Goal: Task Accomplishment & Management: Manage account settings

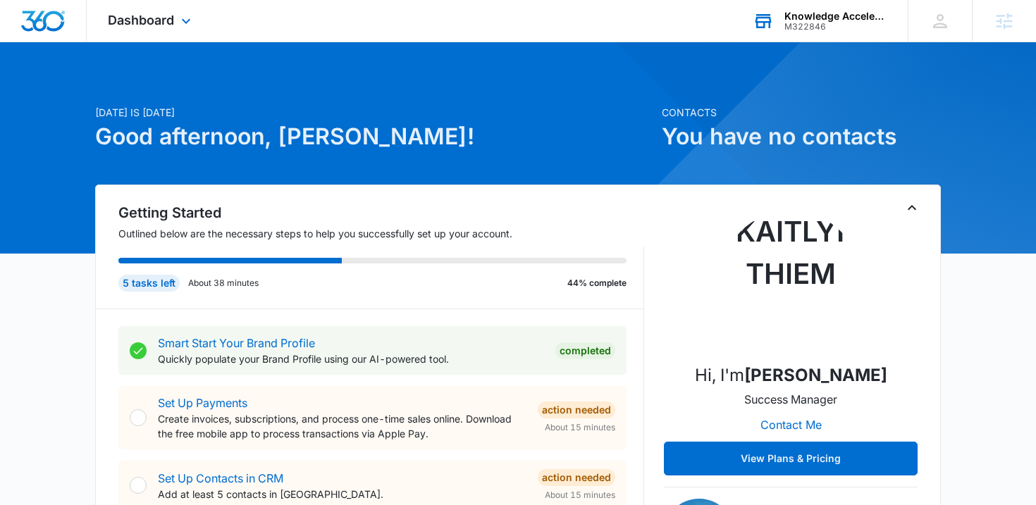
click at [836, 22] on div "M322846" at bounding box center [836, 27] width 103 height 10
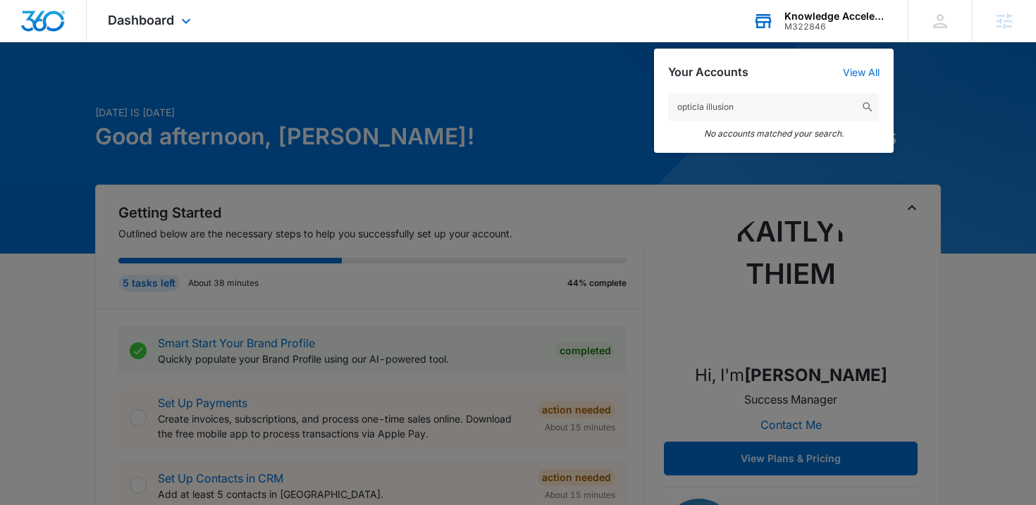
click at [703, 104] on input "opticla illusion" at bounding box center [773, 107] width 211 height 28
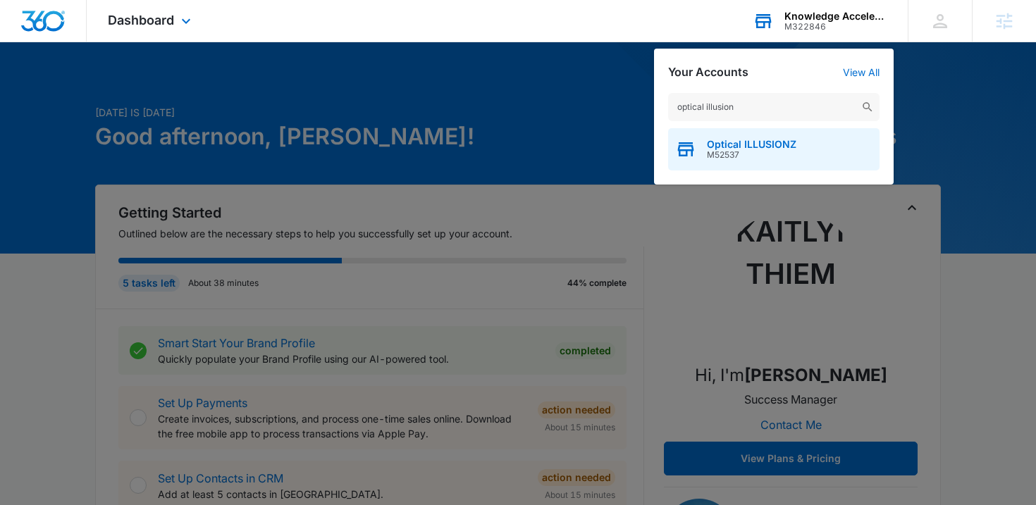
type input "optical illusion"
click at [711, 150] on span "M52537" at bounding box center [752, 155] width 90 height 10
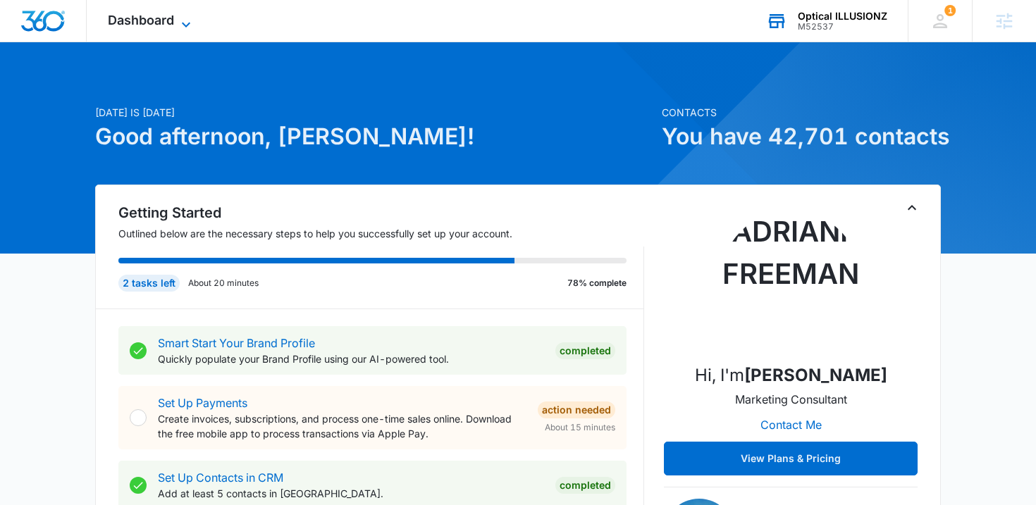
click at [154, 25] on span "Dashboard" at bounding box center [141, 20] width 66 height 15
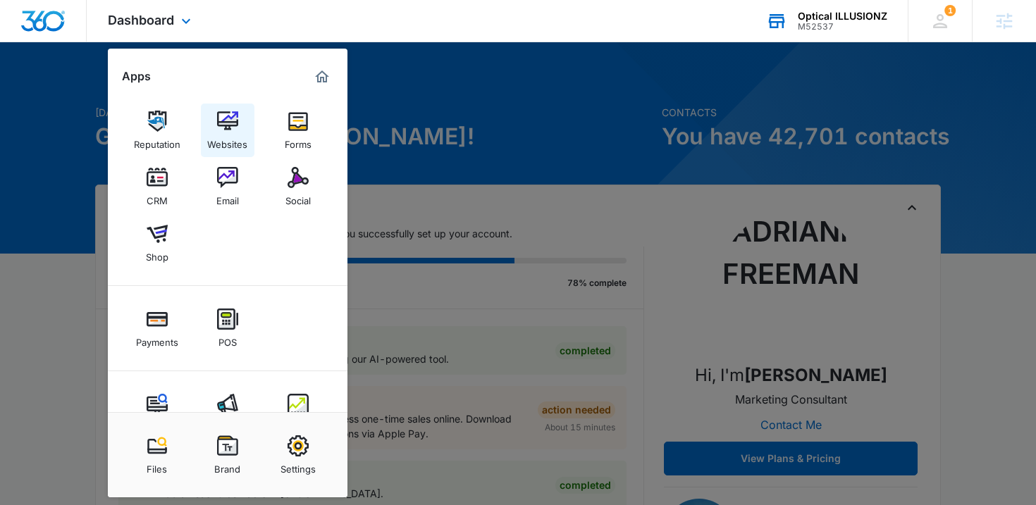
click at [223, 125] on img at bounding box center [227, 121] width 21 height 21
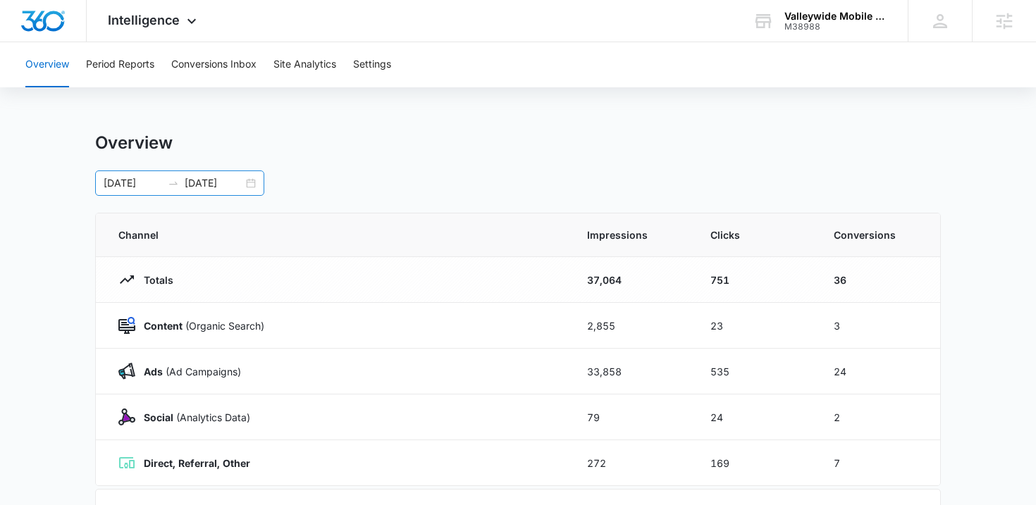
click at [252, 177] on div "08/25/2025 09/24/2025" at bounding box center [179, 183] width 169 height 25
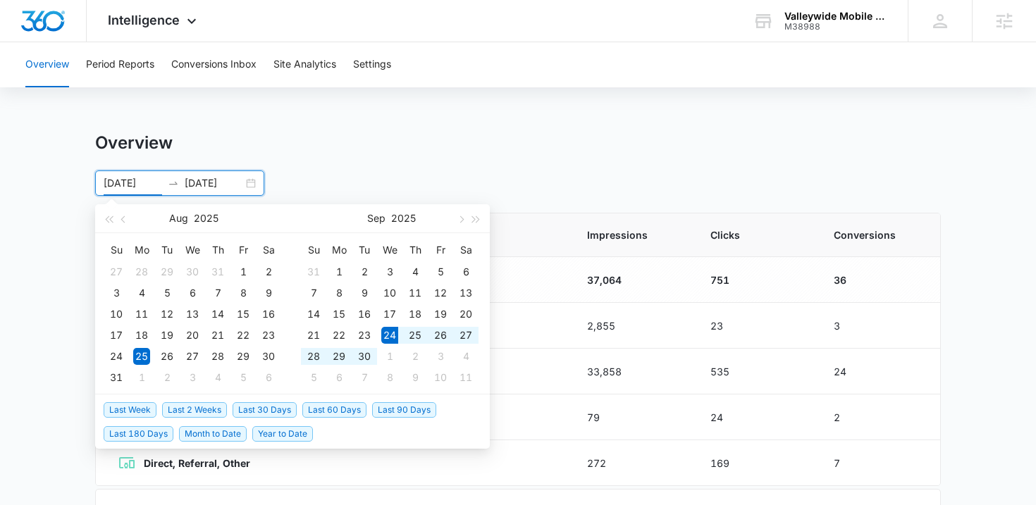
click at [186, 408] on span "Last 2 Weeks" at bounding box center [194, 411] width 65 height 16
type input "09/24/2025"
type input "10/08/2025"
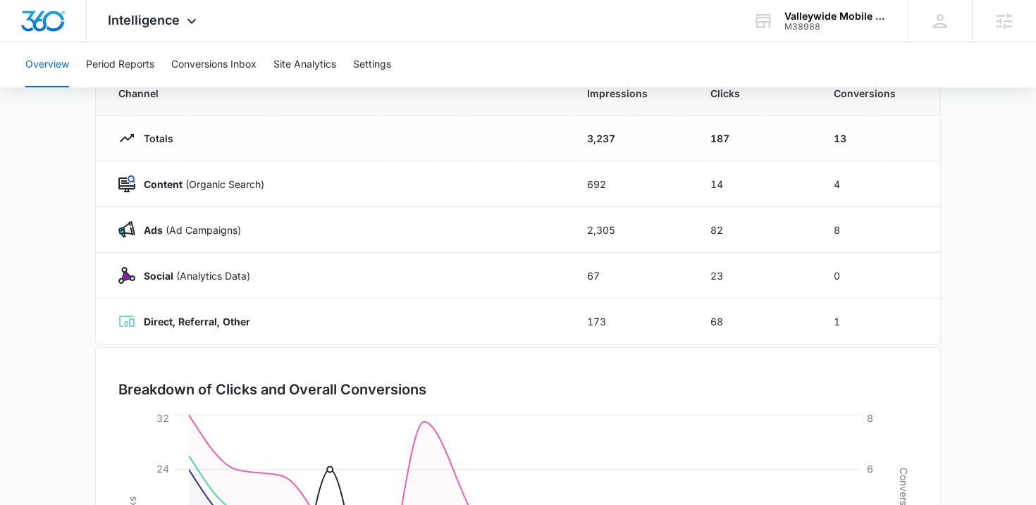
scroll to position [123, 0]
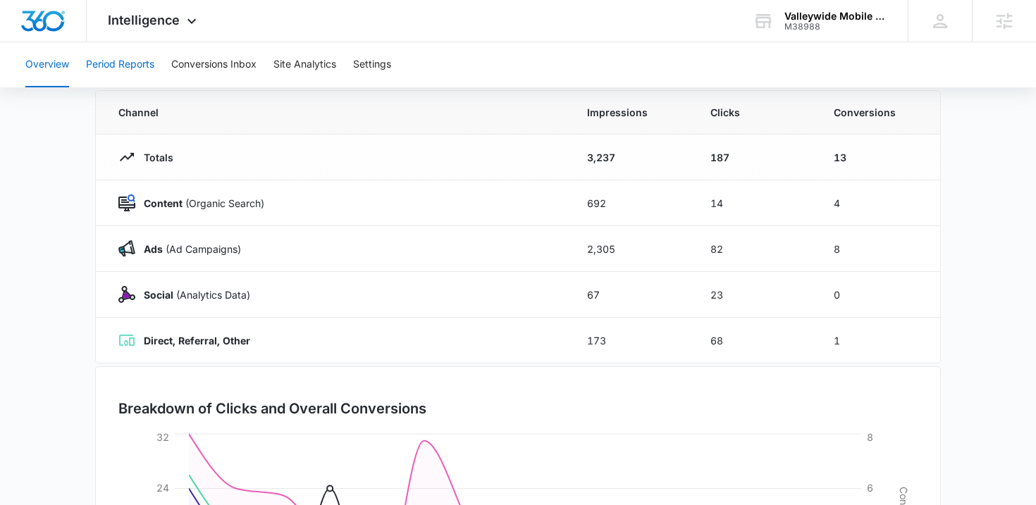
click at [121, 66] on button "Period Reports" at bounding box center [120, 64] width 68 height 45
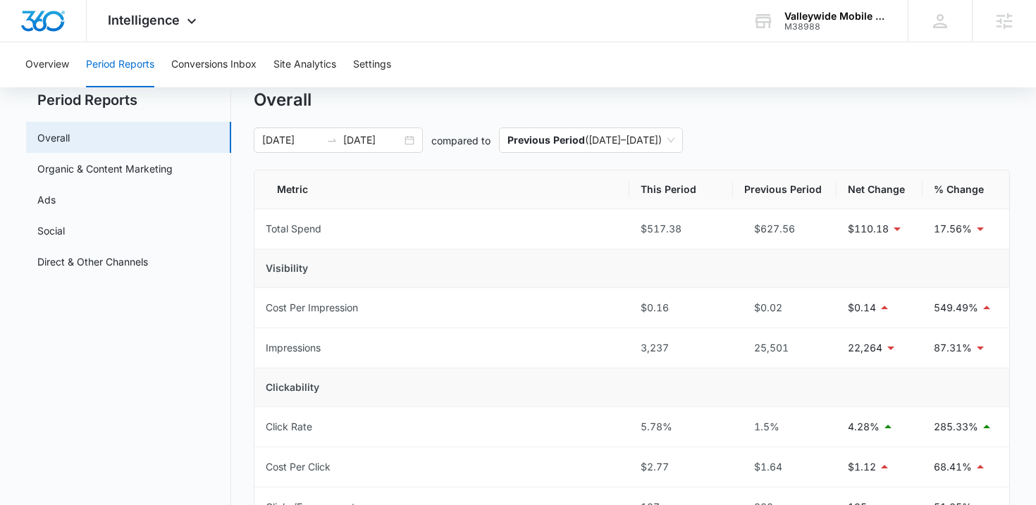
scroll to position [42, 0]
click at [56, 196] on link "Ads" at bounding box center [46, 200] width 18 height 15
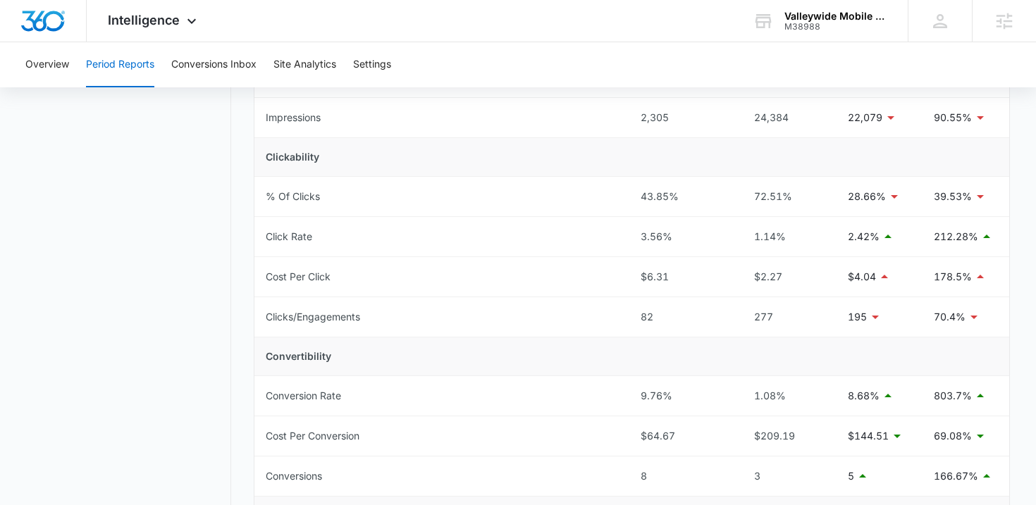
scroll to position [294, 0]
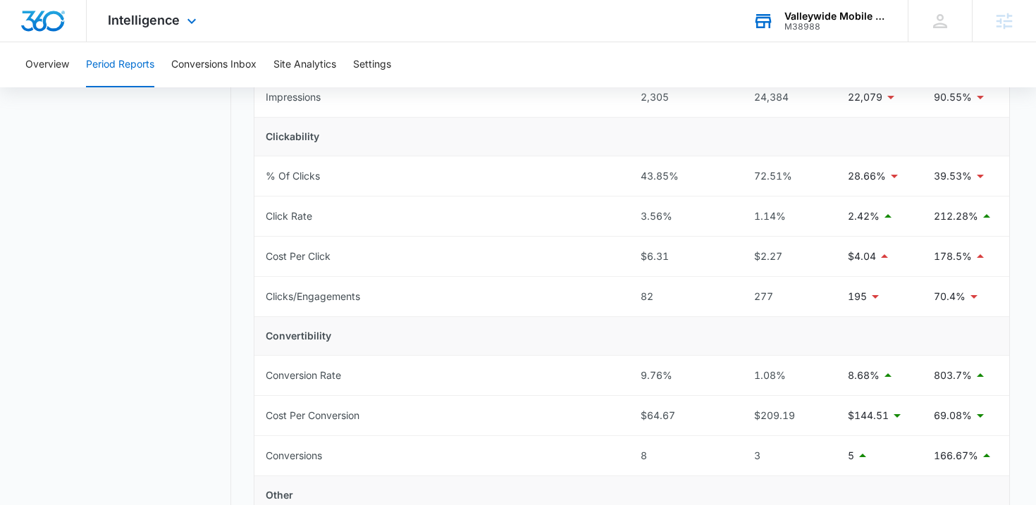
click at [794, 13] on div "Valleywide Mobile Detailing" at bounding box center [836, 16] width 103 height 11
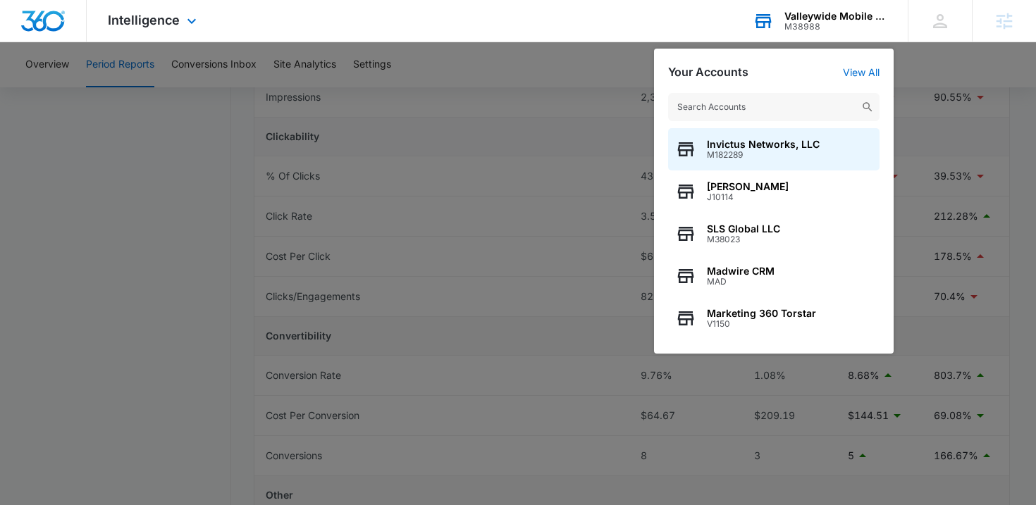
click at [767, 106] on input "text" at bounding box center [773, 107] width 211 height 28
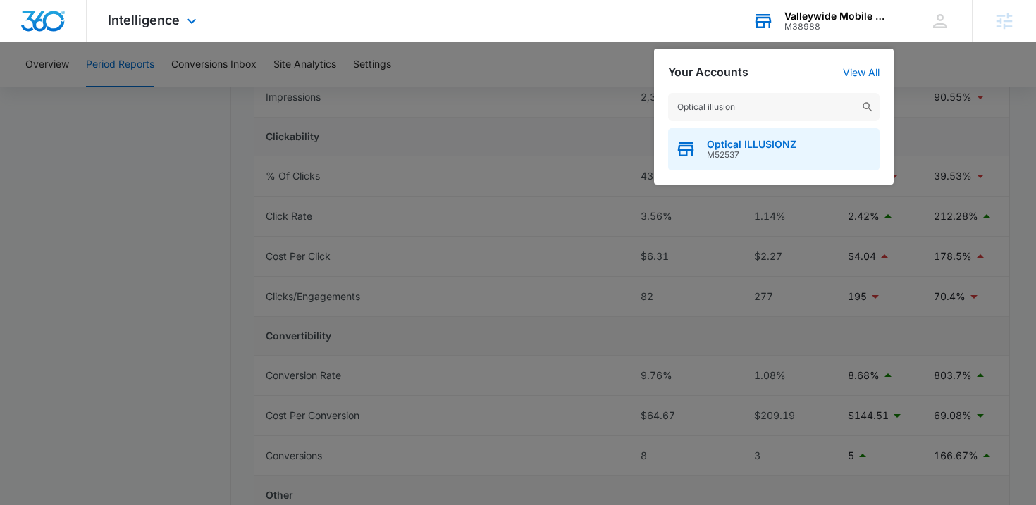
type input "Optical illusion"
click at [774, 153] on span "M52537" at bounding box center [752, 155] width 90 height 10
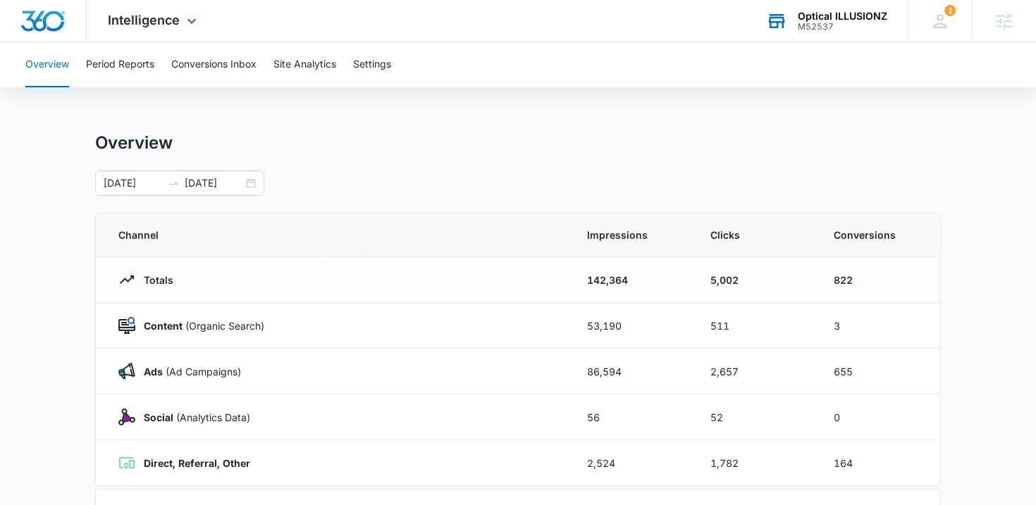
click at [156, 69] on div "Overview Period Reports Conversions Inbox Site Analytics Settings" at bounding box center [518, 64] width 1002 height 45
click at [125, 68] on button "Period Reports" at bounding box center [120, 64] width 68 height 45
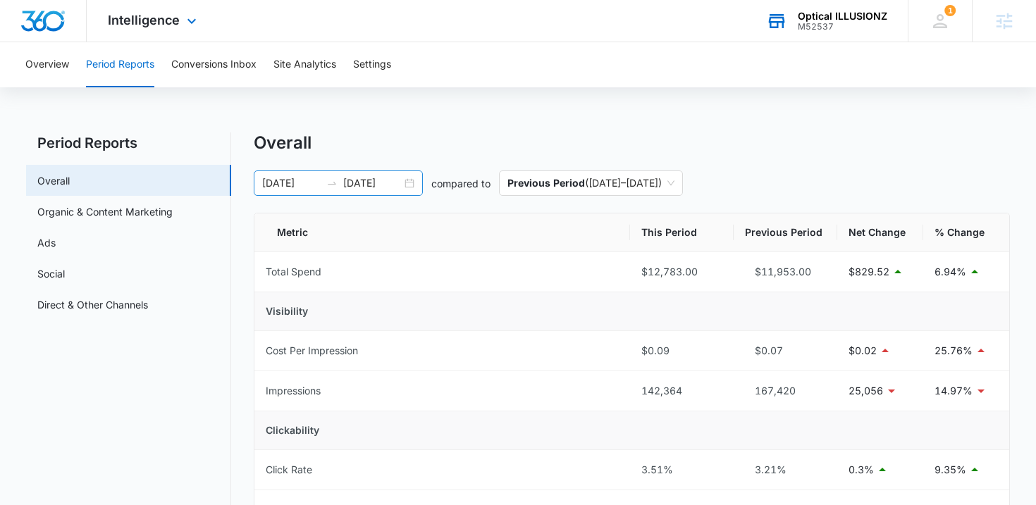
click at [410, 184] on div "08/25/2025 09/24/2025" at bounding box center [338, 183] width 169 height 25
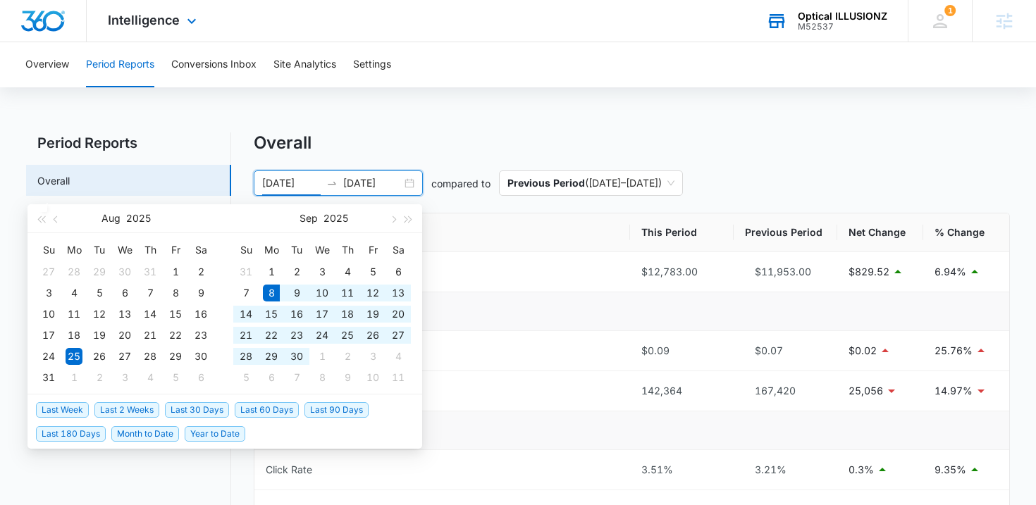
click at [195, 405] on span "Last 30 Days" at bounding box center [197, 411] width 64 height 16
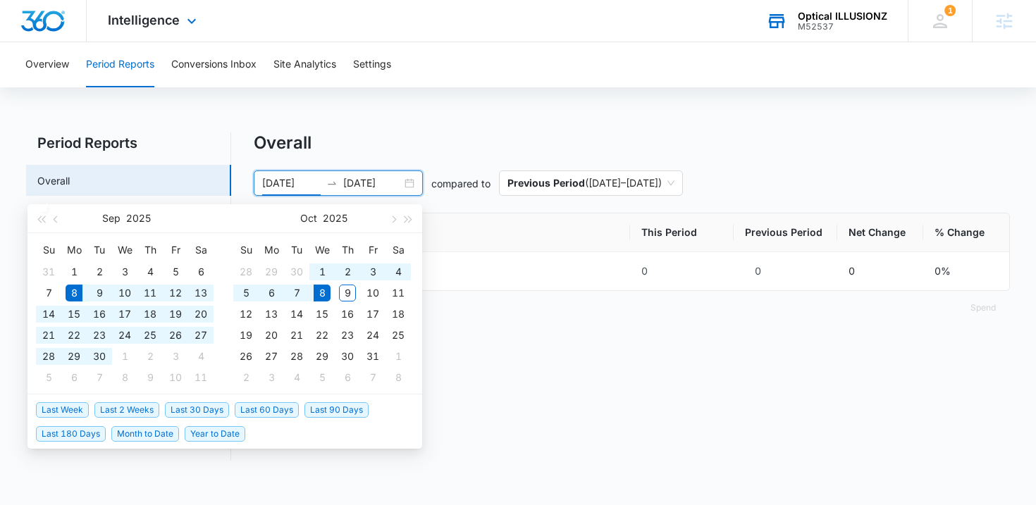
type input "[DATE]"
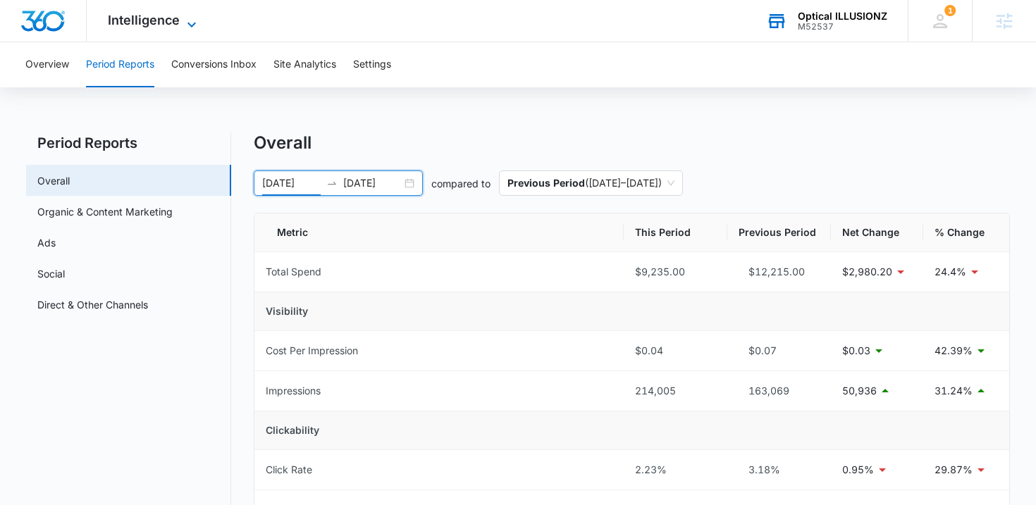
click at [164, 18] on span "Intelligence" at bounding box center [144, 20] width 72 height 15
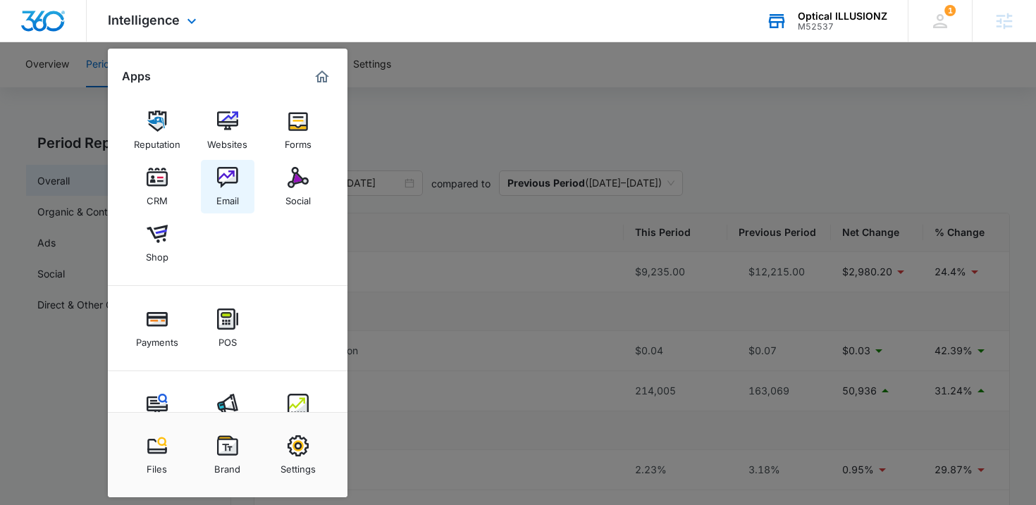
click at [227, 186] on img at bounding box center [227, 177] width 21 height 21
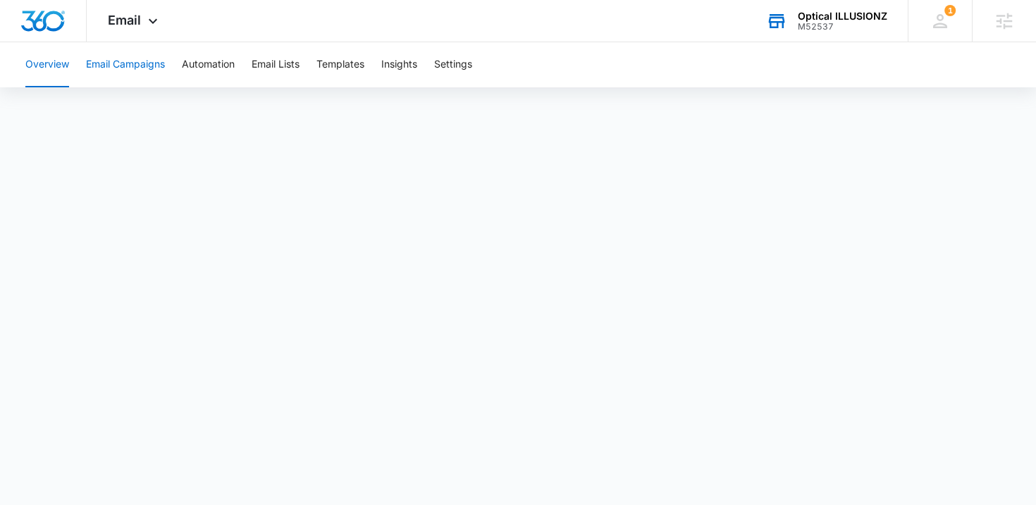
click at [124, 65] on button "Email Campaigns" at bounding box center [125, 64] width 79 height 45
click at [51, 64] on button "Overview" at bounding box center [47, 64] width 44 height 45
click at [114, 61] on button "Email Campaigns" at bounding box center [125, 64] width 79 height 45
click at [852, 17] on div "Optical ILLUSIONZ" at bounding box center [843, 16] width 90 height 11
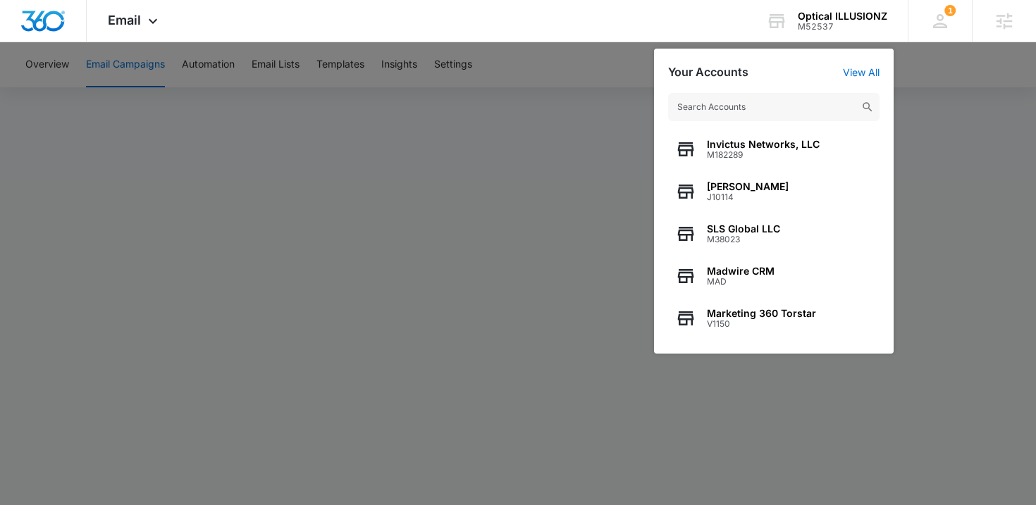
click at [751, 111] on input "text" at bounding box center [773, 107] width 211 height 28
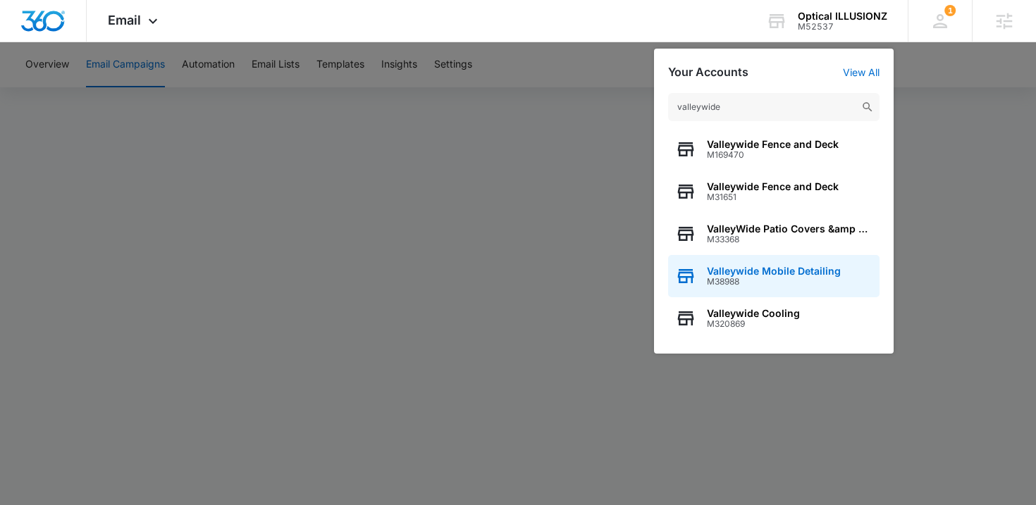
type input "valleywide"
click at [772, 266] on span "Valleywide Mobile Detailing" at bounding box center [774, 271] width 134 height 11
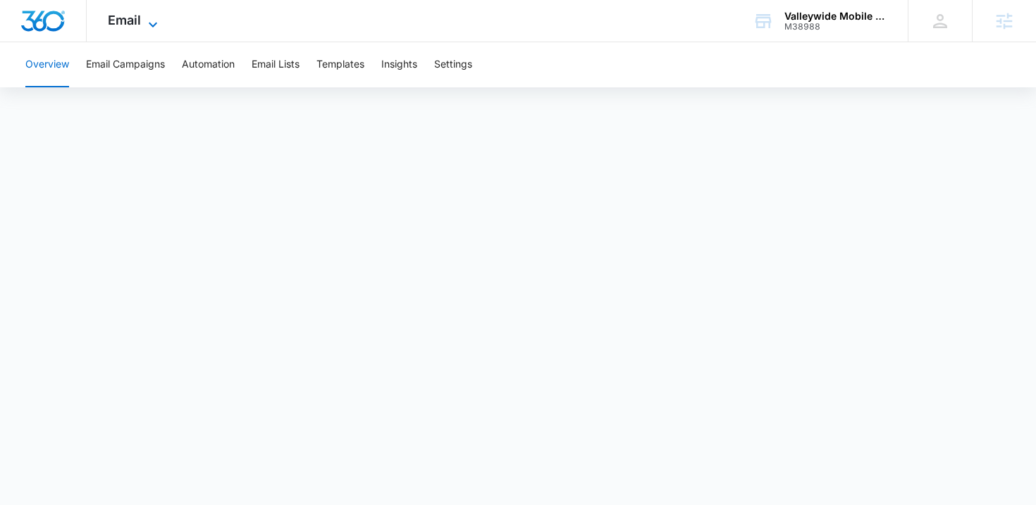
click at [140, 20] on span "Email" at bounding box center [124, 20] width 33 height 15
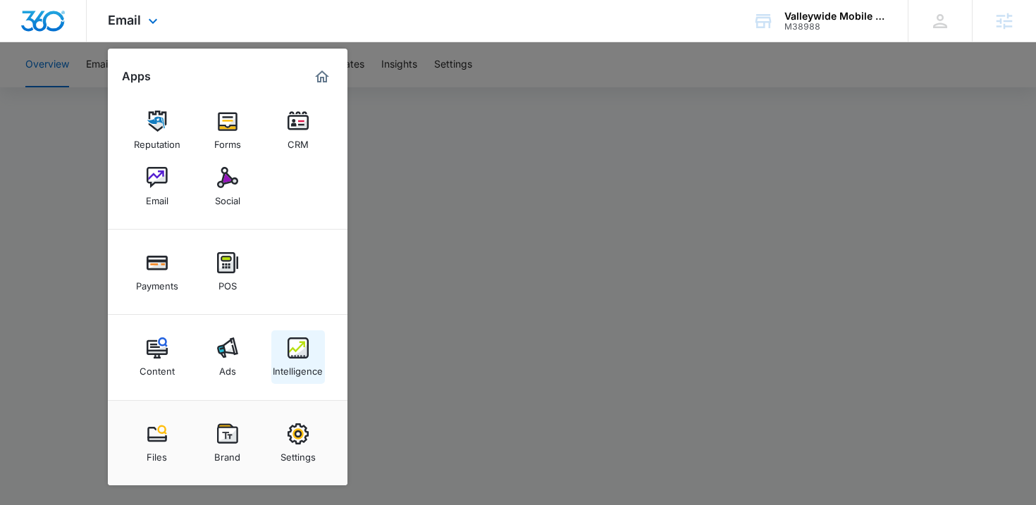
click at [294, 333] on link "Intelligence" at bounding box center [298, 358] width 54 height 54
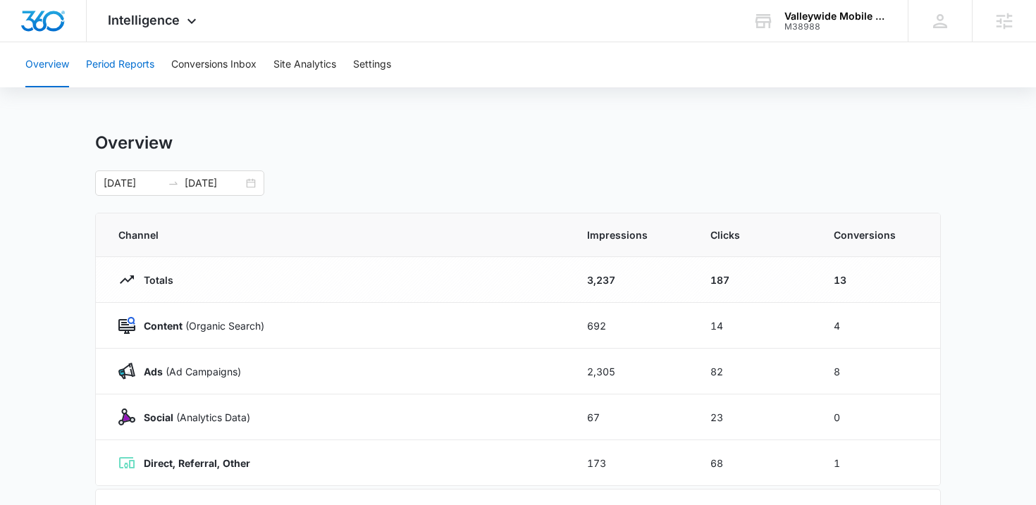
click at [121, 64] on button "Period Reports" at bounding box center [120, 64] width 68 height 45
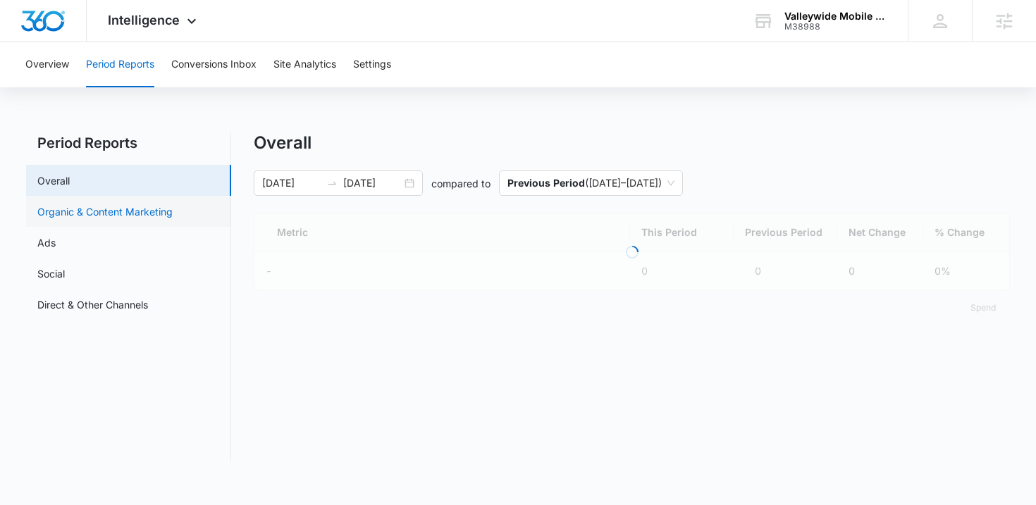
click at [67, 205] on link "Organic & Content Marketing" at bounding box center [104, 211] width 135 height 15
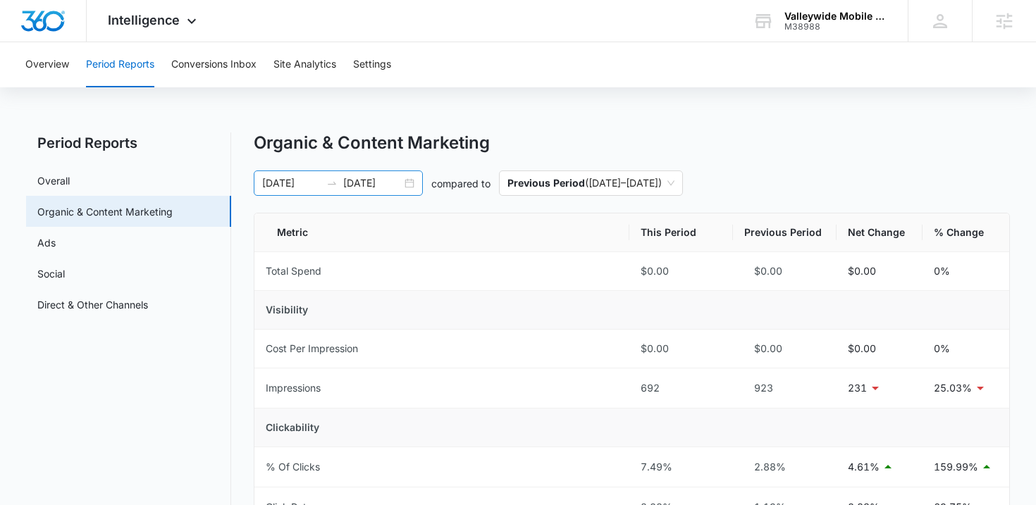
click at [414, 183] on div "[DATE] [DATE]" at bounding box center [338, 183] width 169 height 25
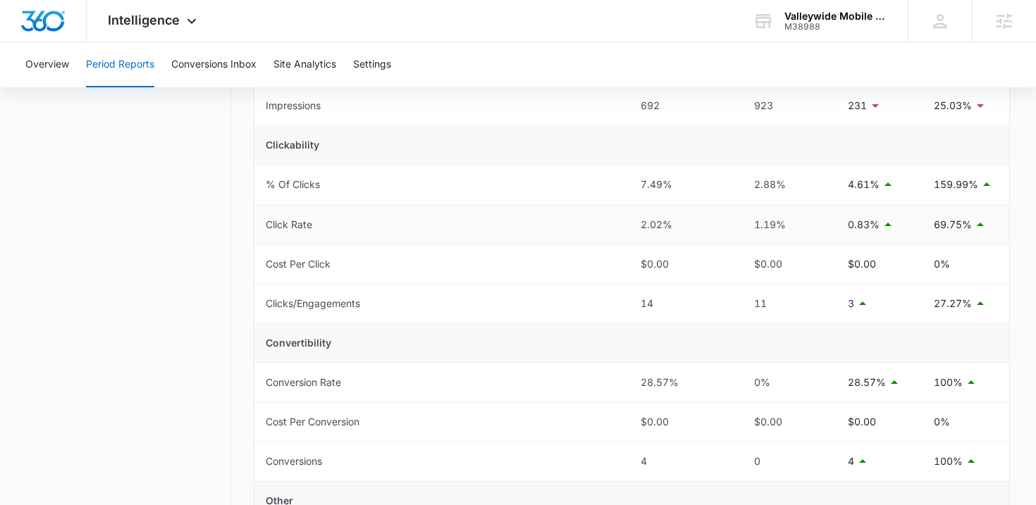
scroll to position [312, 0]
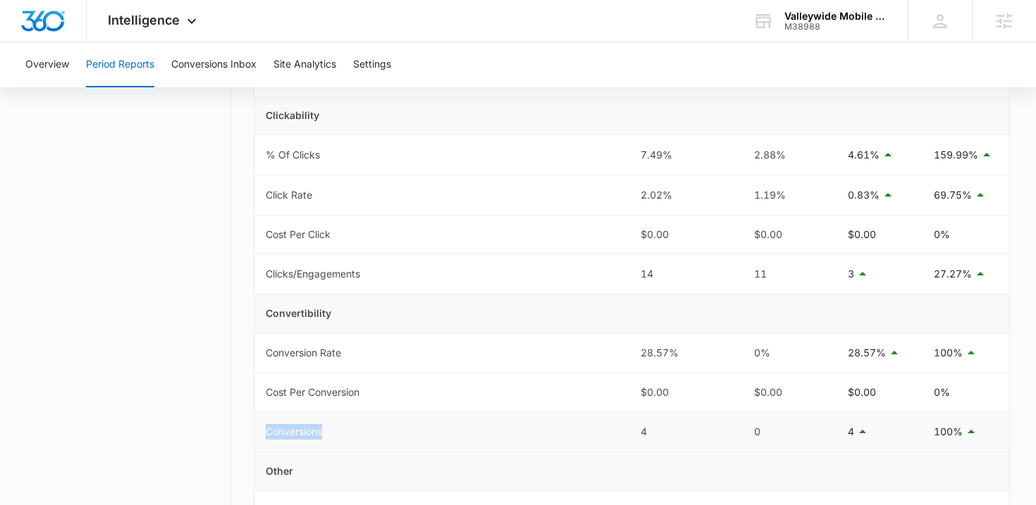
drag, startPoint x: 265, startPoint y: 434, endPoint x: 333, endPoint y: 431, distance: 68.4
click at [333, 431] on td "Conversions" at bounding box center [442, 432] width 376 height 40
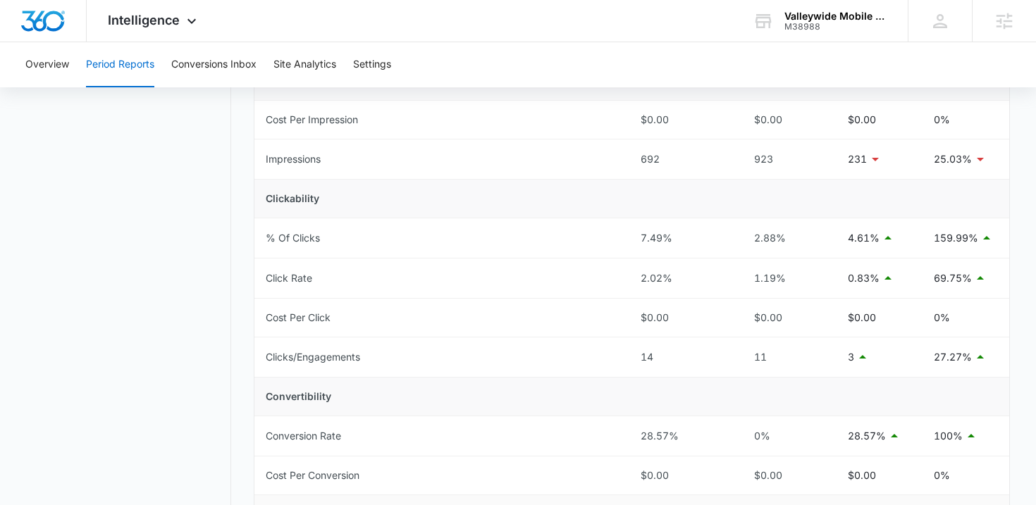
scroll to position [228, 0]
click at [207, 348] on nav "Period Reports Overall Organic & Content Marketing Ads Social Direct & Other Ch…" at bounding box center [128, 383] width 205 height 957
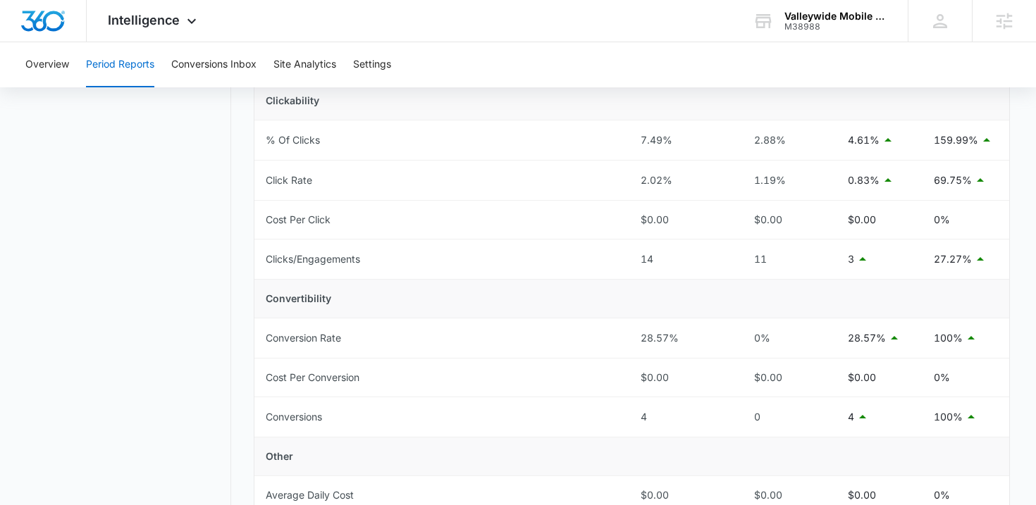
scroll to position [336, 0]
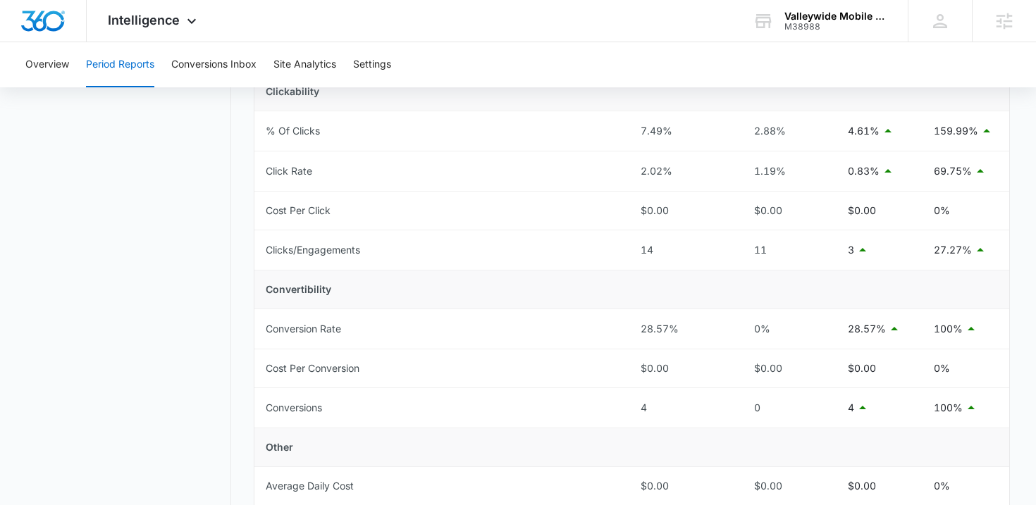
click at [178, 400] on nav "Period Reports Overall Organic & Content Marketing Ads Social Direct & Other Ch…" at bounding box center [128, 274] width 205 height 957
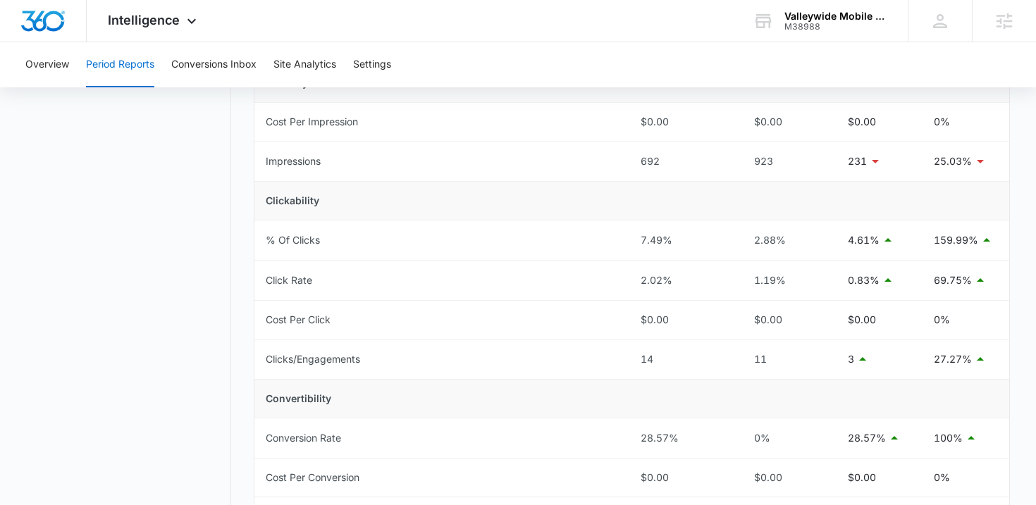
scroll to position [228, 0]
click at [810, 20] on div "Valleywide Mobile Detailing" at bounding box center [836, 16] width 103 height 11
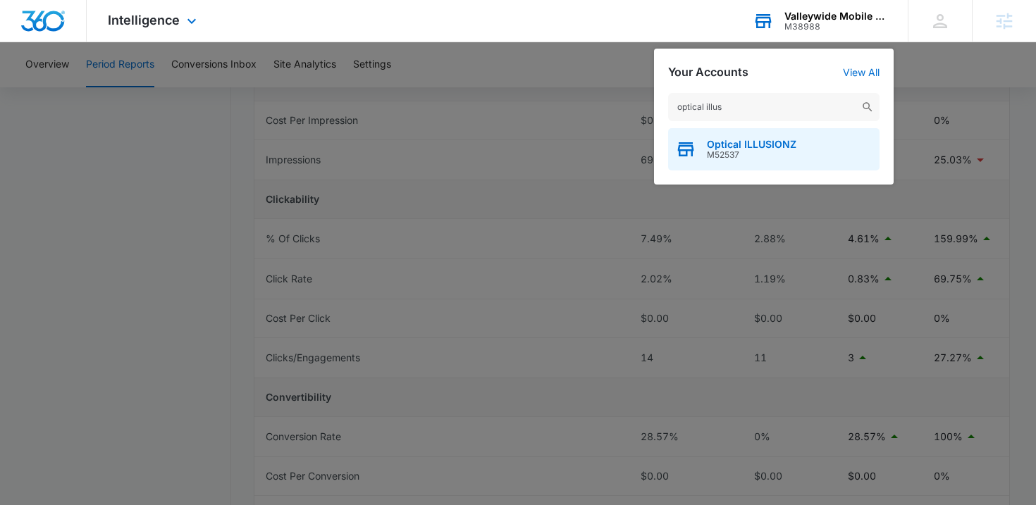
type input "optical illus"
click at [763, 150] on span "M52537" at bounding box center [752, 155] width 90 height 10
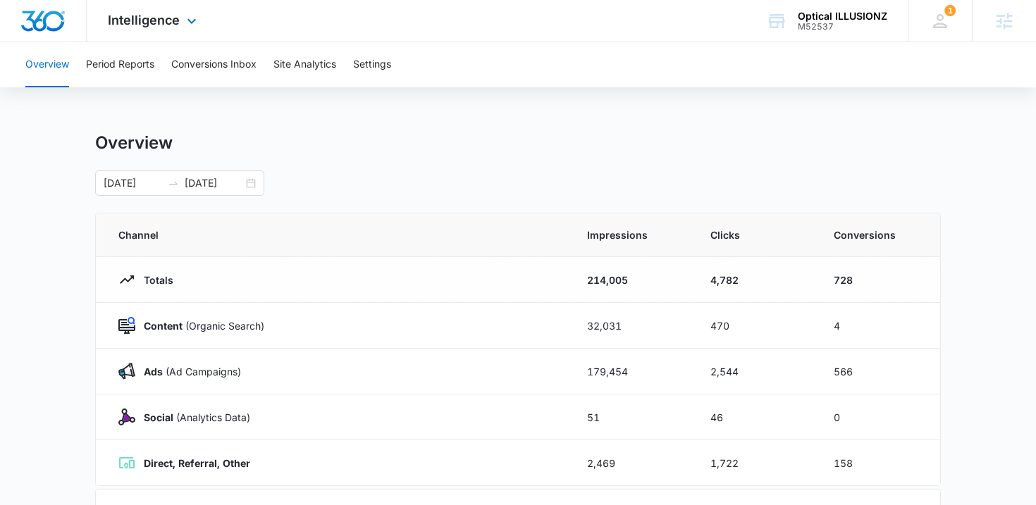
click at [180, 20] on div "Intelligence Apps Reputation Websites Forms CRM Email Social Shop Payments POS …" at bounding box center [154, 21] width 135 height 42
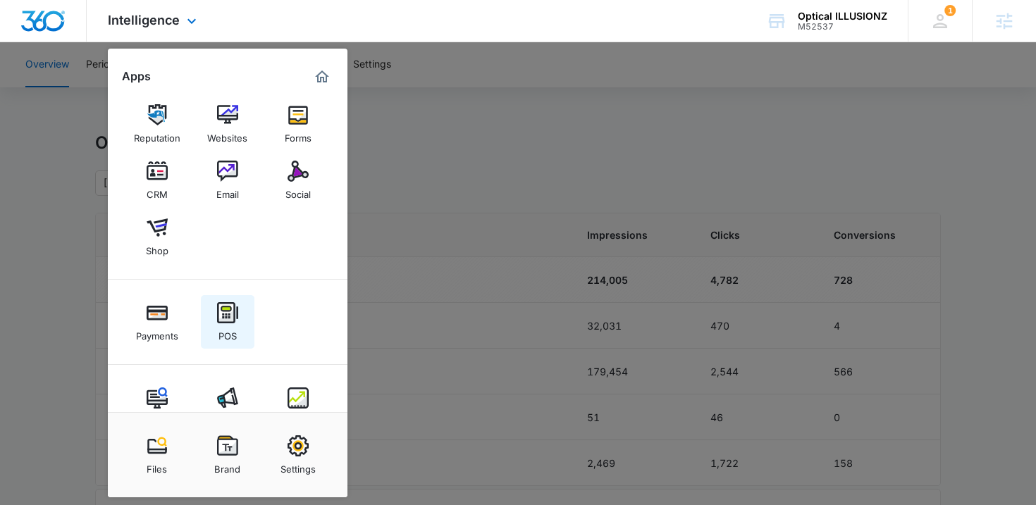
scroll to position [44, 0]
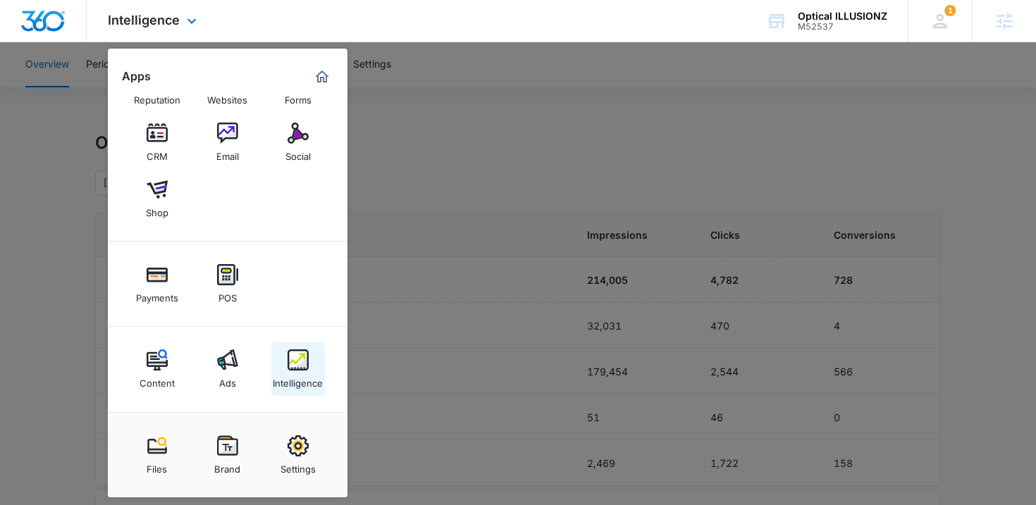
click at [304, 363] on img at bounding box center [298, 360] width 21 height 21
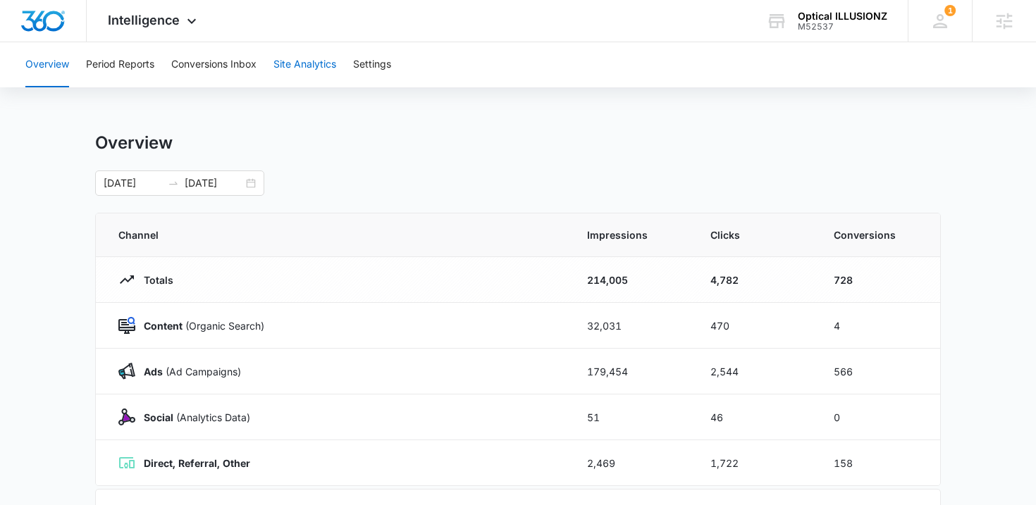
click at [301, 63] on button "Site Analytics" at bounding box center [305, 64] width 63 height 45
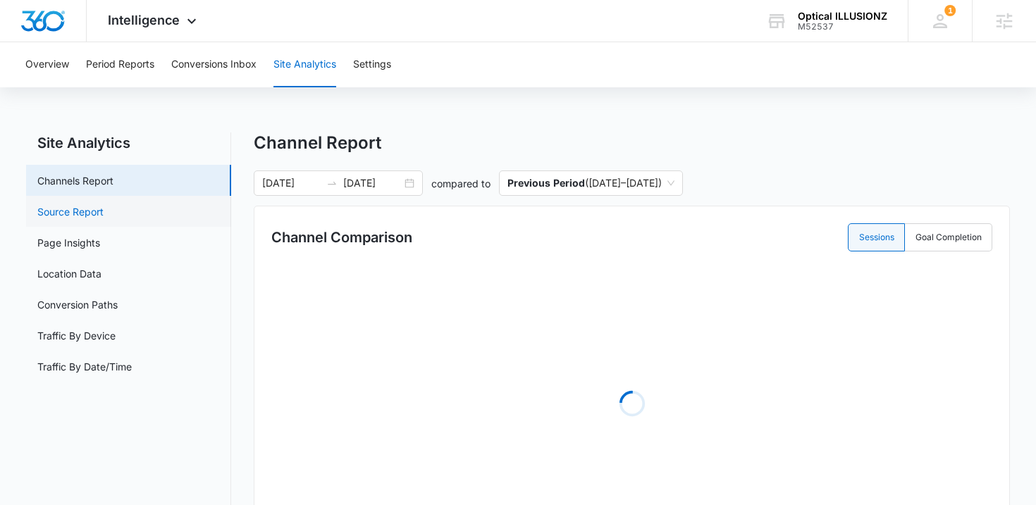
click at [59, 209] on link "Source Report" at bounding box center [70, 211] width 66 height 15
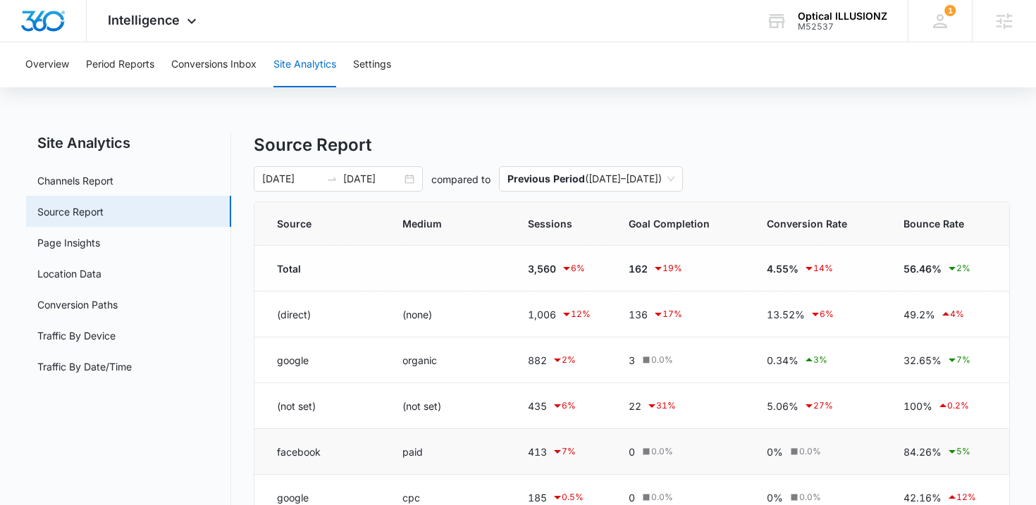
scroll to position [36, 0]
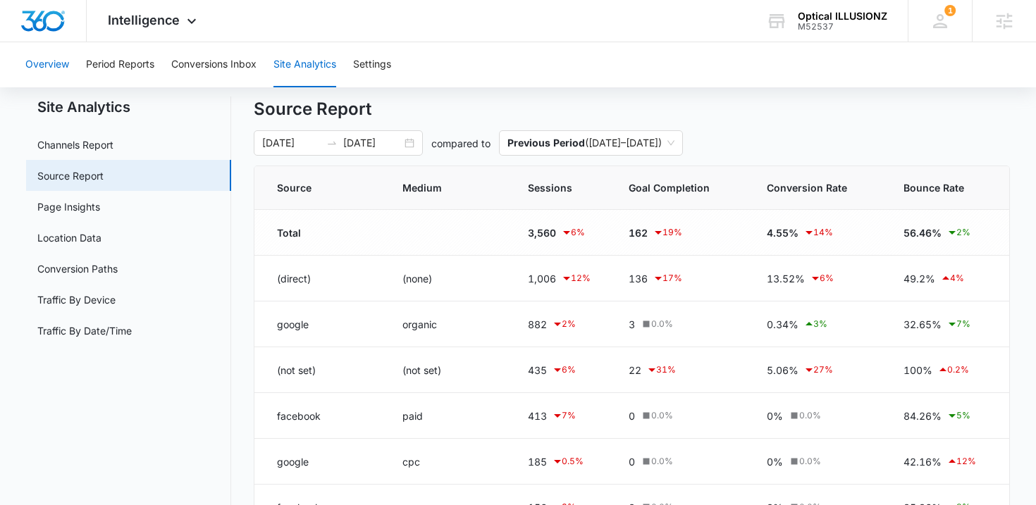
click at [55, 60] on button "Overview" at bounding box center [47, 64] width 44 height 45
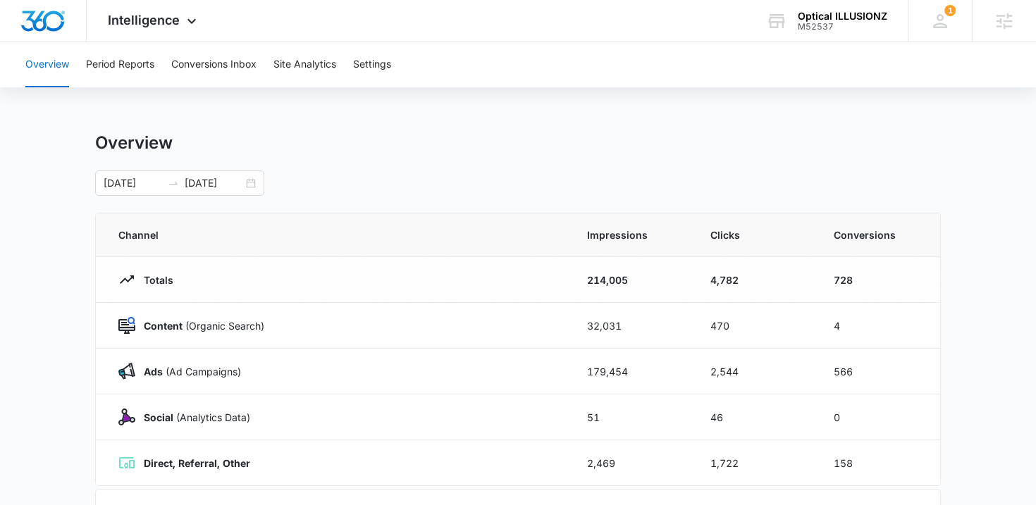
click at [364, 179] on div "[DATE] [DATE]" at bounding box center [518, 183] width 846 height 25
click at [15, 271] on main "Overview 09/08/2025 10/08/2025 Channel Impressions Clicks Conversions Totals 21…" at bounding box center [518, 503] width 1036 height 740
click at [69, 156] on main "Overview 09/08/2025 10/08/2025 Channel Impressions Clicks Conversions Totals 21…" at bounding box center [518, 503] width 1036 height 740
click at [134, 30] on div "Intelligence Apps Reputation Websites Forms CRM Email Social Shop Payments POS …" at bounding box center [154, 21] width 135 height 42
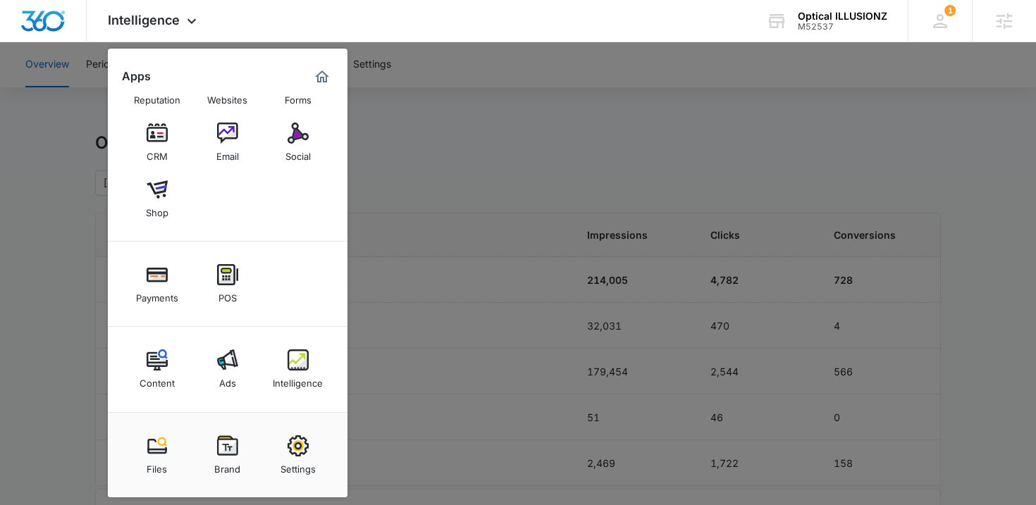
click at [65, 261] on div at bounding box center [518, 252] width 1036 height 505
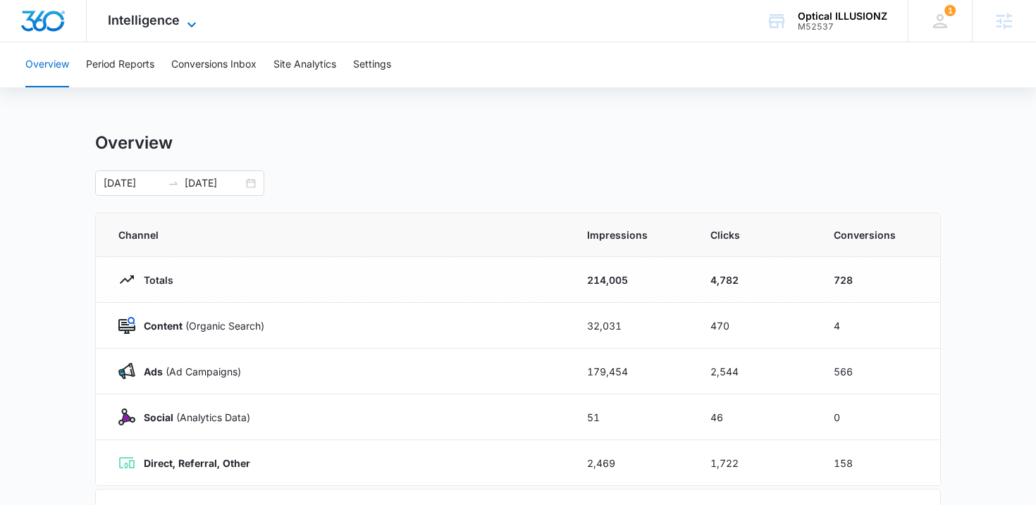
click at [175, 26] on span "Intelligence" at bounding box center [144, 20] width 72 height 15
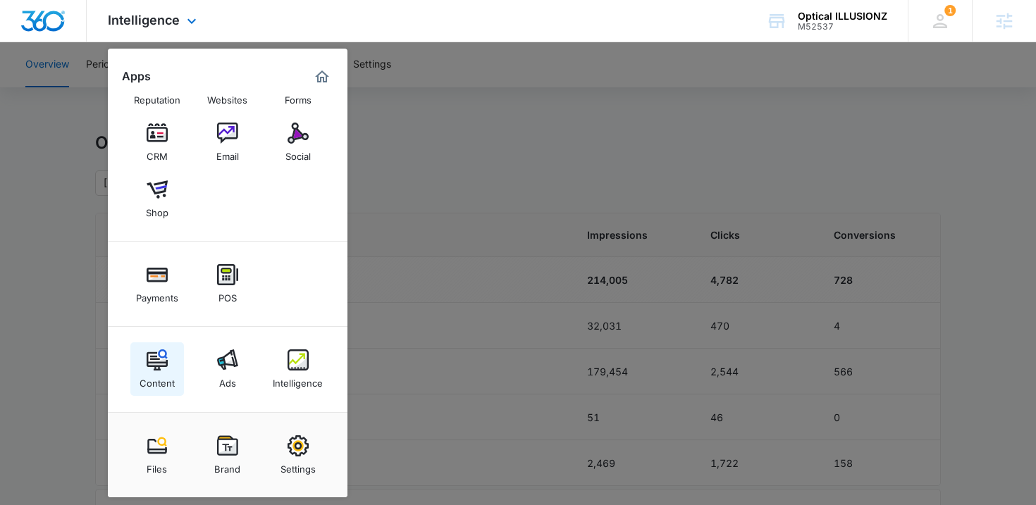
click at [159, 343] on link "Content" at bounding box center [157, 370] width 54 height 54
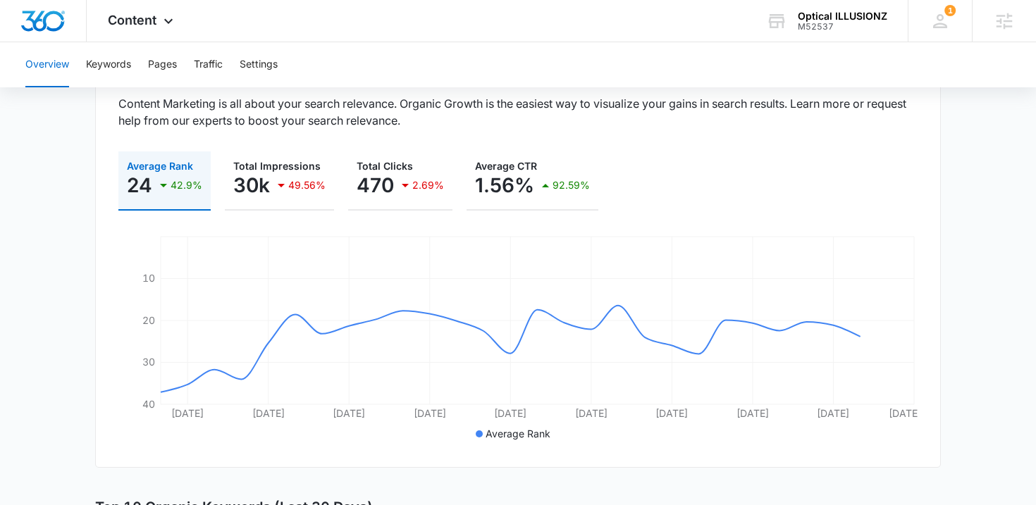
scroll to position [161, 0]
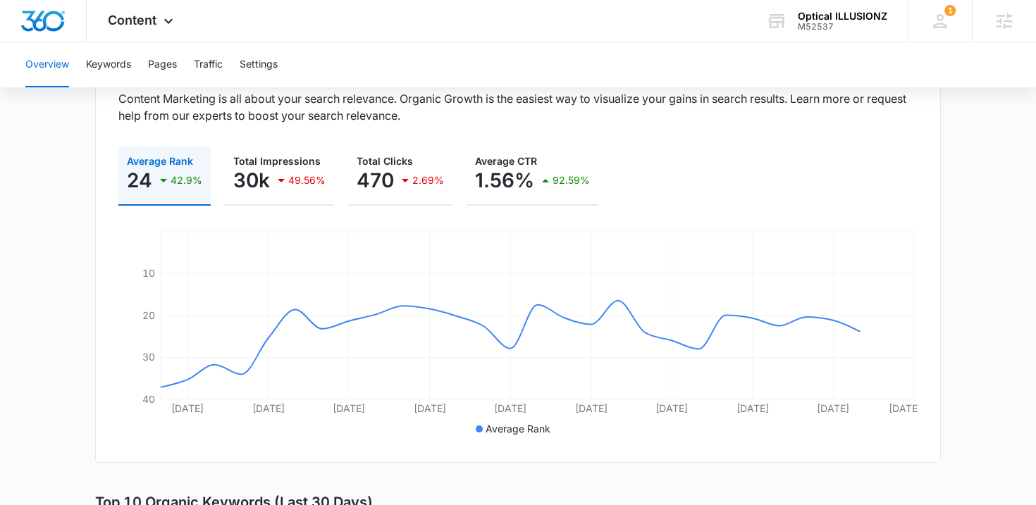
click at [130, 28] on div "Content Apps Reputation Websites Forms CRM Email Social Shop Payments POS Conte…" at bounding box center [142, 21] width 111 height 42
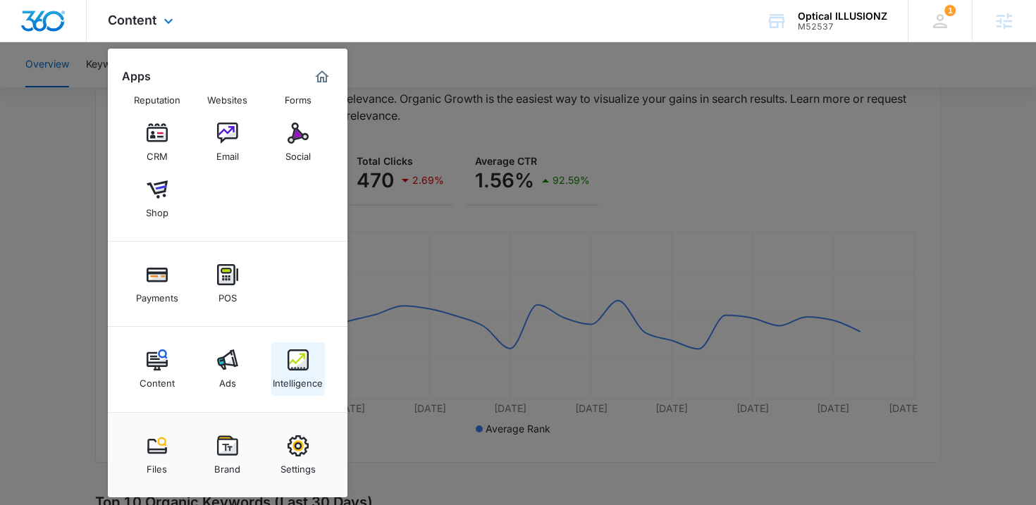
click at [293, 367] on img at bounding box center [298, 360] width 21 height 21
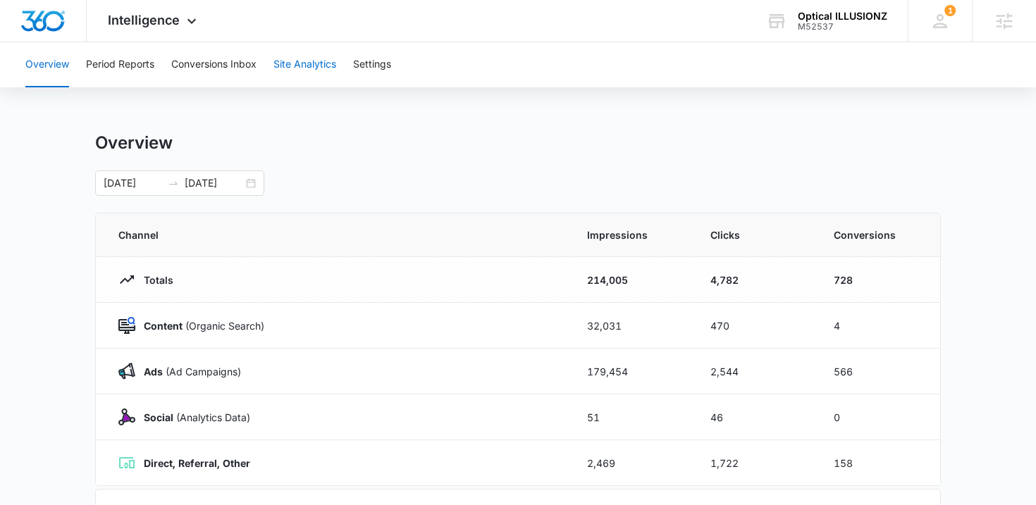
click at [295, 66] on button "Site Analytics" at bounding box center [305, 64] width 63 height 45
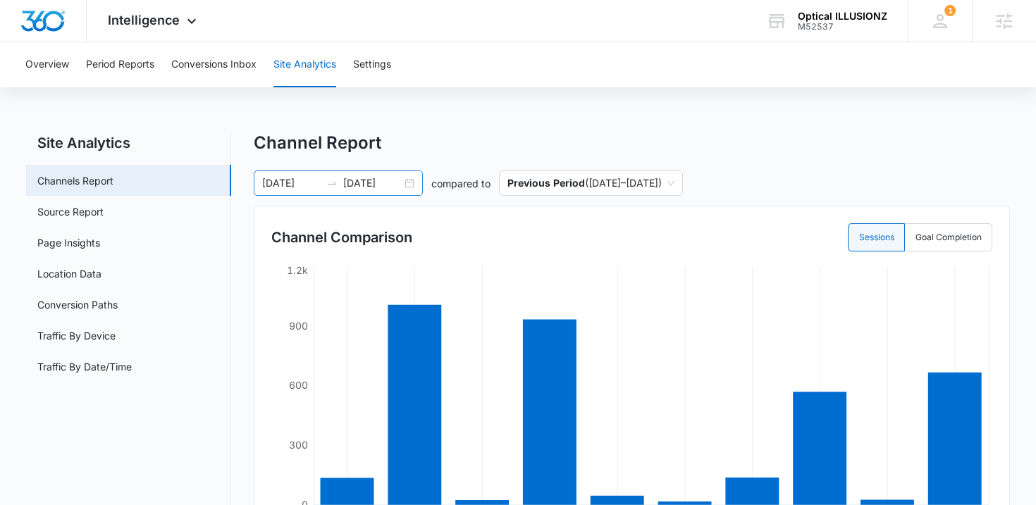
click at [414, 187] on div "[DATE] [DATE]" at bounding box center [338, 183] width 169 height 25
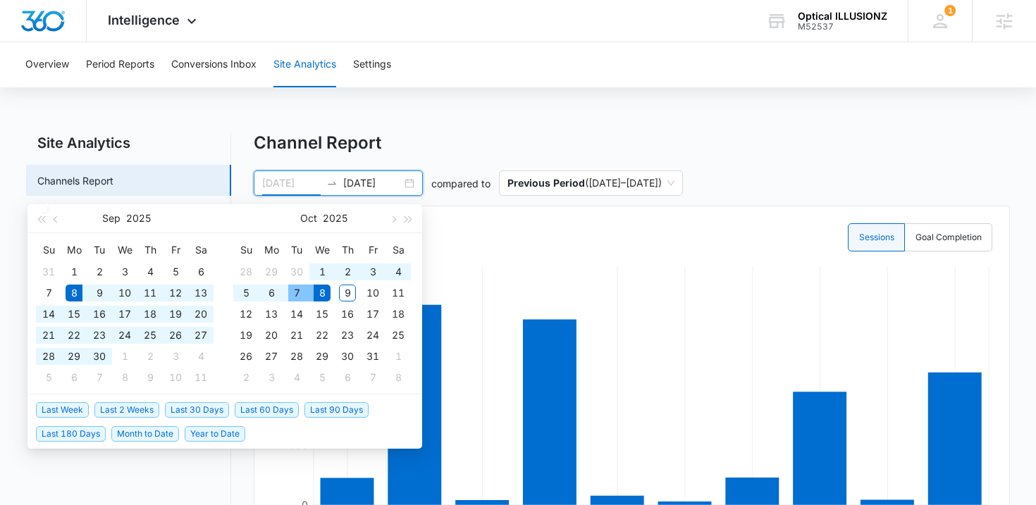
type input "[DATE]"
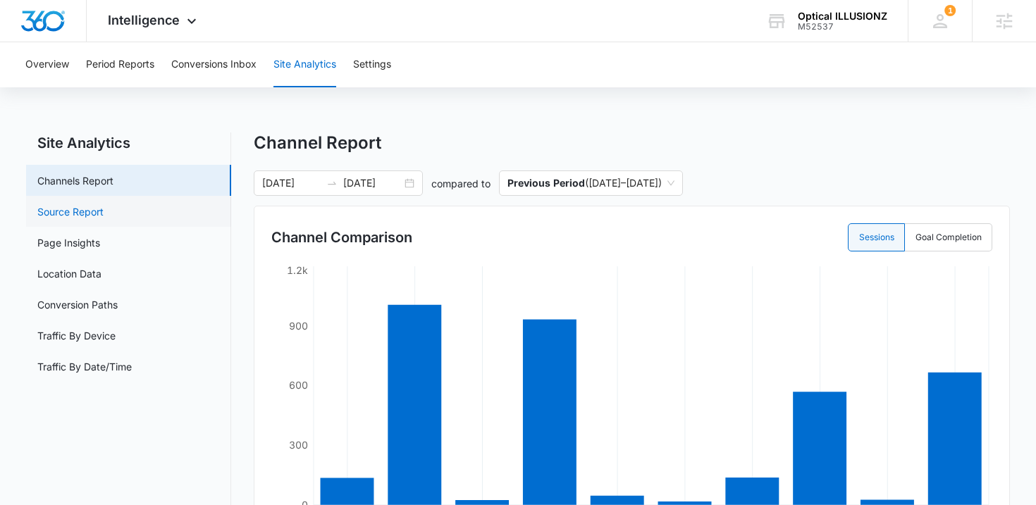
click at [98, 216] on link "Source Report" at bounding box center [70, 211] width 66 height 15
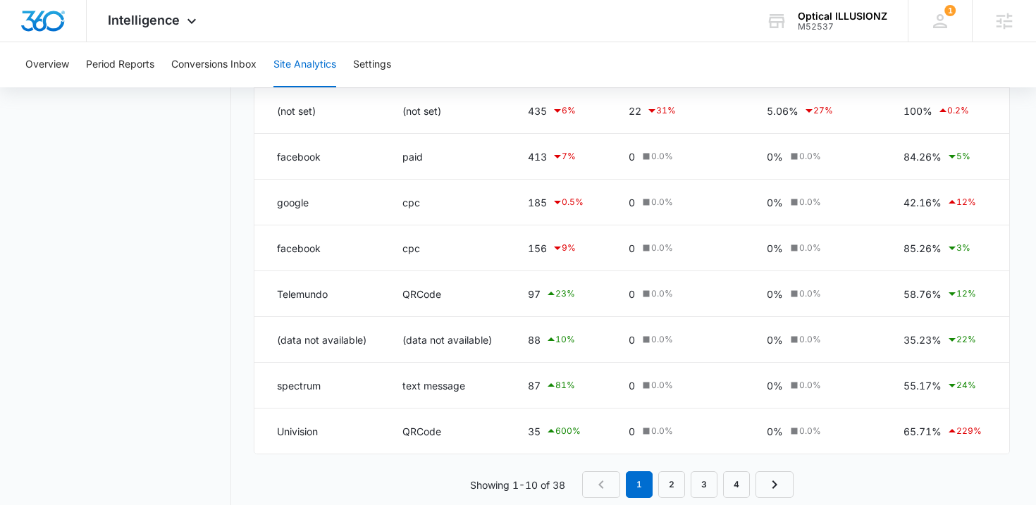
scroll to position [312, 0]
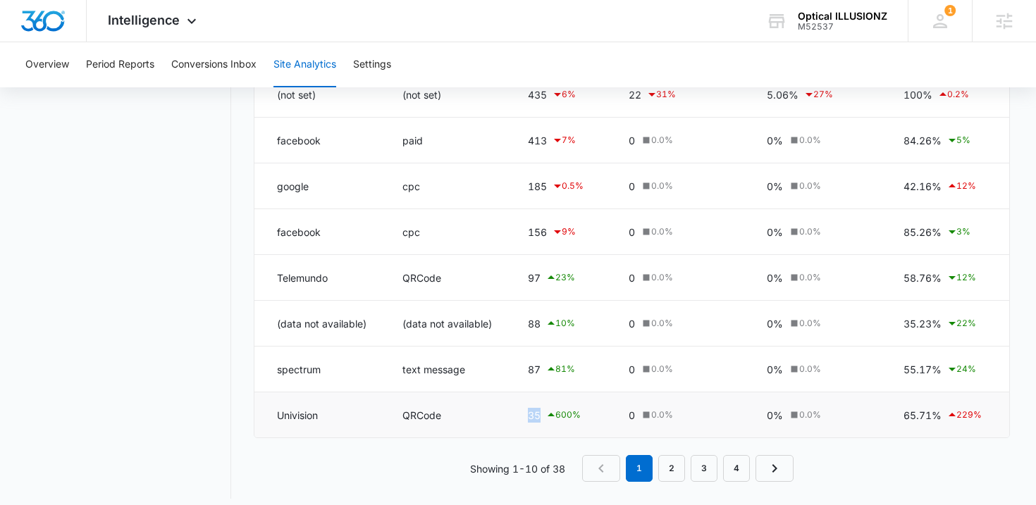
drag, startPoint x: 531, startPoint y: 418, endPoint x: 546, endPoint y: 420, distance: 15.0
click at [546, 418] on div "35 600 %" at bounding box center [561, 415] width 67 height 17
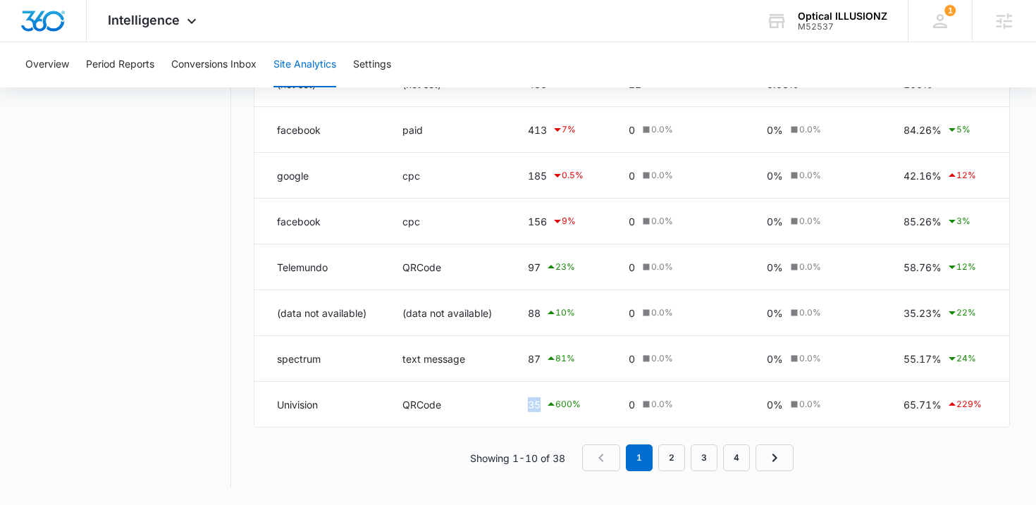
scroll to position [322, 0]
click at [486, 415] on td "QRCode" at bounding box center [448, 405] width 125 height 46
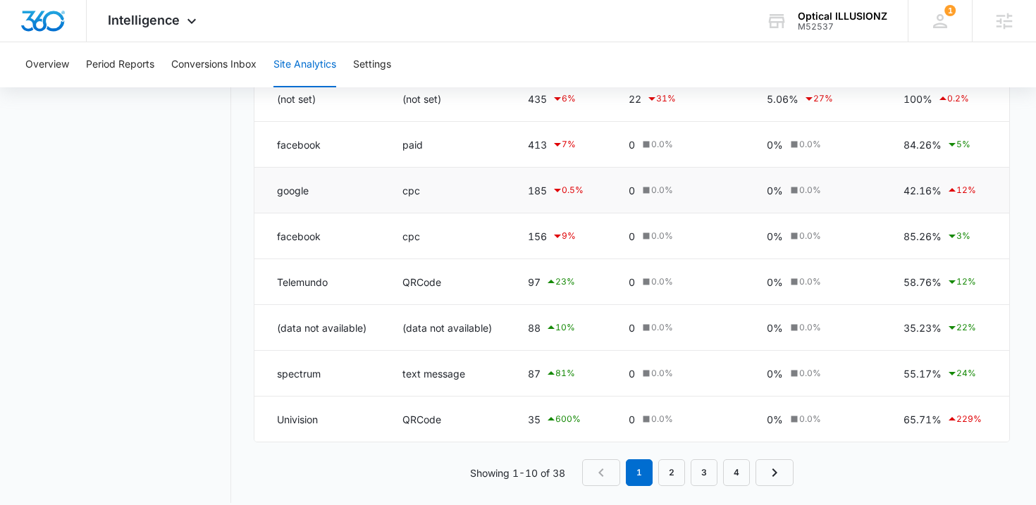
scroll to position [263, 0]
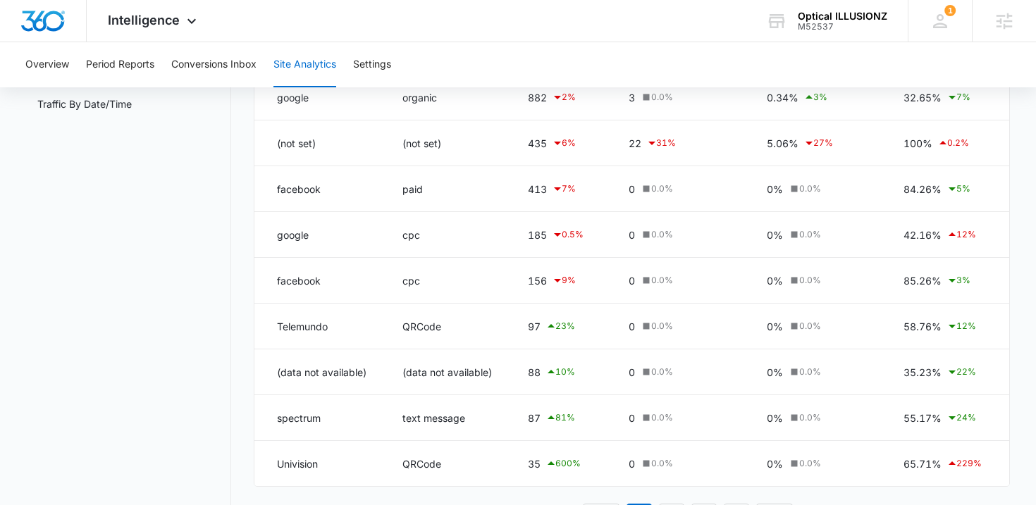
click at [240, 246] on div "Site Analytics Channels Report Source Report Page Insights Location Data Conver…" at bounding box center [518, 209] width 985 height 678
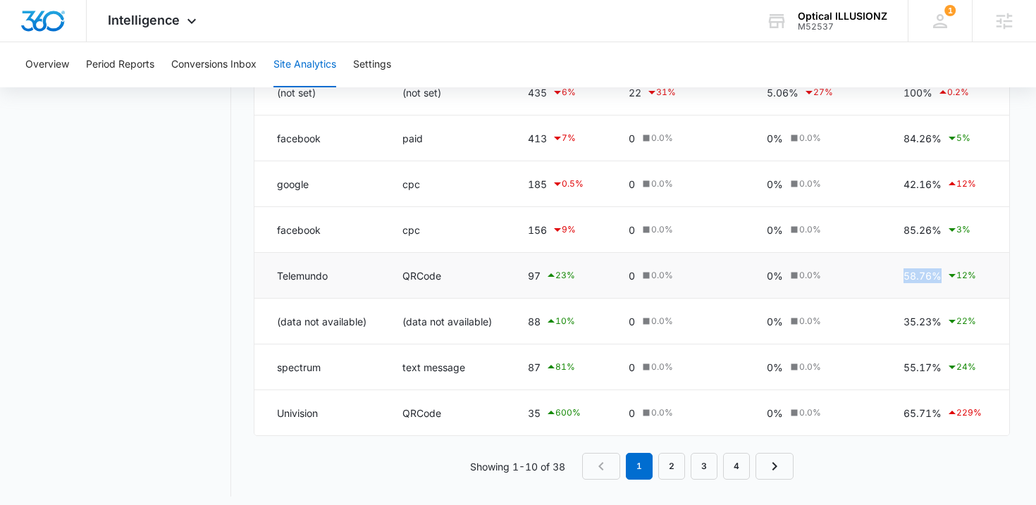
drag, startPoint x: 899, startPoint y: 276, endPoint x: 943, endPoint y: 279, distance: 43.8
click at [943, 279] on td "58.76% 12 %" at bounding box center [948, 276] width 123 height 46
drag, startPoint x: 904, startPoint y: 414, endPoint x: 940, endPoint y: 414, distance: 36.0
click at [940, 414] on div "65.71% 229 %" at bounding box center [945, 413] width 83 height 17
click at [210, 364] on nav "Site Analytics Channels Report Source Report Page Insights Location Data Conver…" at bounding box center [128, 158] width 205 height 678
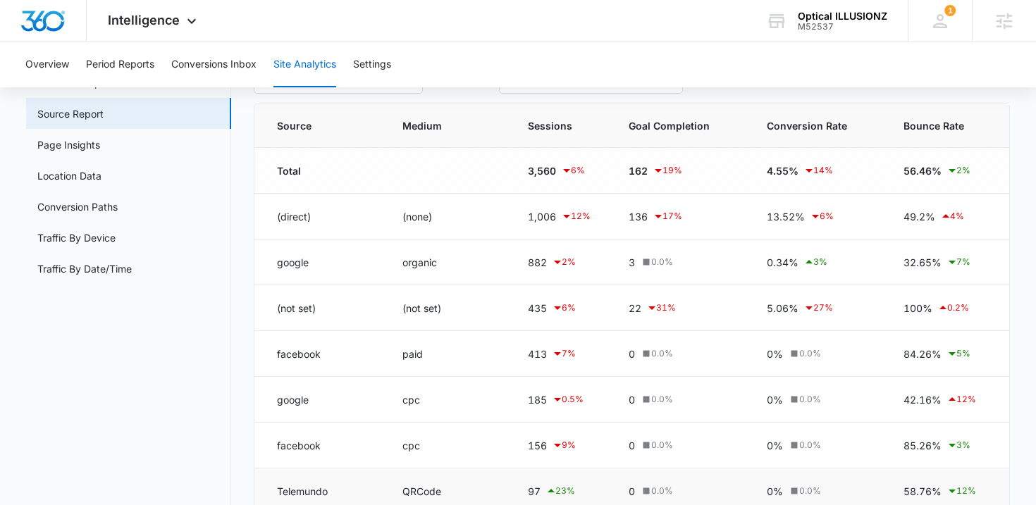
scroll to position [0, 0]
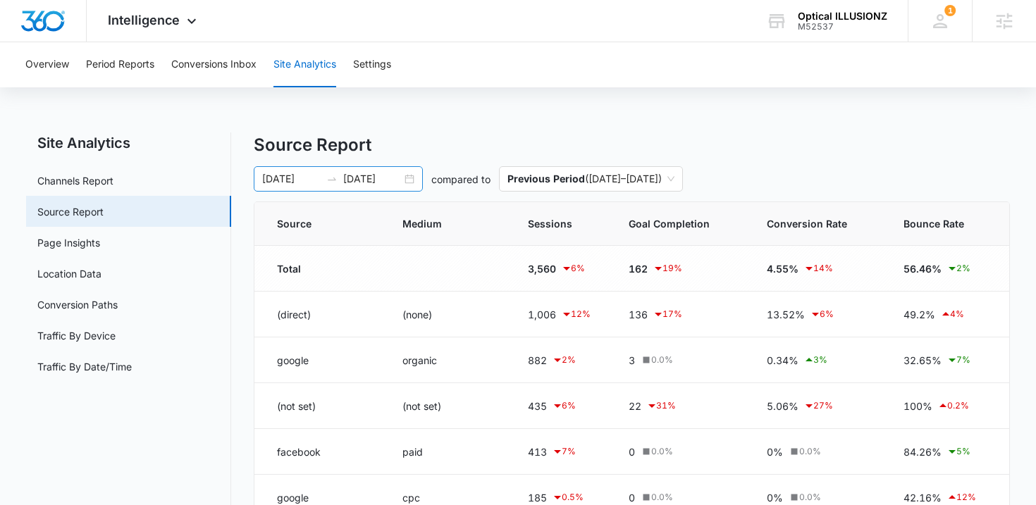
click at [405, 182] on div "[DATE] [DATE]" at bounding box center [338, 178] width 169 height 25
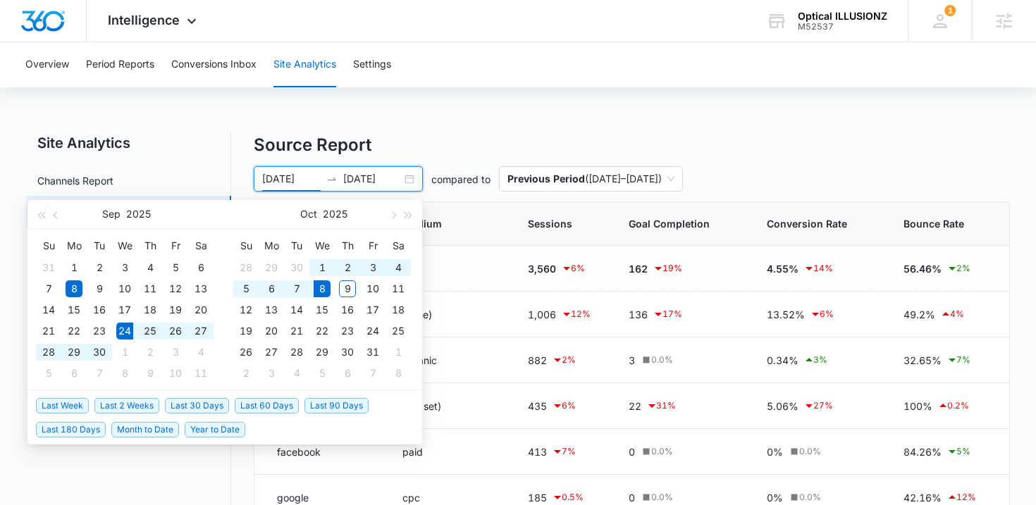
click at [132, 405] on span "Last 2 Weeks" at bounding box center [126, 406] width 65 height 16
type input "[DATE]"
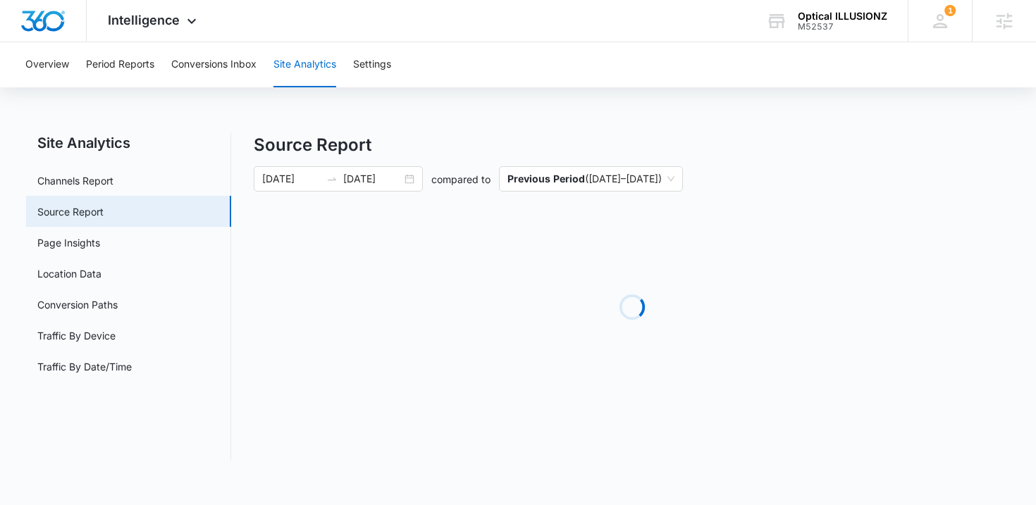
click at [198, 460] on nav "Site Analytics Channels Report Source Report Page Insights Location Data Conver…" at bounding box center [128, 297] width 205 height 328
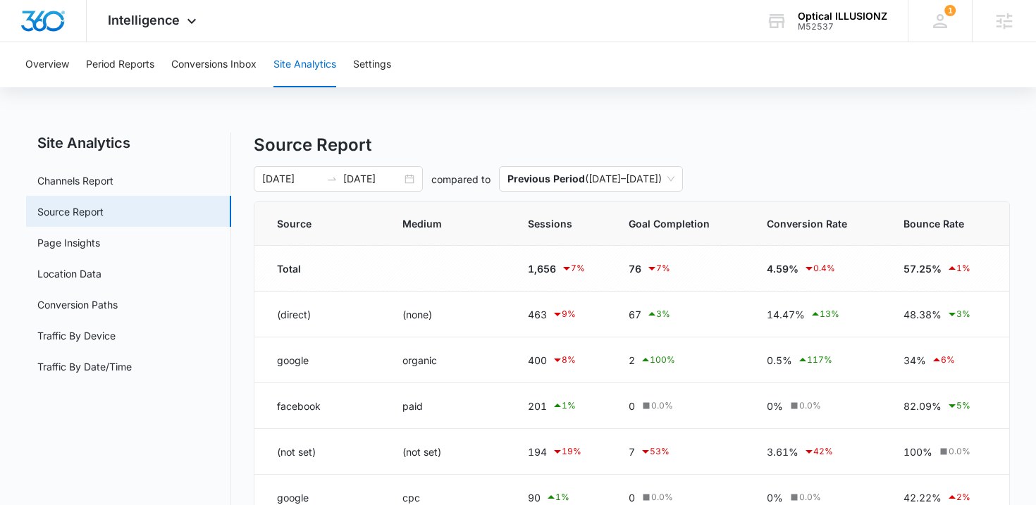
scroll to position [58, 0]
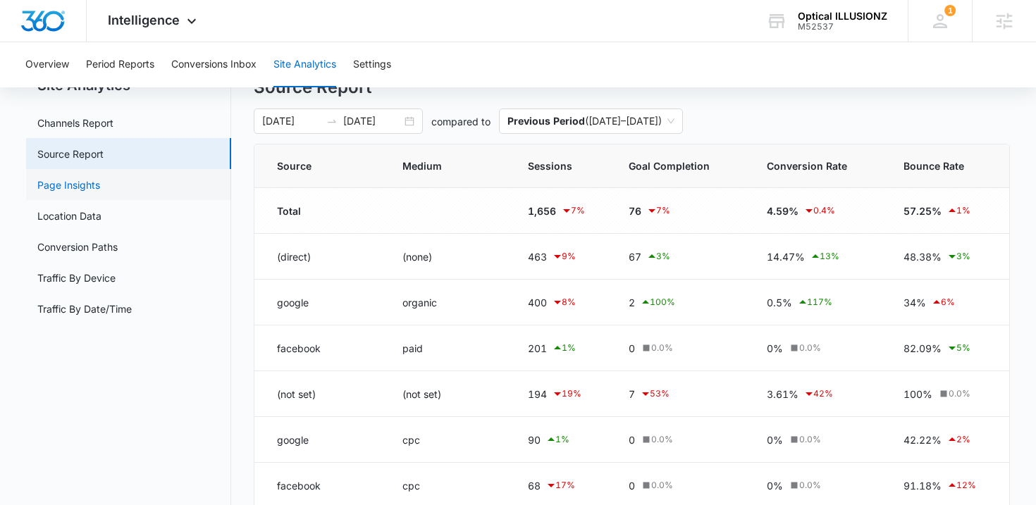
click at [89, 192] on link "Page Insights" at bounding box center [68, 185] width 63 height 15
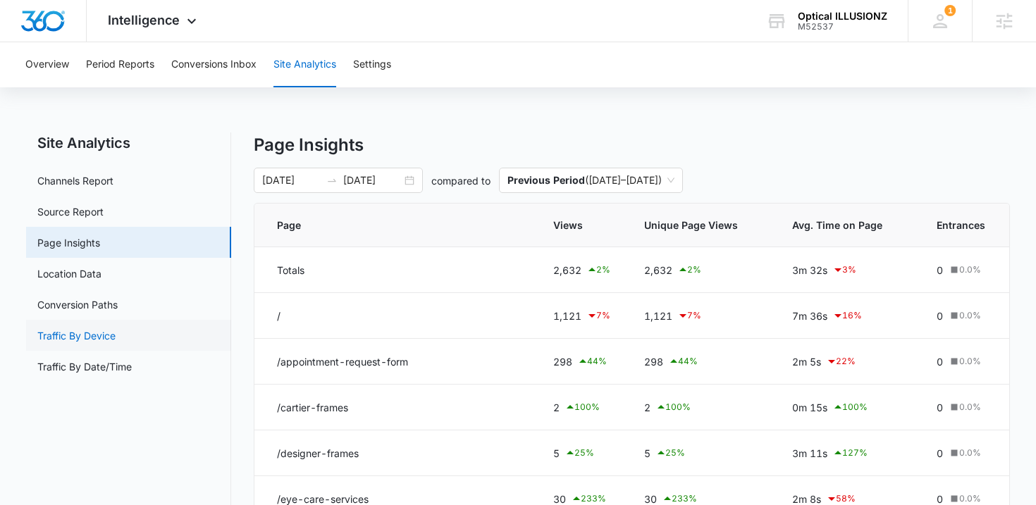
click at [94, 340] on link "Traffic By Device" at bounding box center [76, 335] width 78 height 15
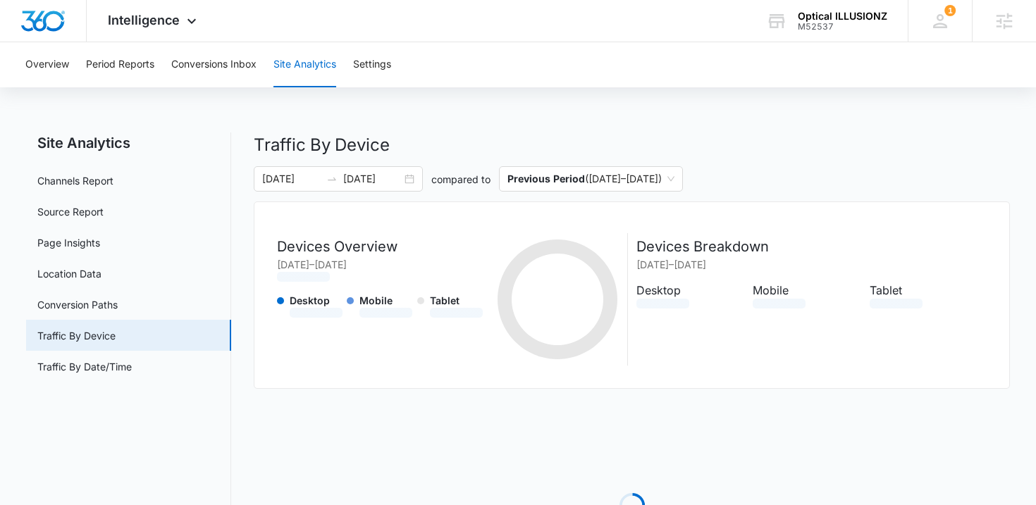
click at [94, 360] on link "Traffic By Date/Time" at bounding box center [84, 367] width 94 height 15
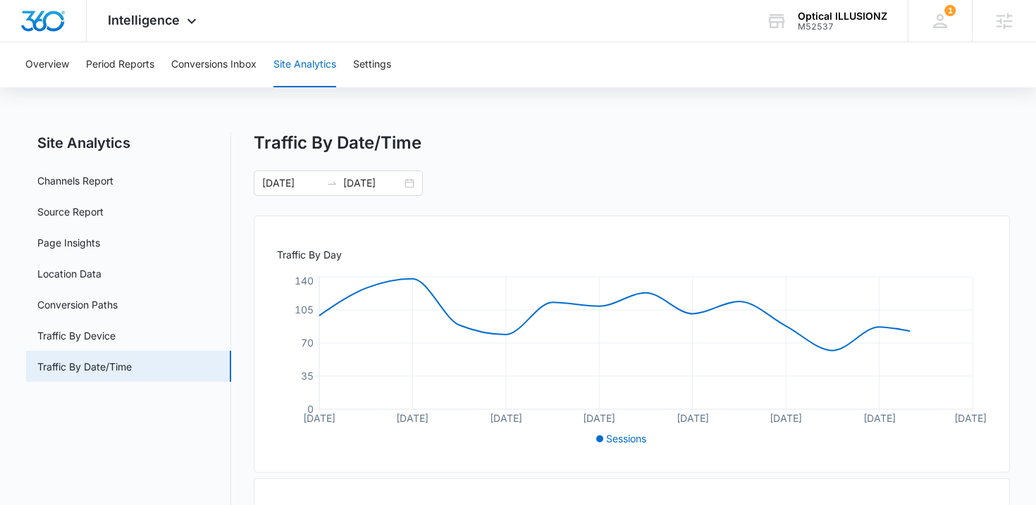
scroll to position [1, 0]
click at [414, 184] on div "[DATE] [DATE]" at bounding box center [338, 182] width 169 height 25
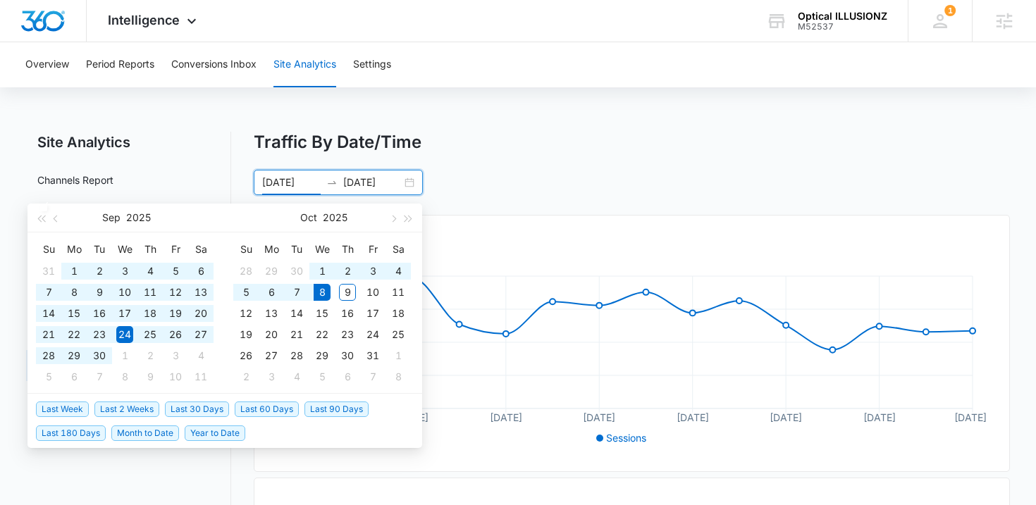
click at [209, 436] on span "Year to Date" at bounding box center [215, 434] width 61 height 16
type input "[DATE]"
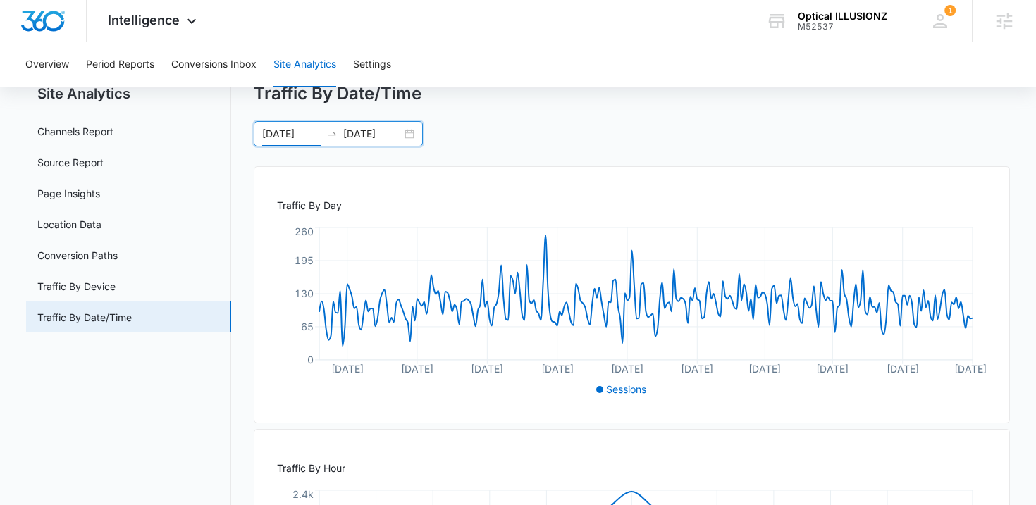
scroll to position [61, 0]
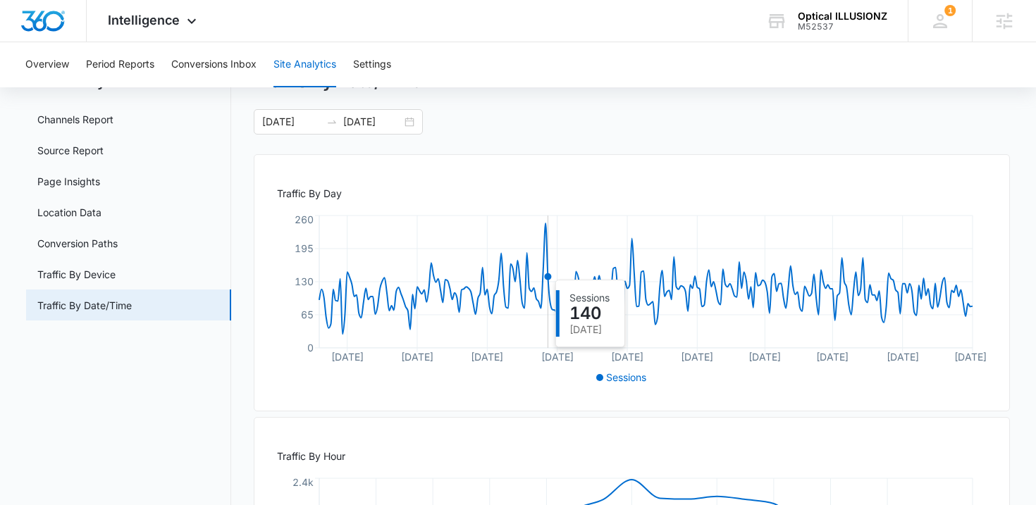
click at [548, 273] on icon at bounding box center [646, 278] width 654 height 111
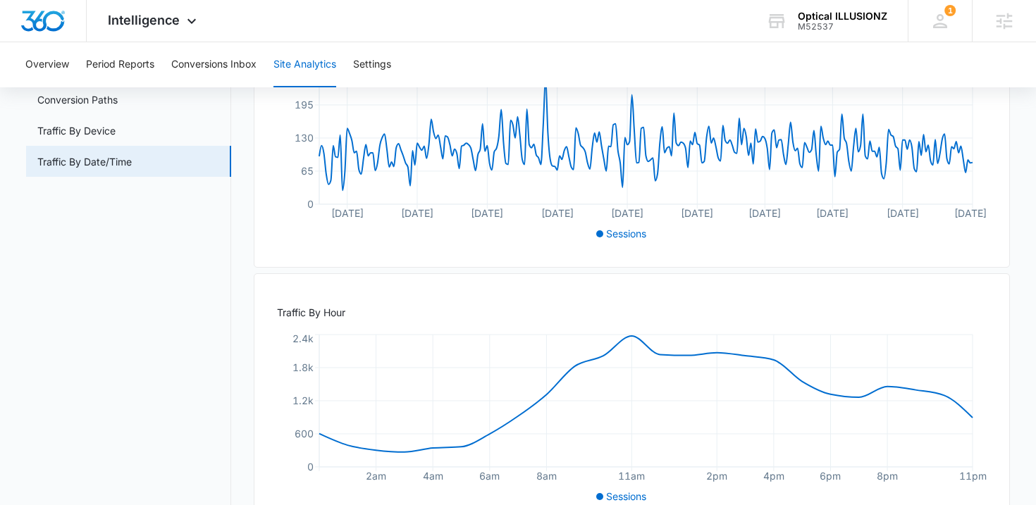
scroll to position [209, 0]
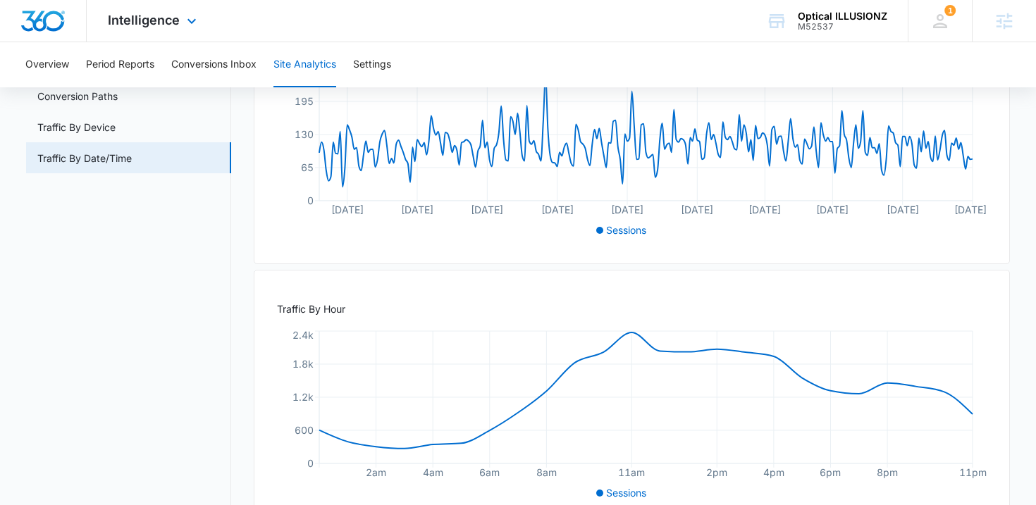
click at [133, 28] on div "Intelligence Apps Reputation Websites Forms CRM Email Social Shop Payments POS …" at bounding box center [154, 21] width 135 height 42
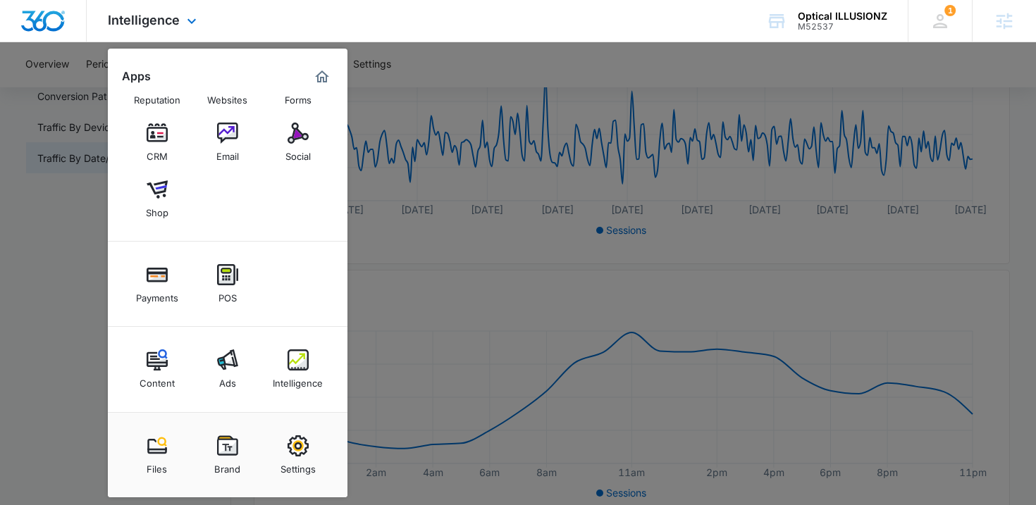
scroll to position [0, 0]
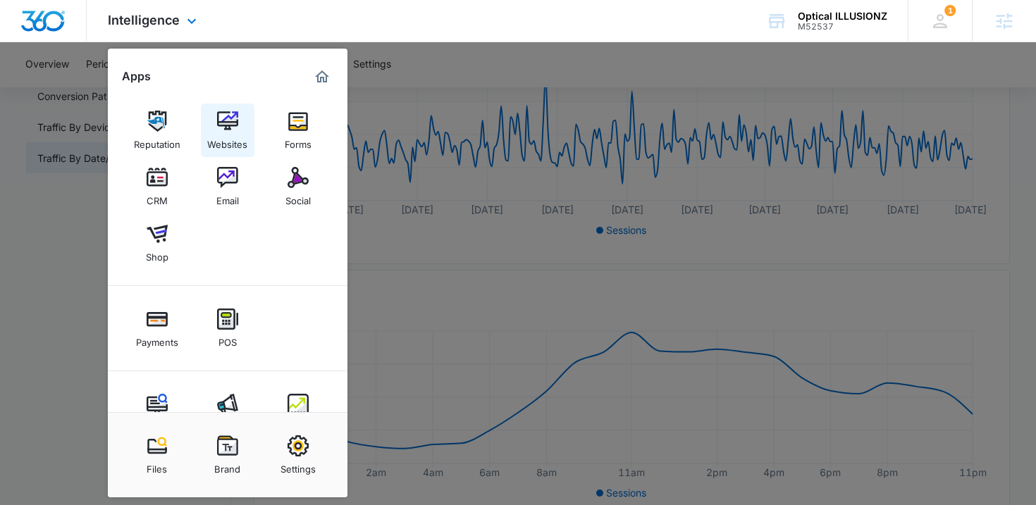
click at [235, 127] on img at bounding box center [227, 121] width 21 height 21
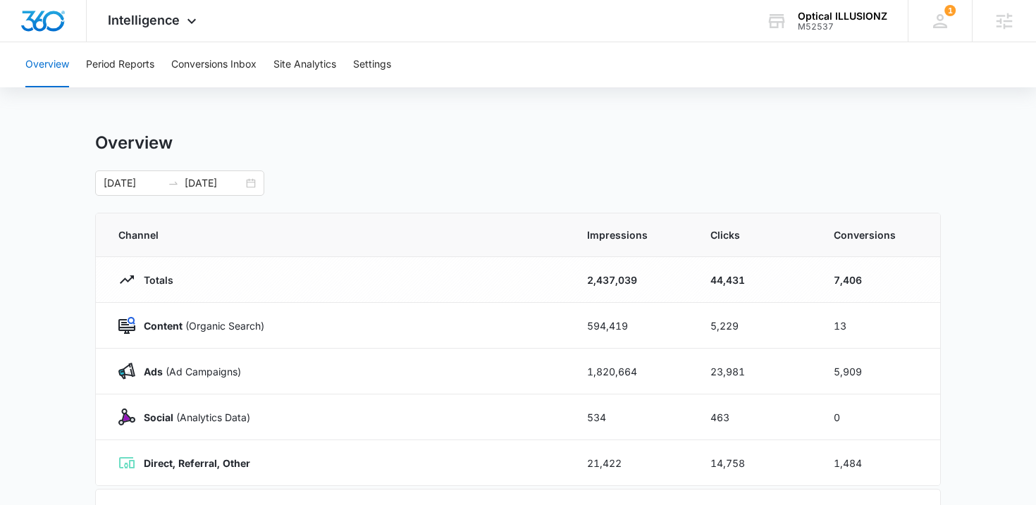
click at [44, 319] on main "Overview [DATE] [DATE] Channel Impressions Clicks Conversions Totals 2,437,039 …" at bounding box center [518, 503] width 1036 height 740
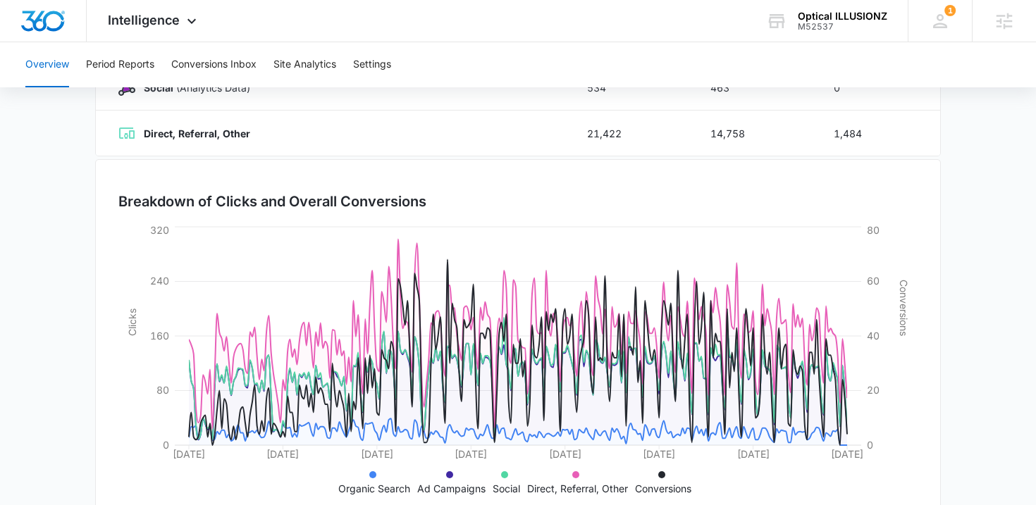
scroll to position [367, 0]
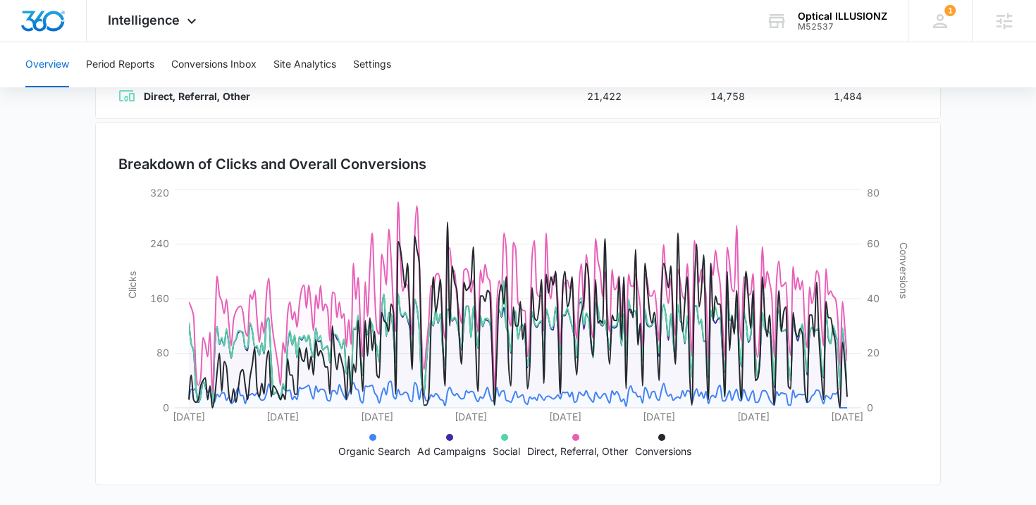
click at [370, 438] on icon at bounding box center [372, 437] width 7 height 7
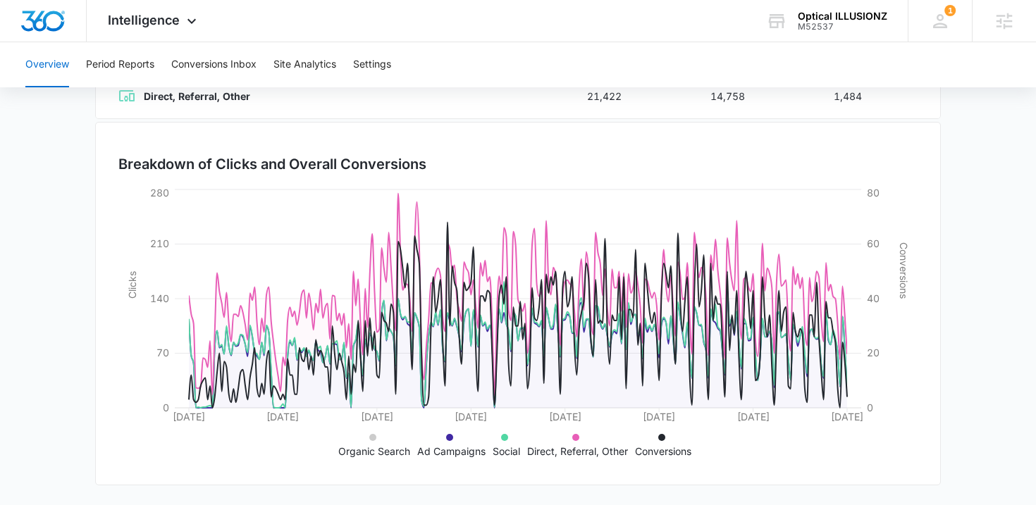
click at [663, 440] on icon at bounding box center [661, 437] width 7 height 7
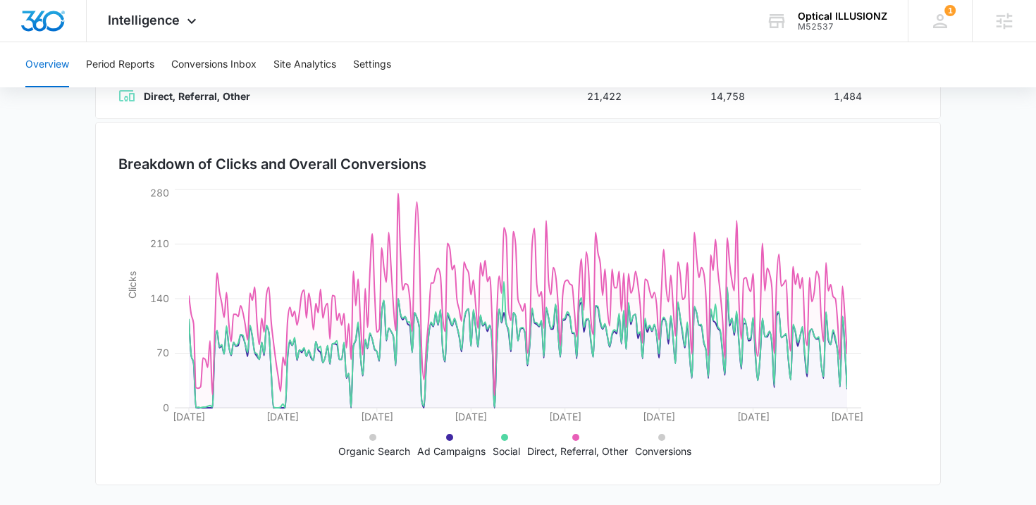
click at [508, 436] on li "Social" at bounding box center [506, 444] width 27 height 30
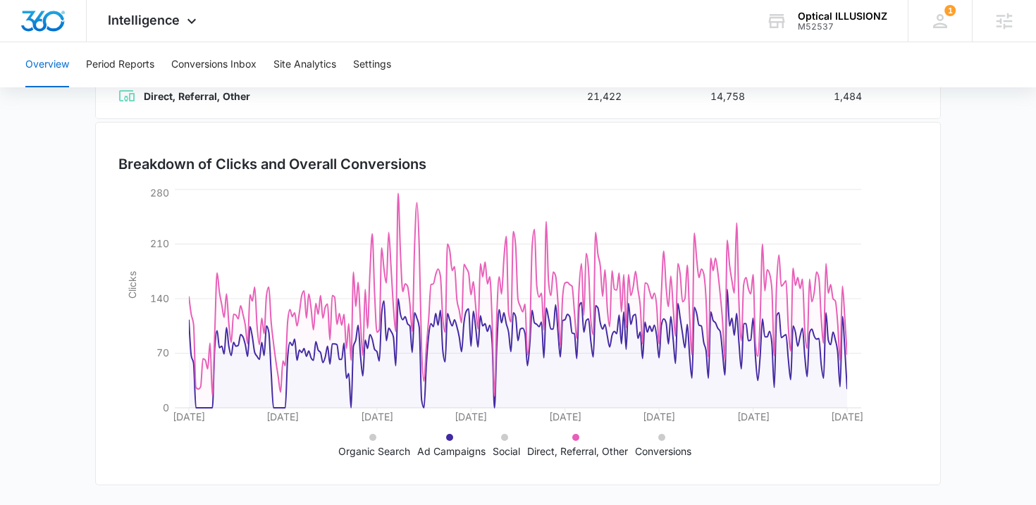
click at [447, 436] on icon at bounding box center [449, 437] width 7 height 7
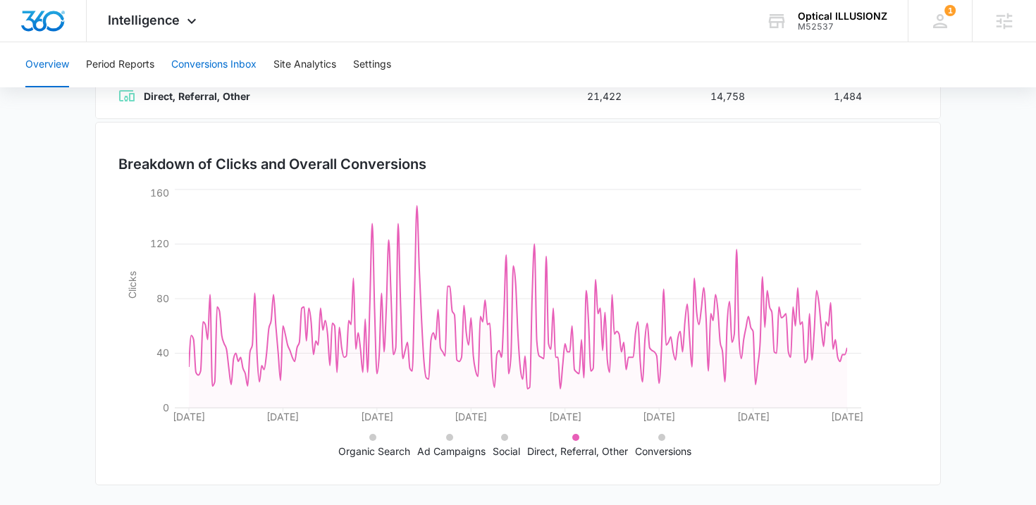
click at [189, 70] on button "Conversions Inbox" at bounding box center [213, 64] width 85 height 45
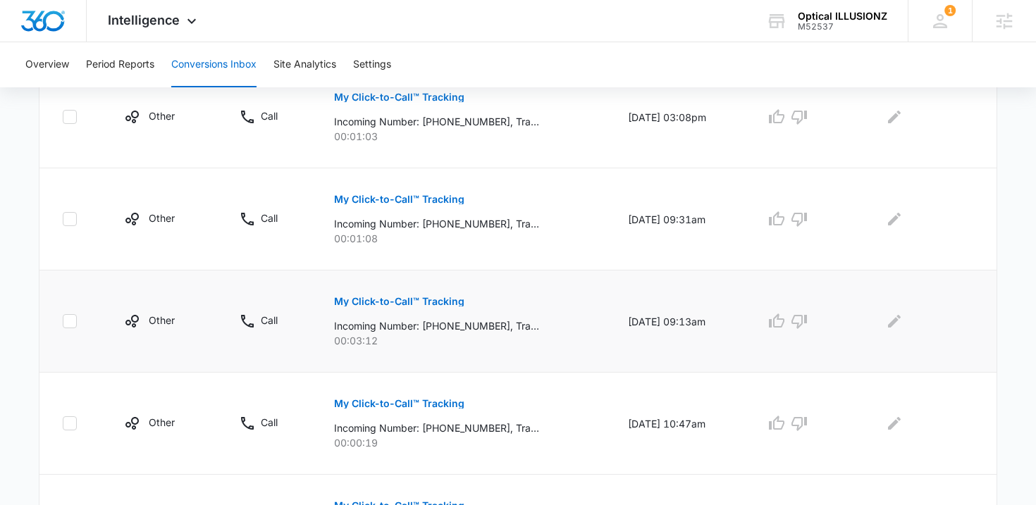
scroll to position [484, 0]
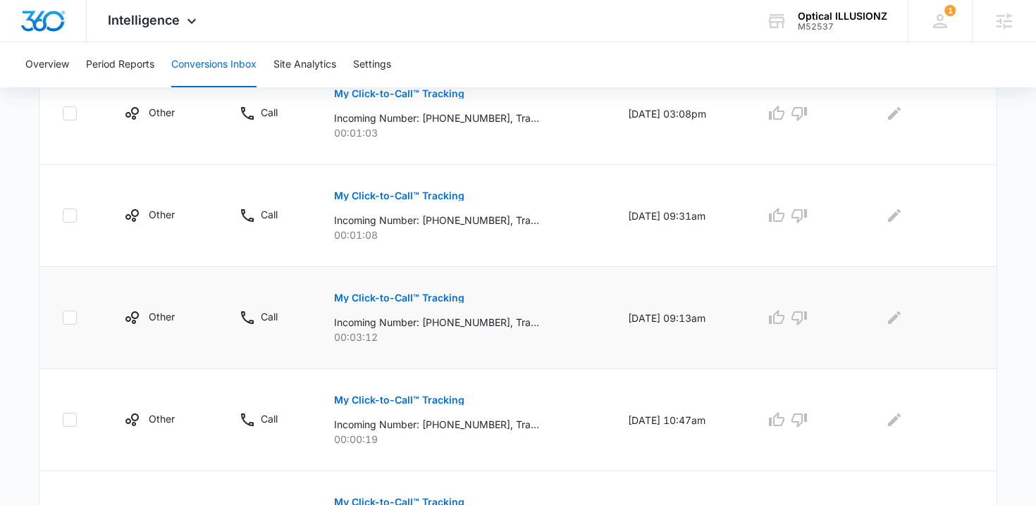
click at [371, 297] on p "My Click-to-Call™ Tracking" at bounding box center [399, 298] width 130 height 10
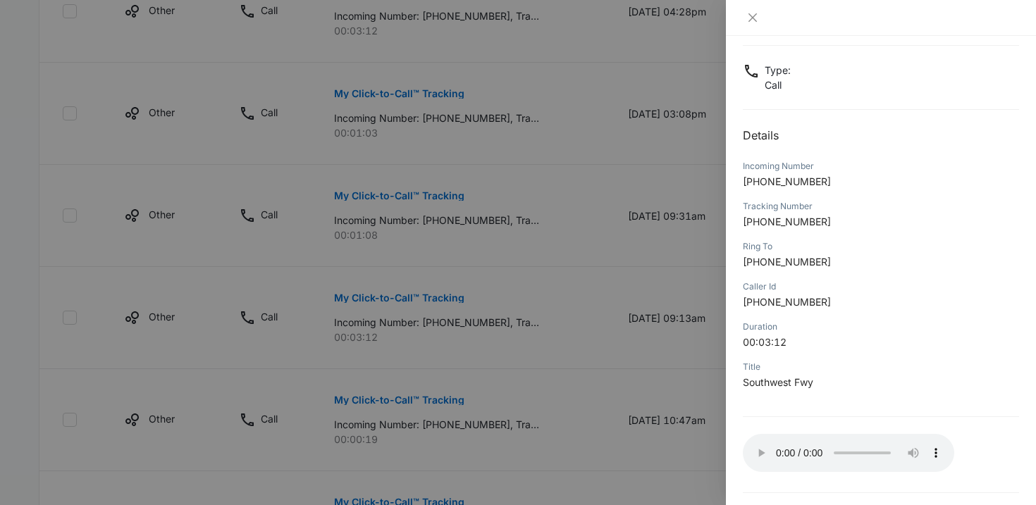
scroll to position [74, 0]
click at [751, 16] on icon "close" at bounding box center [752, 17] width 11 height 11
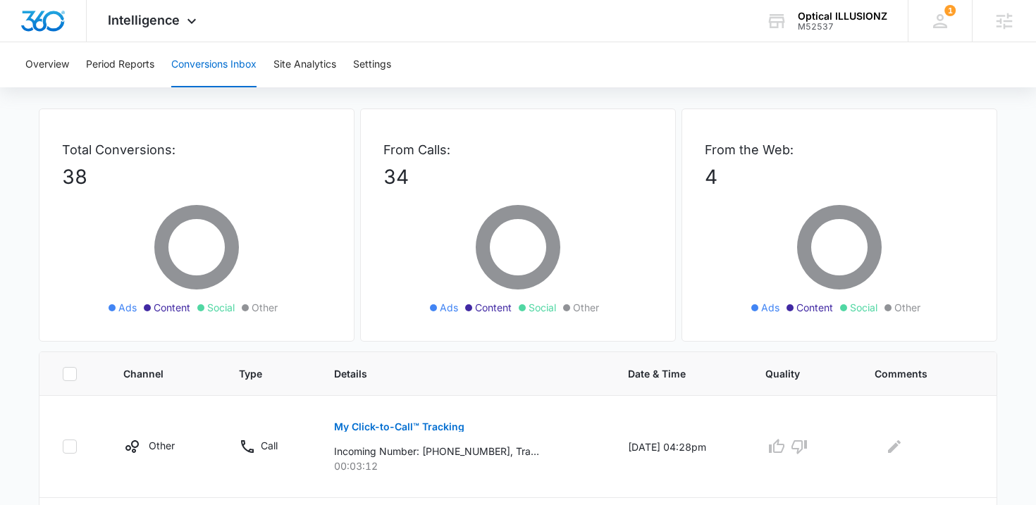
scroll to position [0, 0]
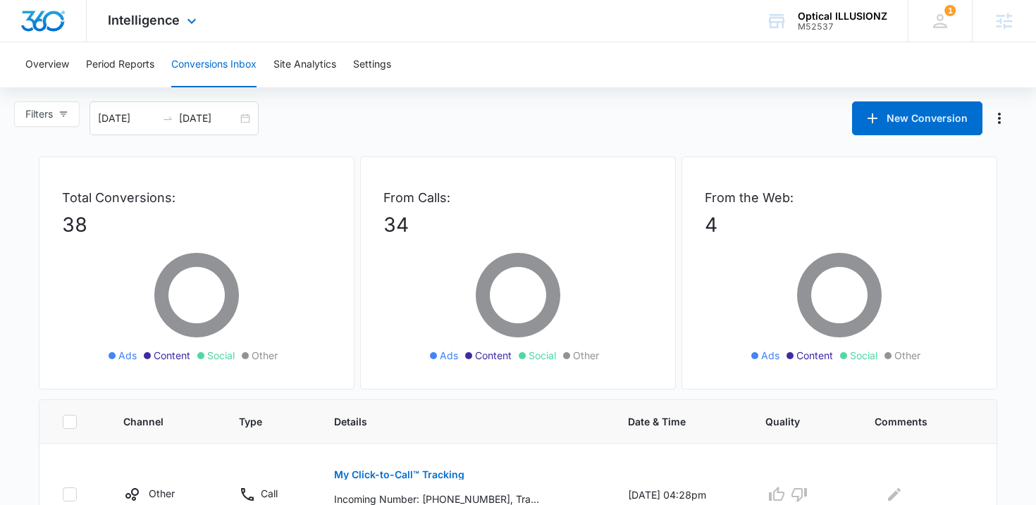
click at [214, 23] on div "Intelligence Apps Reputation Websites Forms CRM Email Social Shop Payments POS …" at bounding box center [154, 21] width 135 height 42
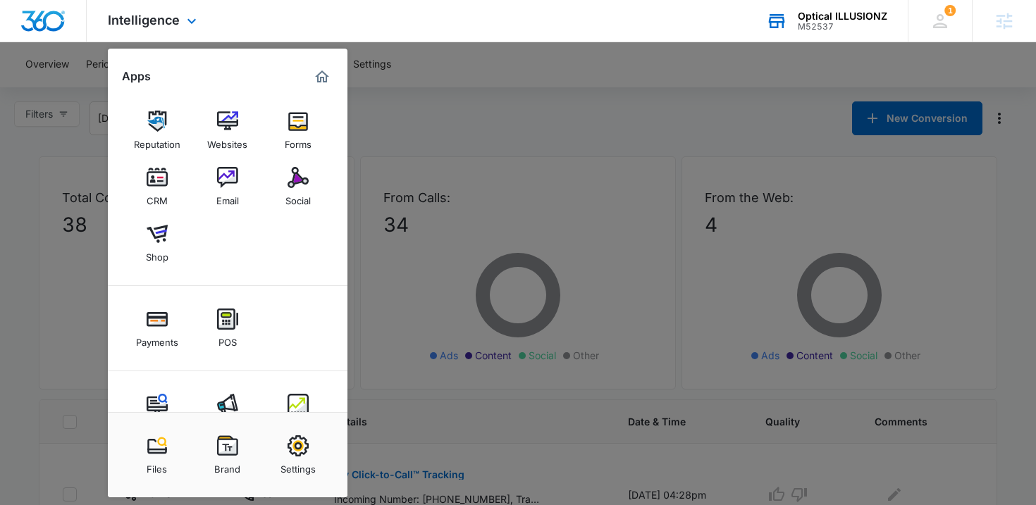
click at [835, 22] on div "M52537" at bounding box center [843, 27] width 90 height 10
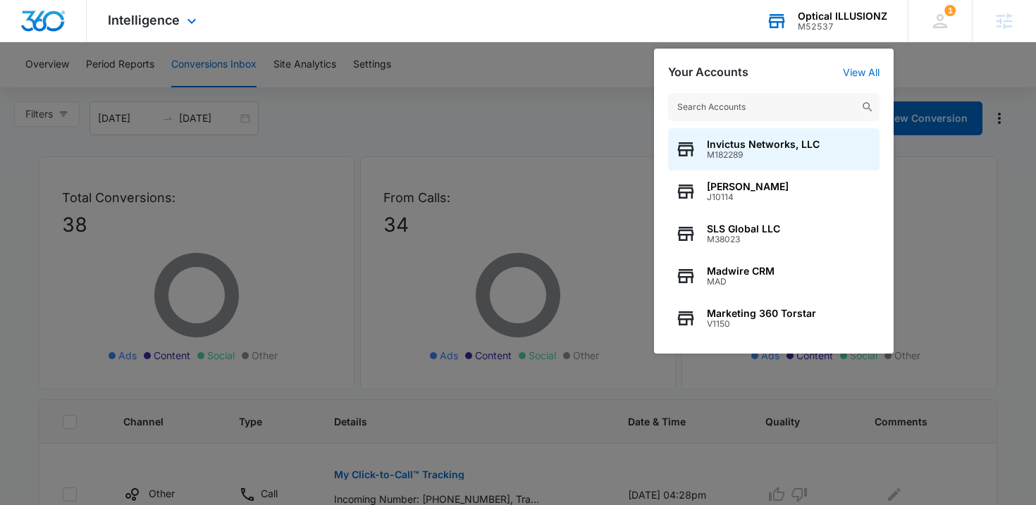
click at [756, 113] on input "text" at bounding box center [773, 107] width 211 height 28
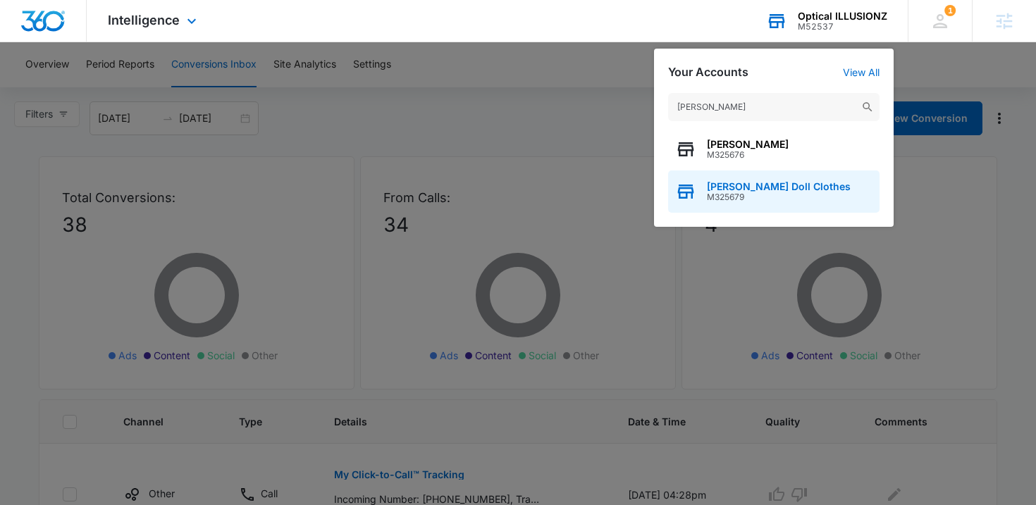
type input "[PERSON_NAME]"
click at [727, 187] on span "[PERSON_NAME] Doll Clothes" at bounding box center [779, 186] width 144 height 11
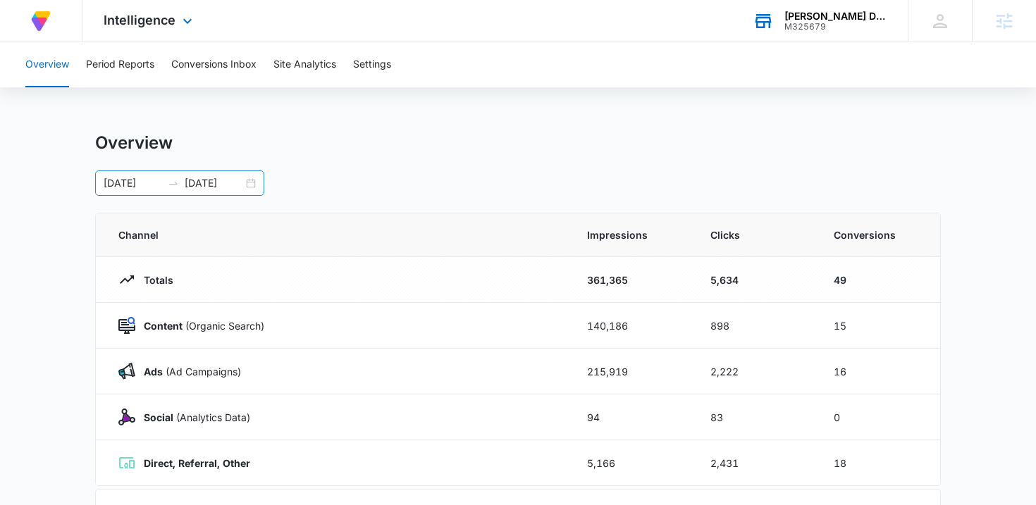
click at [250, 183] on div "[DATE] [DATE]" at bounding box center [179, 183] width 169 height 25
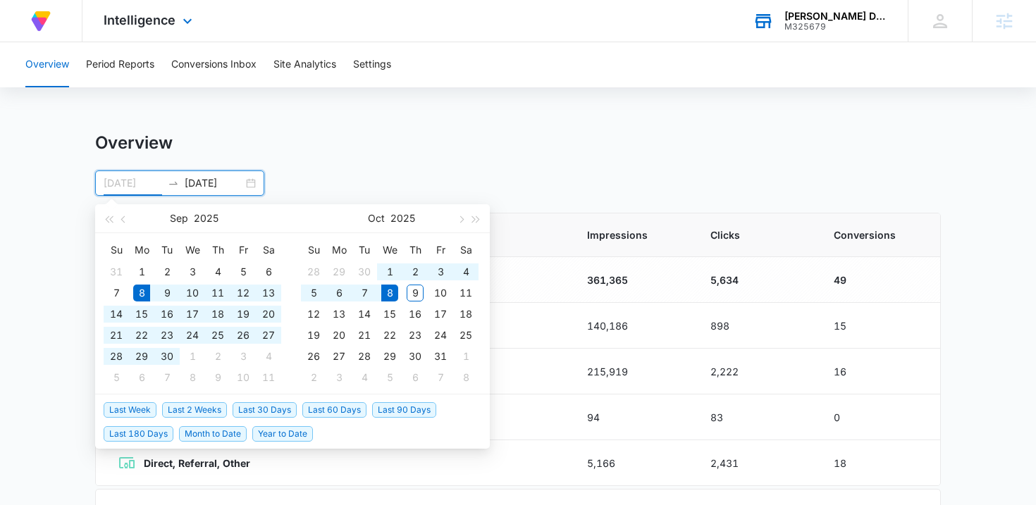
type input "[DATE]"
click at [276, 412] on span "Last 30 Days" at bounding box center [265, 411] width 64 height 16
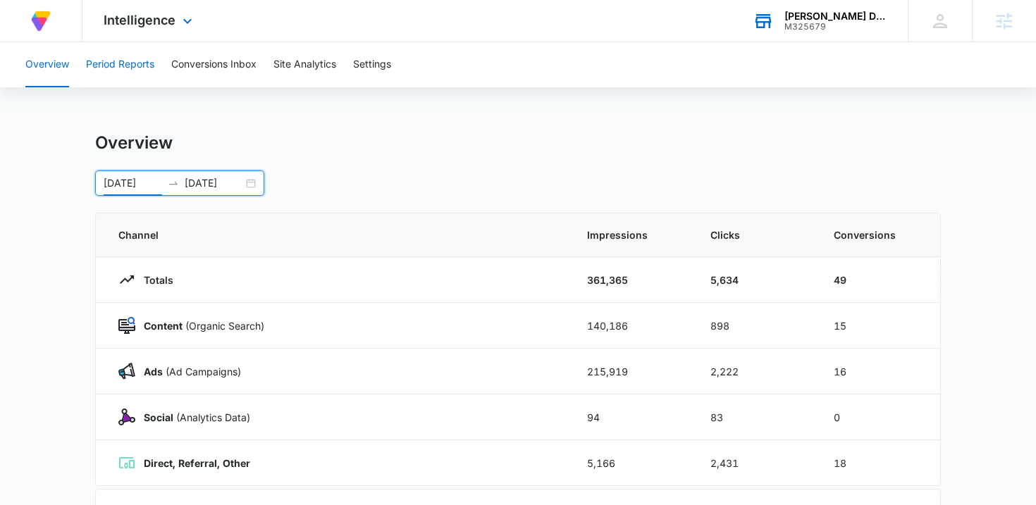
click at [125, 56] on button "Period Reports" at bounding box center [120, 64] width 68 height 45
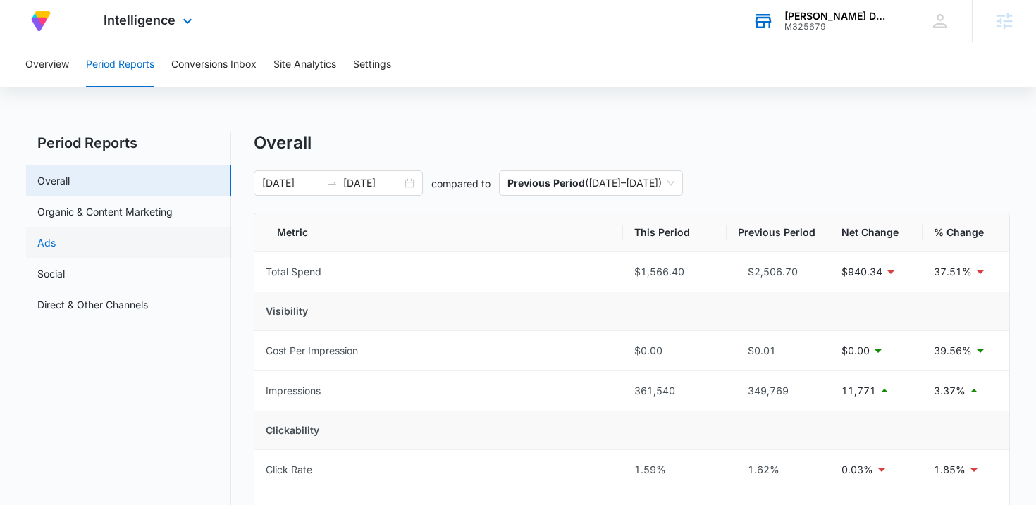
click at [52, 246] on link "Ads" at bounding box center [46, 242] width 18 height 15
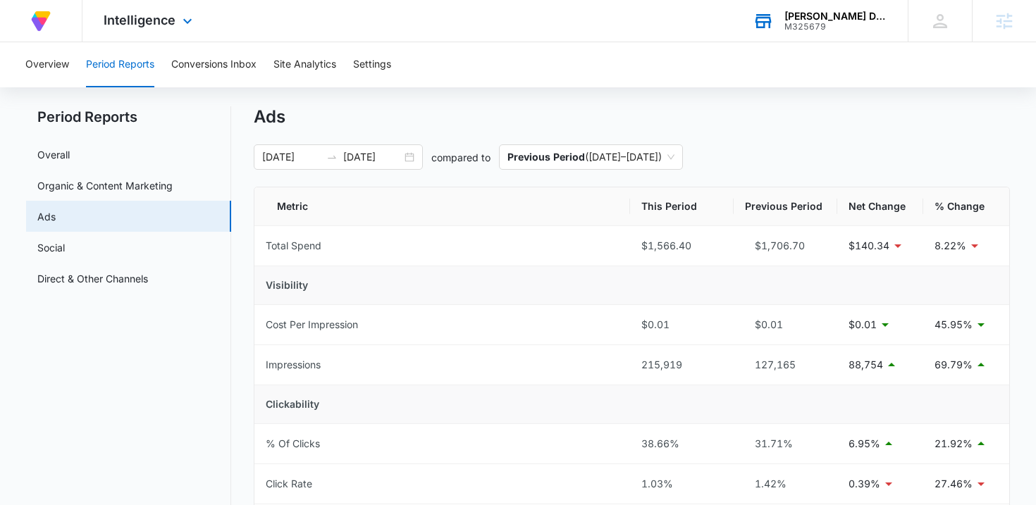
scroll to position [23, 0]
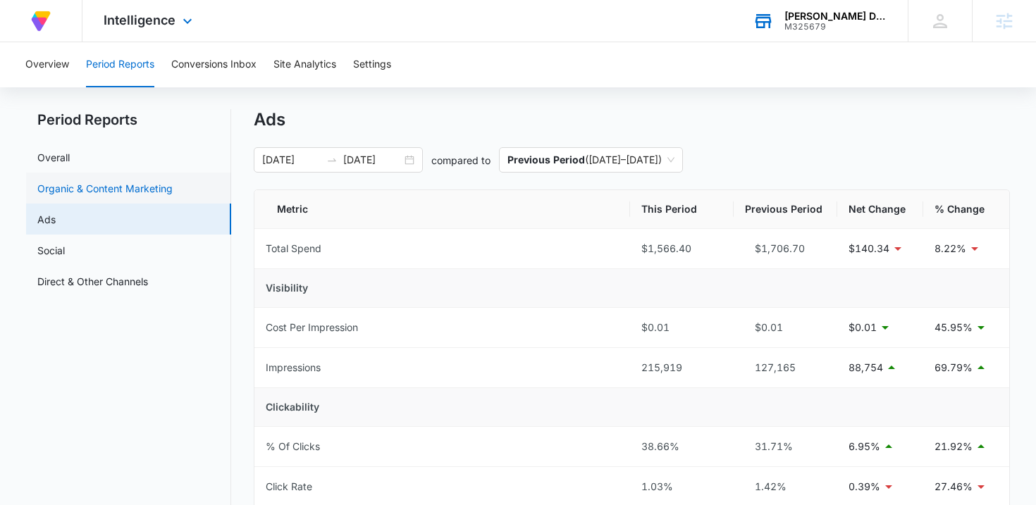
click at [107, 188] on link "Organic & Content Marketing" at bounding box center [104, 188] width 135 height 15
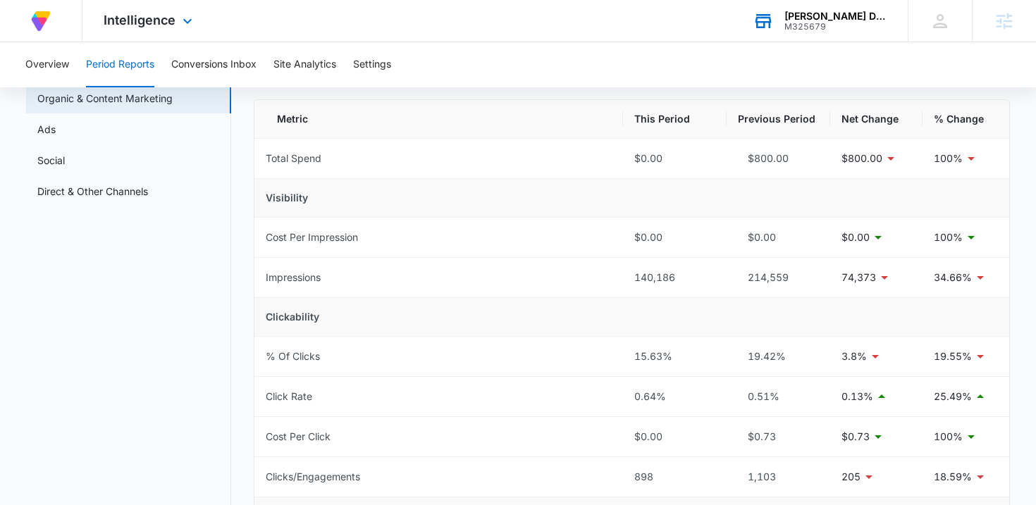
scroll to position [27, 0]
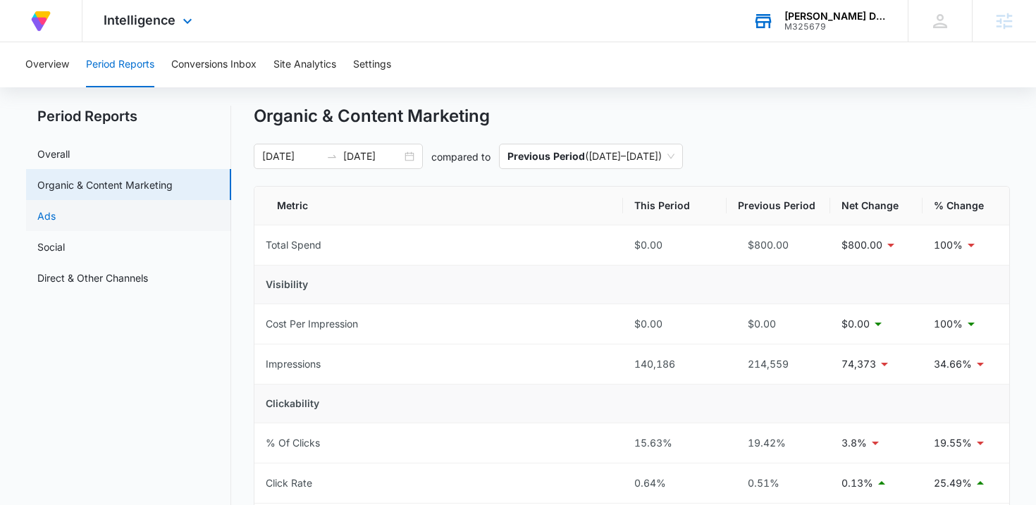
click at [56, 210] on link "Ads" at bounding box center [46, 216] width 18 height 15
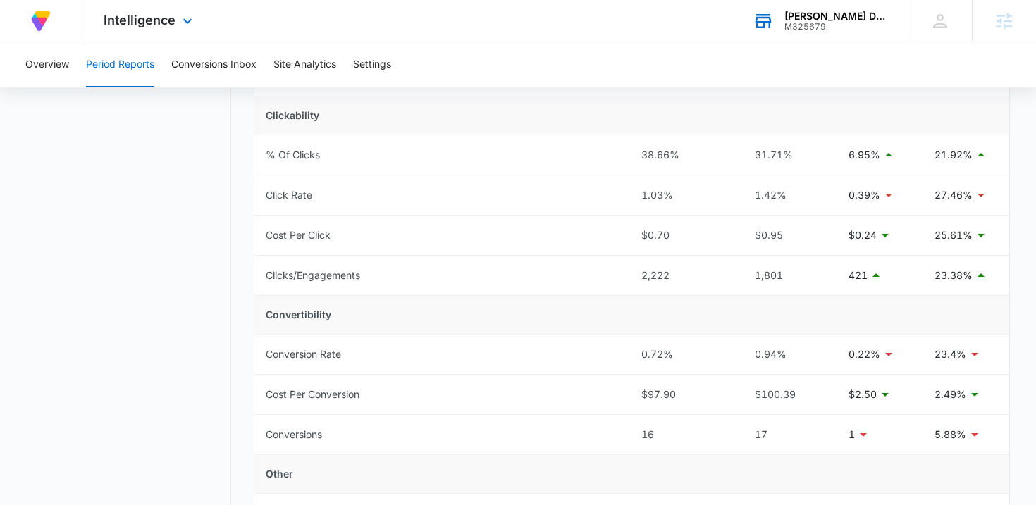
scroll to position [314, 0]
click at [162, 24] on span "Intelligence" at bounding box center [140, 20] width 72 height 15
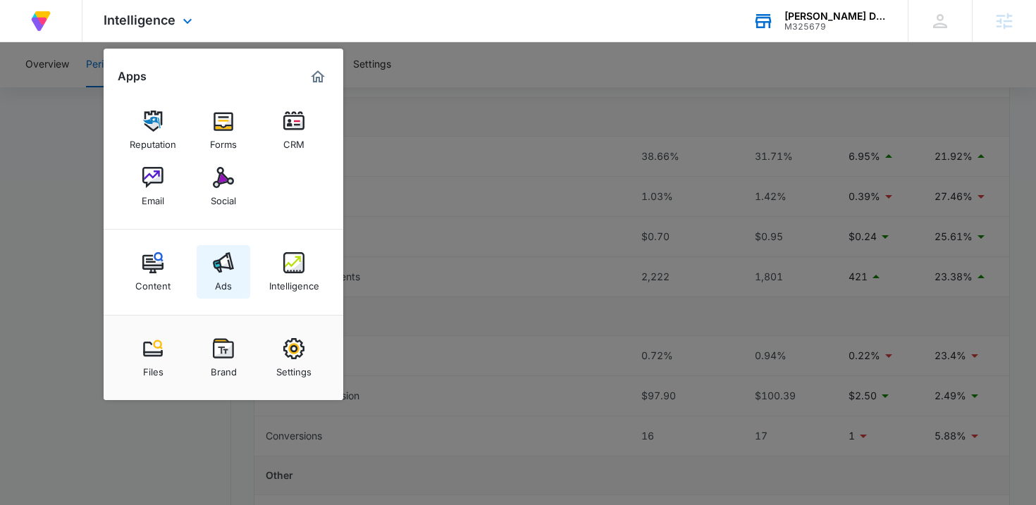
click at [225, 264] on img at bounding box center [223, 262] width 21 height 21
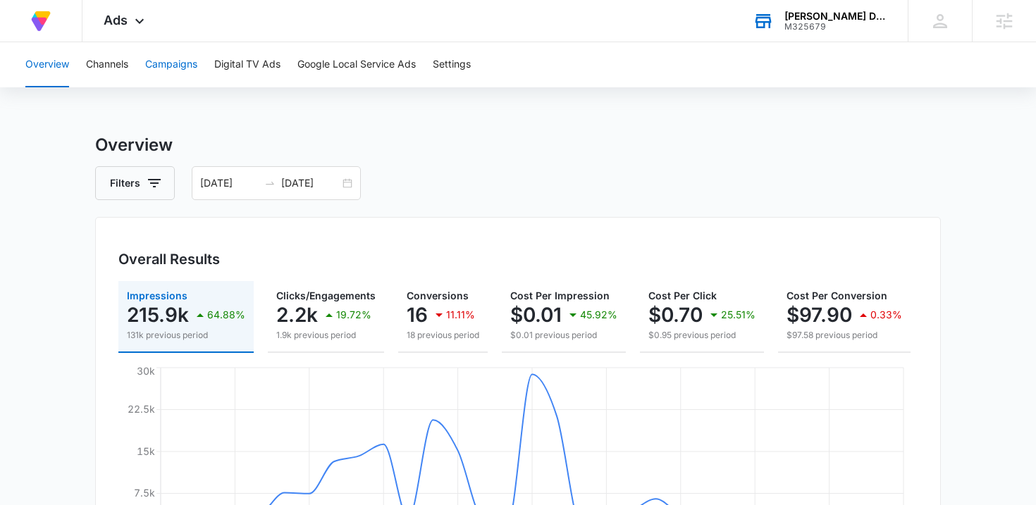
click at [170, 68] on button "Campaigns" at bounding box center [171, 64] width 52 height 45
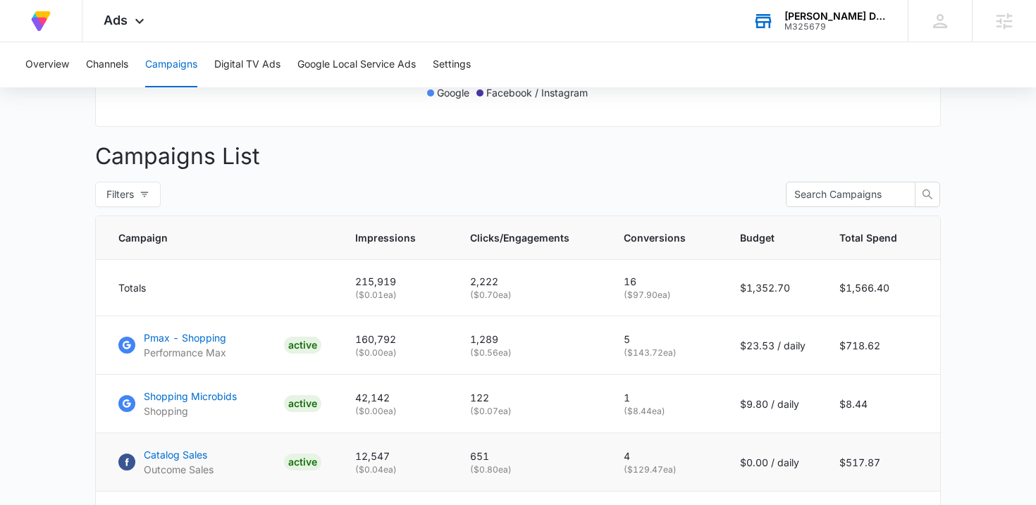
scroll to position [175, 0]
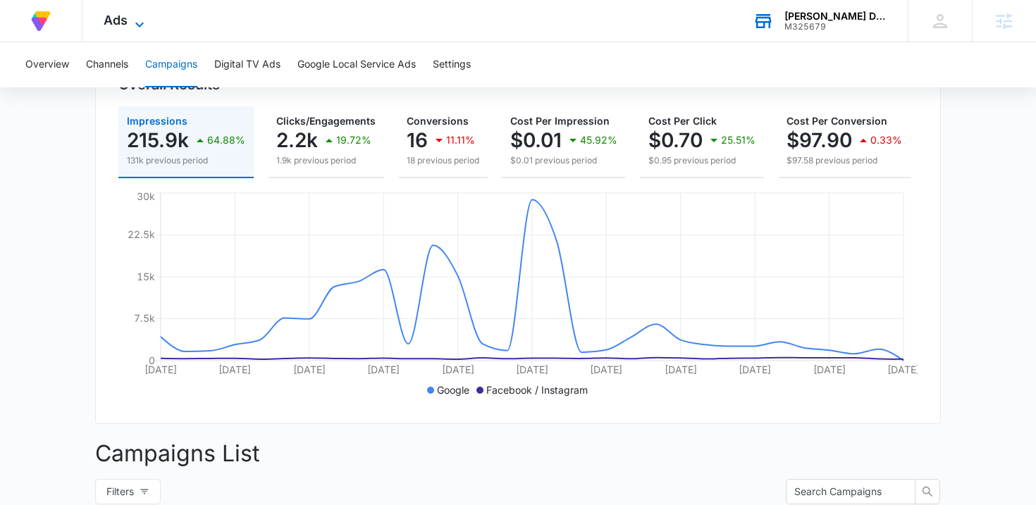
click at [118, 19] on span "Ads" at bounding box center [116, 20] width 24 height 15
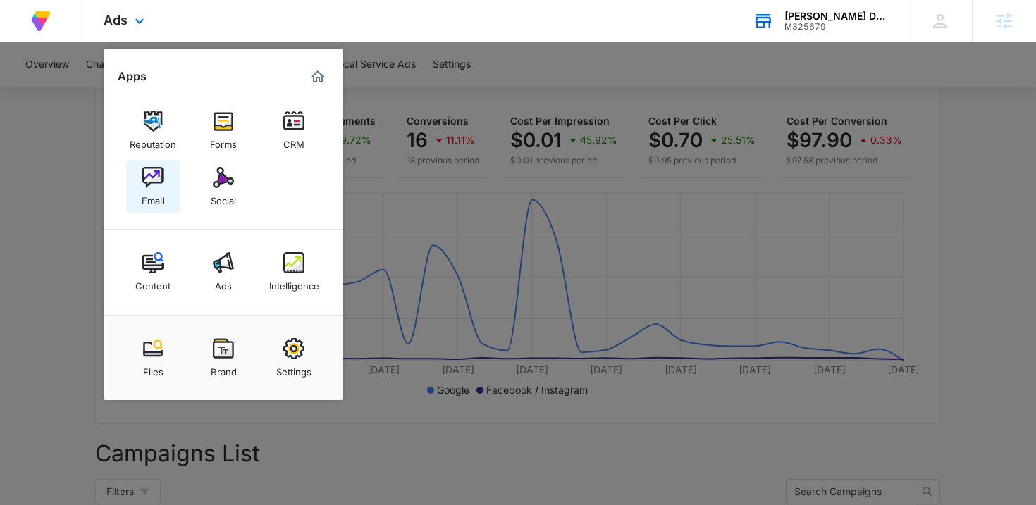
click at [149, 190] on div "Email" at bounding box center [153, 197] width 23 height 18
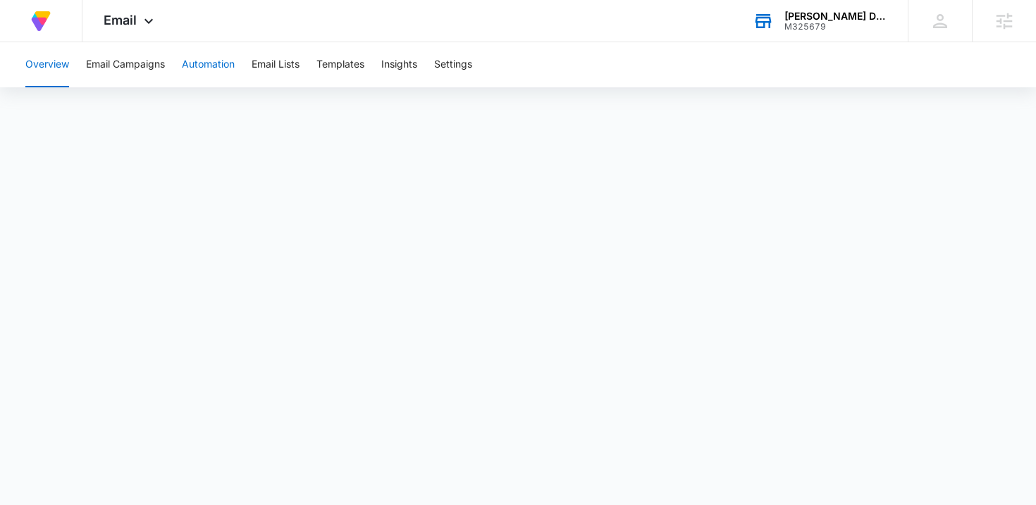
click at [202, 61] on button "Automation" at bounding box center [208, 64] width 53 height 45
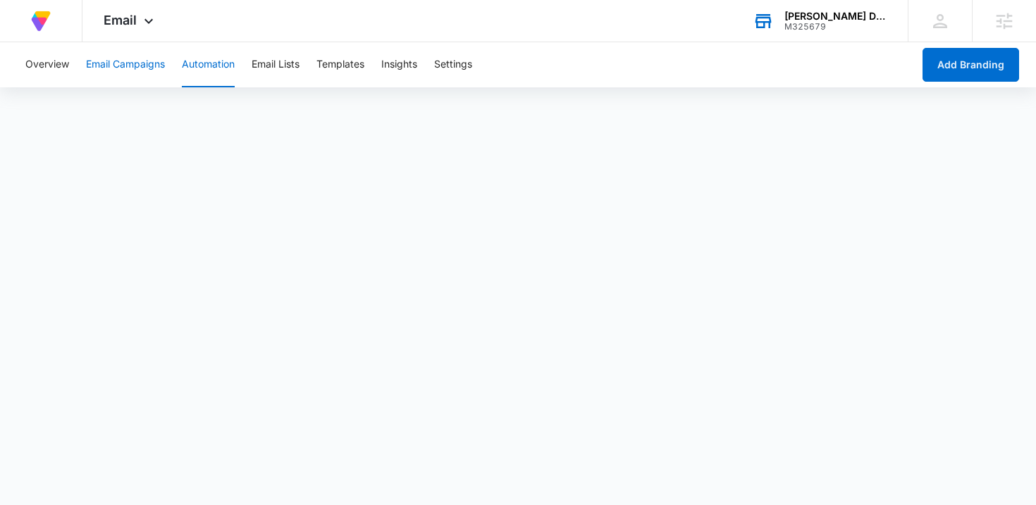
click at [140, 73] on button "Email Campaigns" at bounding box center [125, 64] width 79 height 45
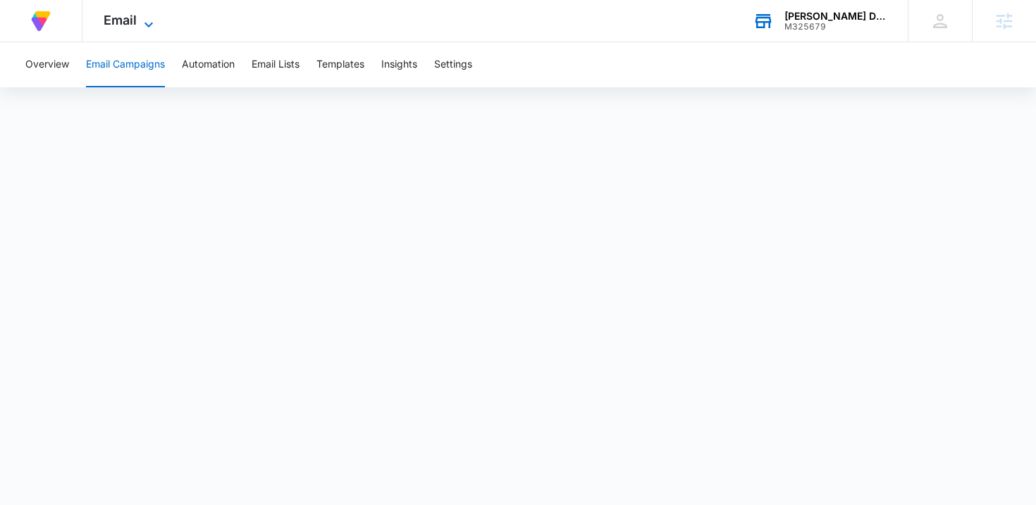
click at [142, 26] on icon at bounding box center [148, 24] width 17 height 17
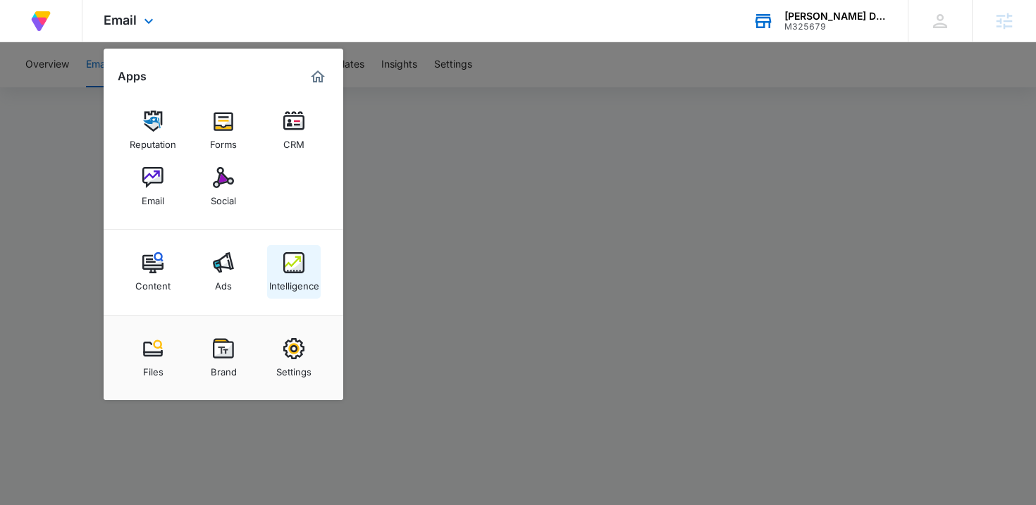
click at [284, 264] on img at bounding box center [293, 262] width 21 height 21
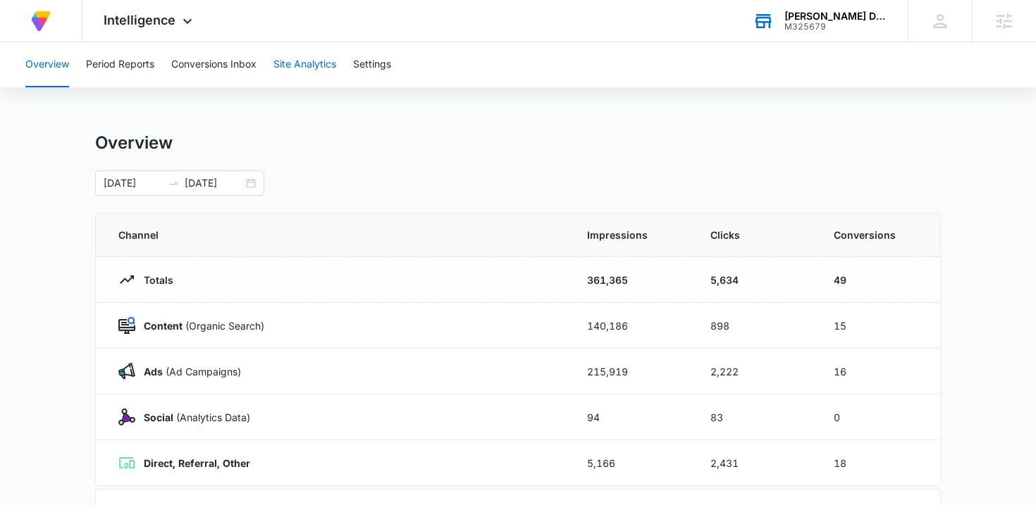
click at [308, 67] on button "Site Analytics" at bounding box center [305, 64] width 63 height 45
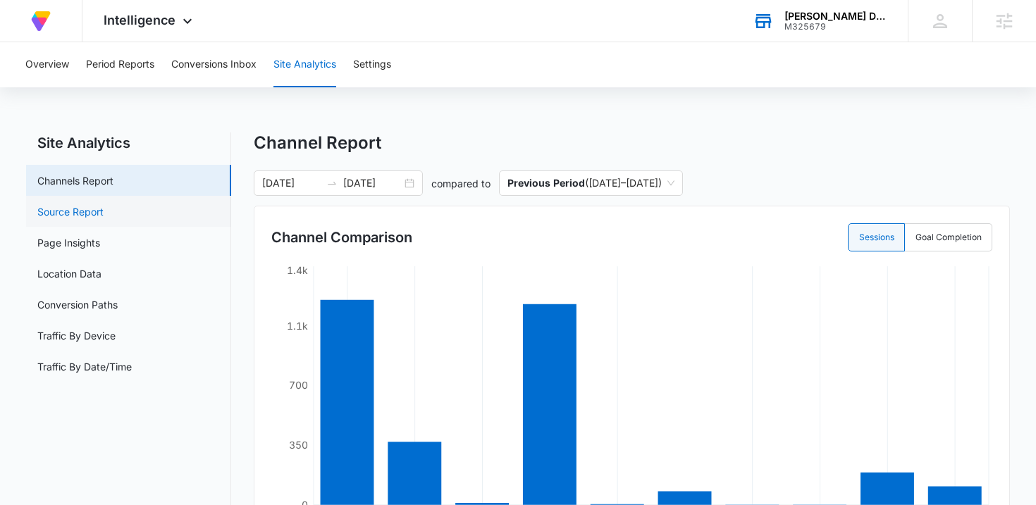
click at [104, 208] on link "Source Report" at bounding box center [70, 211] width 66 height 15
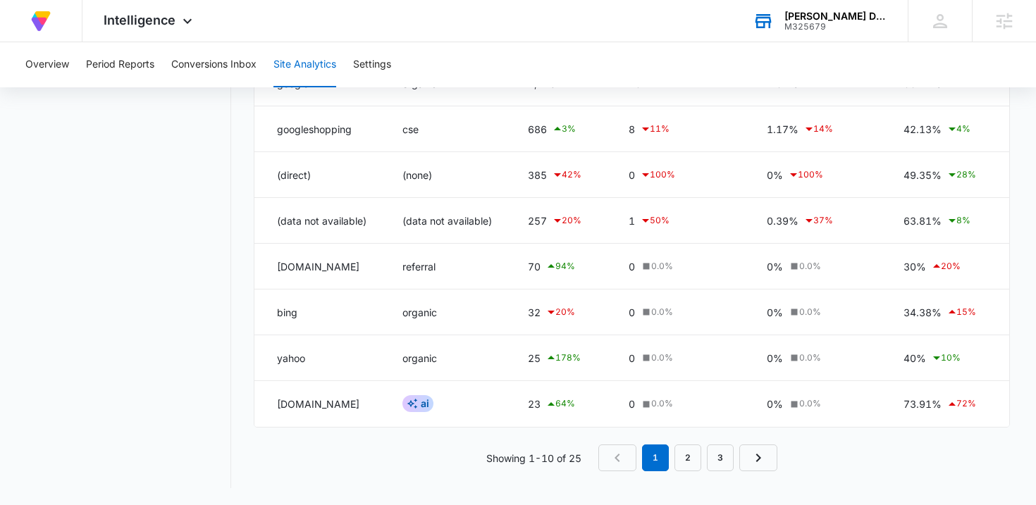
scroll to position [322, 0]
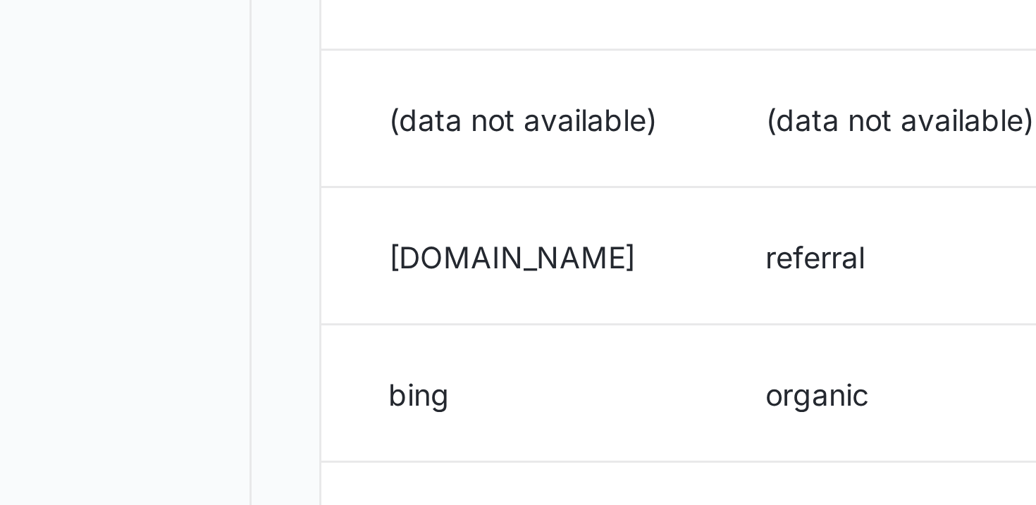
click at [236, 270] on div "Site Analytics Channels Report Source Report Page Insights Location Data Conver…" at bounding box center [518, 149] width 985 height 679
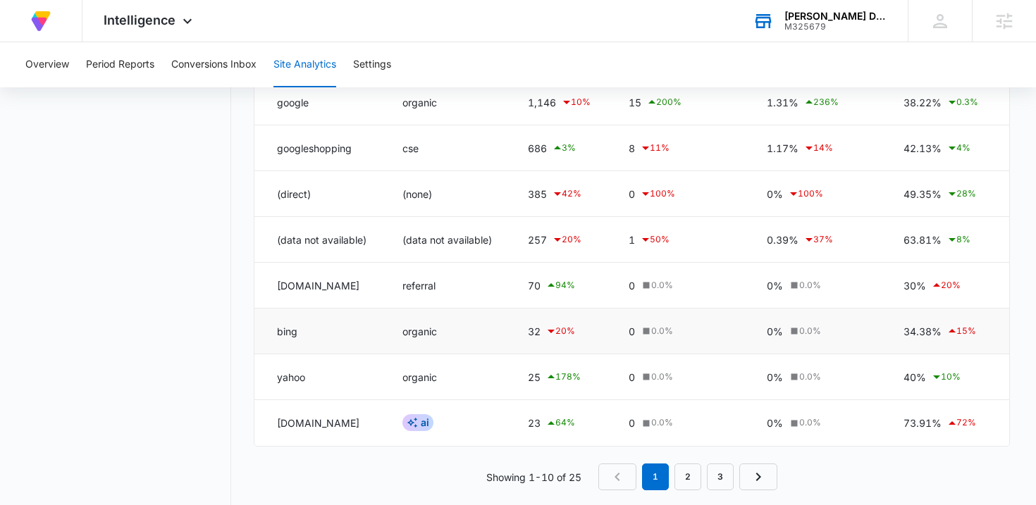
scroll to position [323, 0]
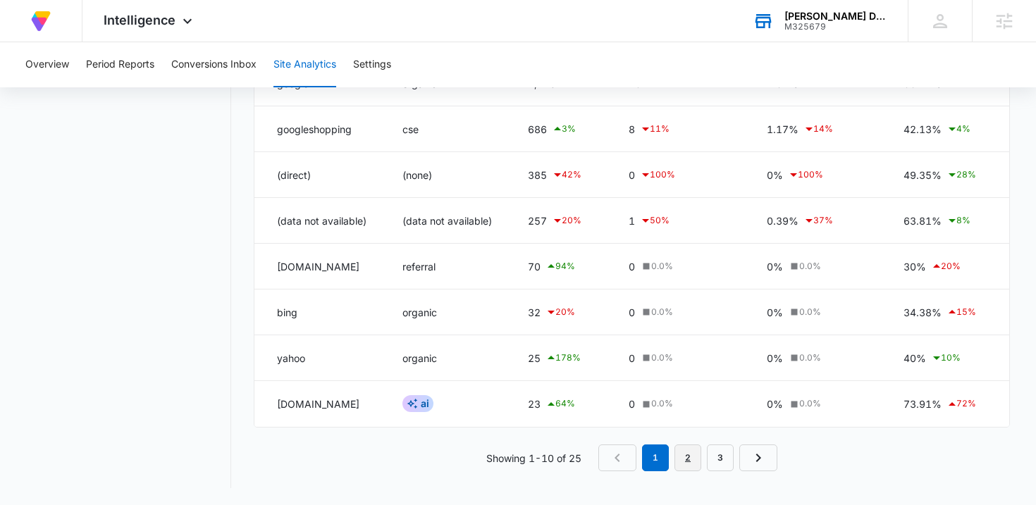
click at [690, 453] on link "2" at bounding box center [688, 458] width 27 height 27
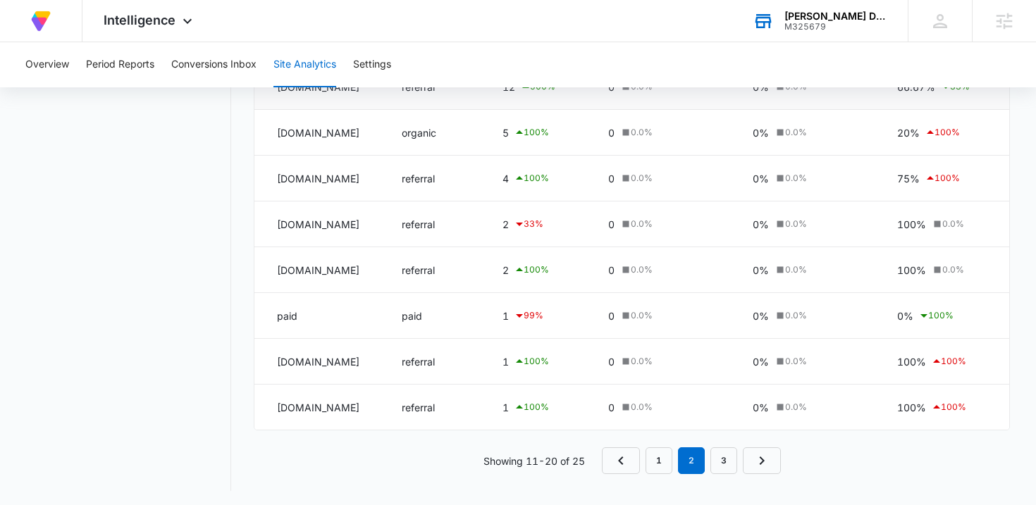
scroll to position [319, 0]
click at [720, 462] on link "3" at bounding box center [724, 461] width 27 height 27
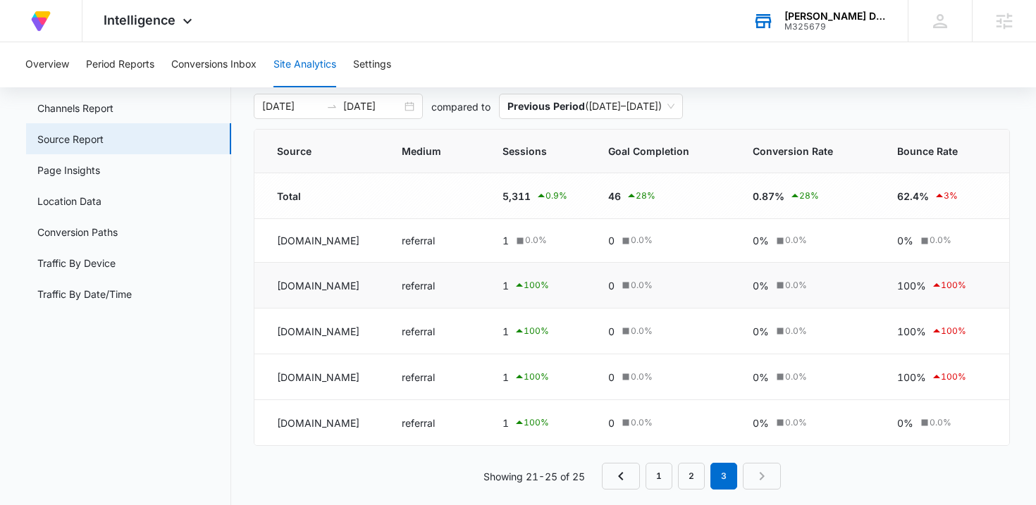
scroll to position [72, 0]
click at [417, 104] on div "[DATE] [DATE]" at bounding box center [338, 106] width 169 height 25
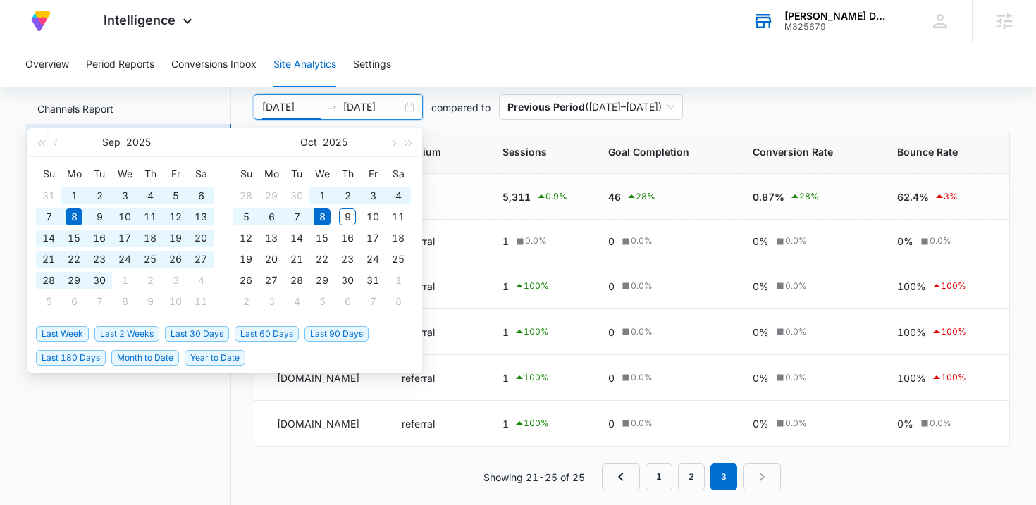
click at [333, 333] on span "Last 90 Days" at bounding box center [337, 334] width 64 height 16
type input "[DATE]"
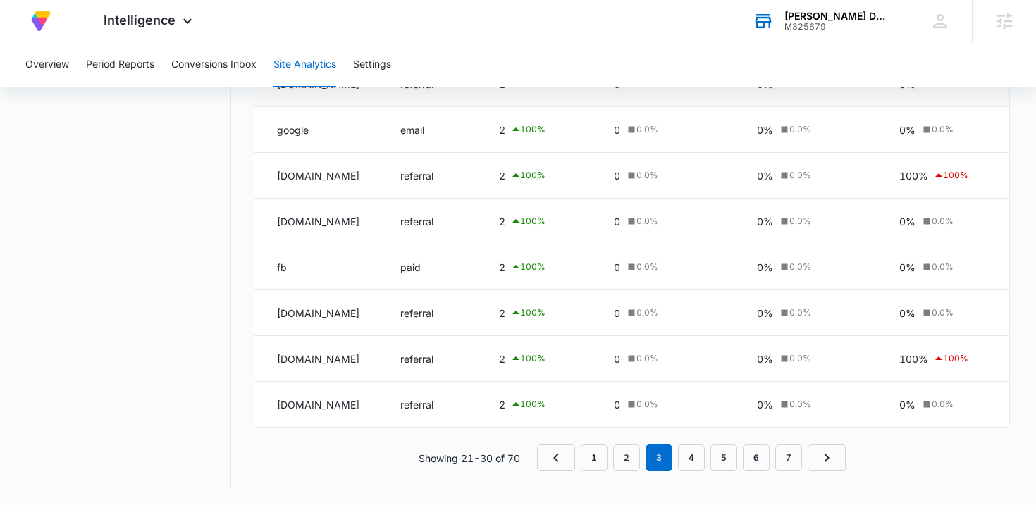
scroll to position [321, 0]
click at [594, 458] on link "1" at bounding box center [594, 459] width 27 height 27
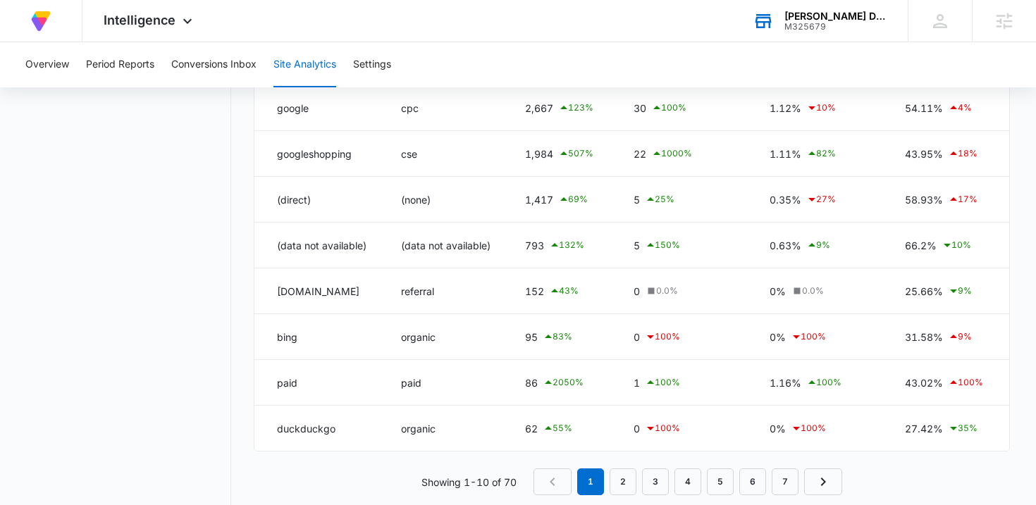
scroll to position [319, 0]
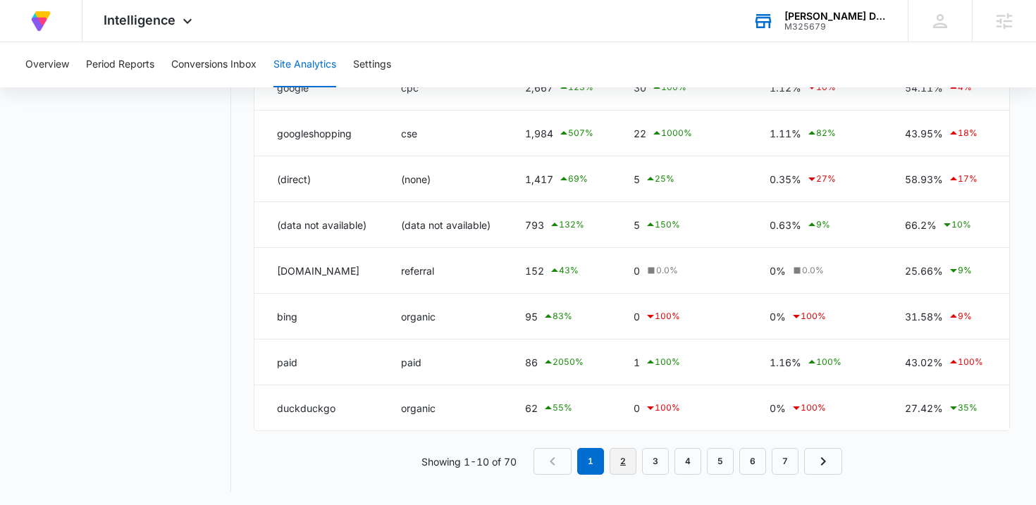
click at [620, 463] on link "2" at bounding box center [623, 461] width 27 height 27
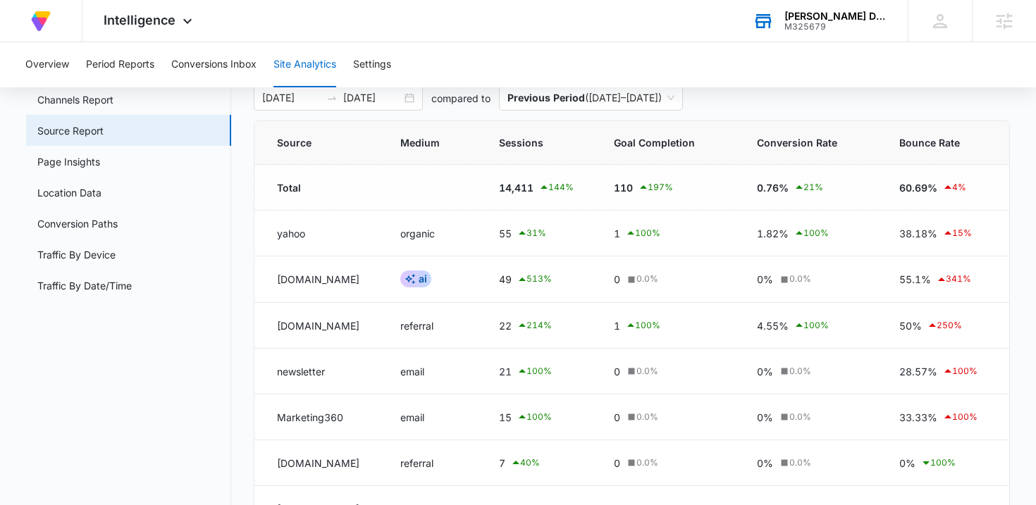
scroll to position [88, 0]
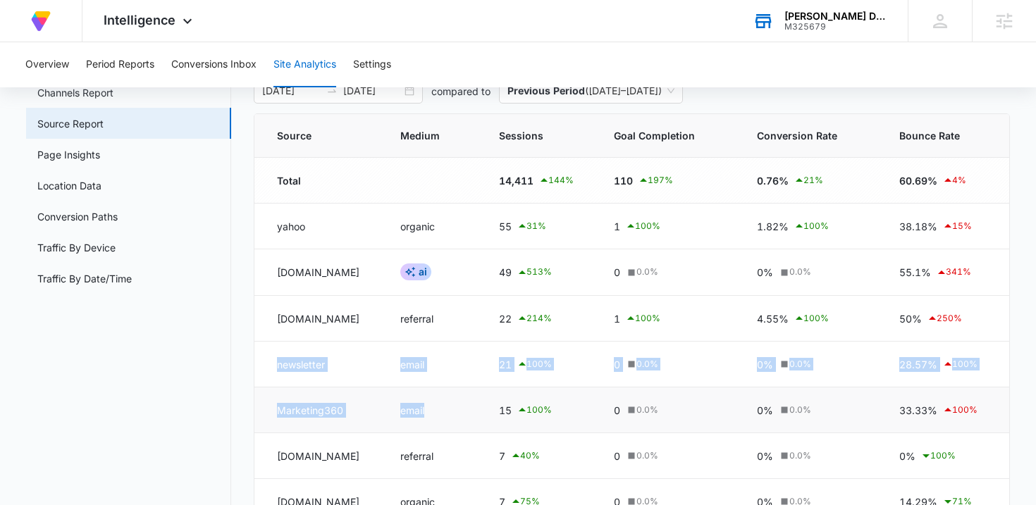
drag, startPoint x: 276, startPoint y: 366, endPoint x: 484, endPoint y: 403, distance: 212.0
click at [484, 403] on tbody "Total 14,411 144 % 110 197 % 0.76% 21 % 60.69% 4 % yahoo organic 55 31 % 1 100 …" at bounding box center [632, 410] width 756 height 505
click at [483, 407] on td "email" at bounding box center [432, 411] width 99 height 46
drag, startPoint x: 276, startPoint y: 367, endPoint x: 350, endPoint y: 409, distance: 84.3
click at [350, 409] on tbody "Total 14,411 144 % 110 197 % 0.76% 21 % 60.69% 4 % yahoo organic 55 31 % 1 100 …" at bounding box center [632, 410] width 756 height 505
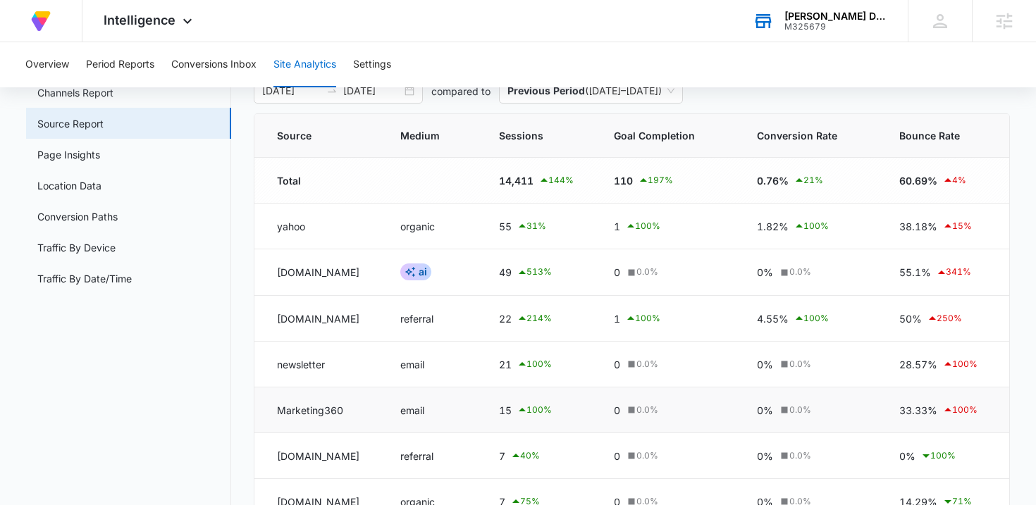
click at [527, 399] on td "15 100 %" at bounding box center [539, 411] width 115 height 46
drag, startPoint x: 275, startPoint y: 412, endPoint x: 573, endPoint y: 418, distance: 298.2
click at [574, 418] on tr "Marketing360 email 15 100 % 0 0.0 % 0% 0.0 % 33.33% 100 %" at bounding box center [632, 411] width 756 height 46
drag, startPoint x: 274, startPoint y: 369, endPoint x: 601, endPoint y: 366, distance: 327.1
click at [601, 366] on tr "newsletter email 21 100 % 0 0.0 % 0% 0.0 % 28.57% 100 %" at bounding box center [632, 365] width 756 height 46
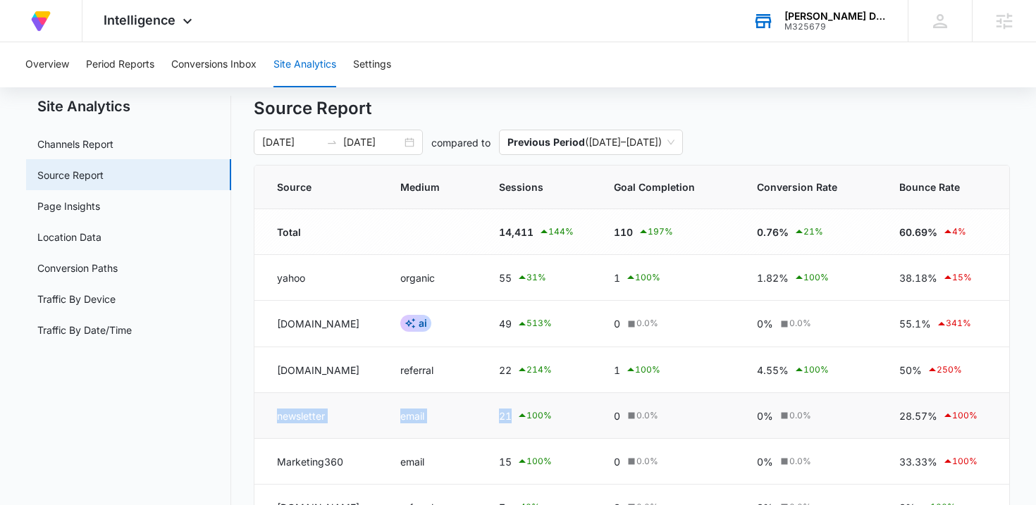
scroll to position [35, 0]
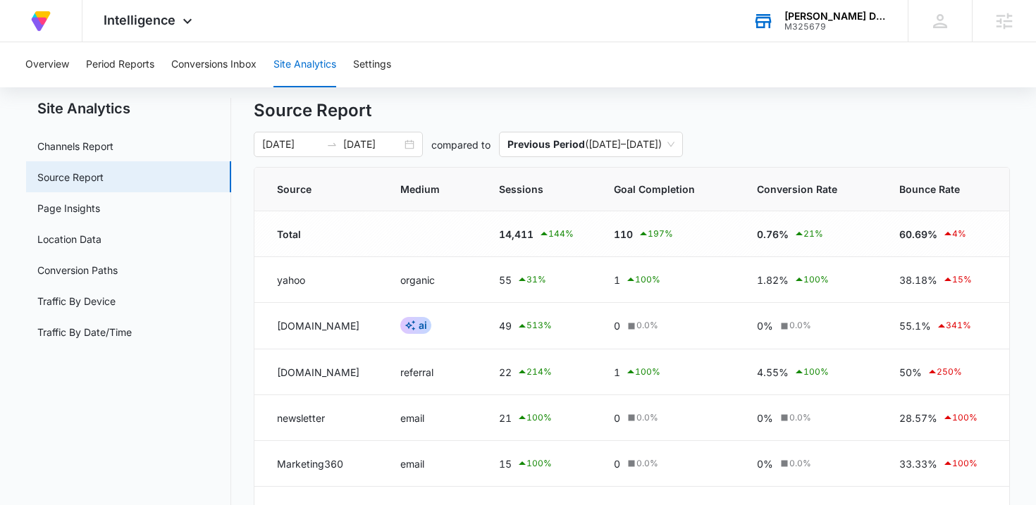
click at [818, 32] on div "[PERSON_NAME] Doll Clothes M325679 Your Accounts View All" at bounding box center [820, 21] width 176 height 42
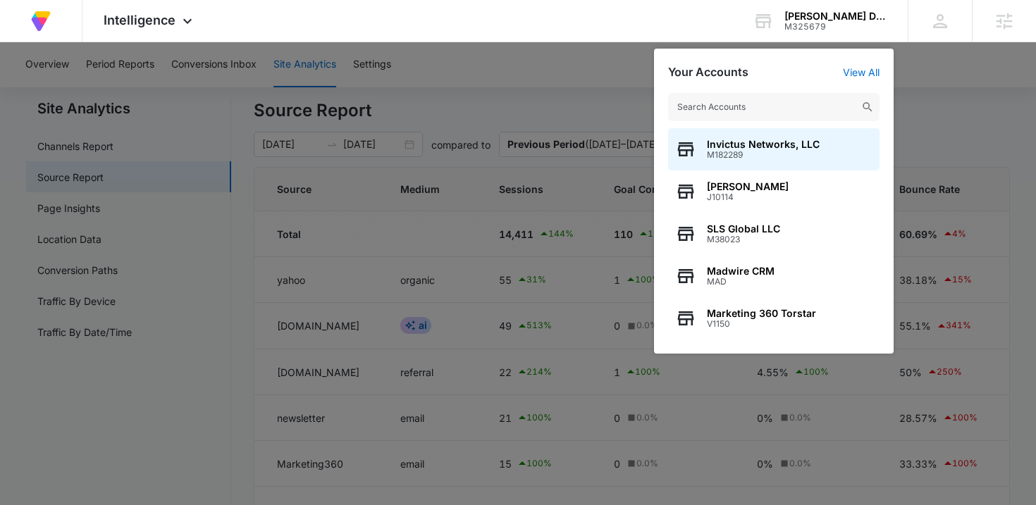
click at [761, 107] on input "text" at bounding box center [773, 107] width 211 height 28
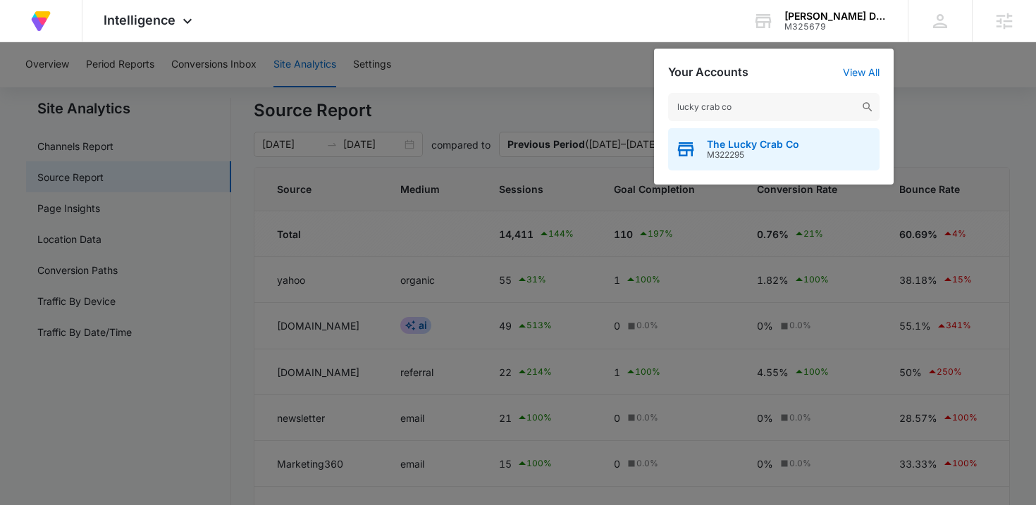
type input "lucky crab co"
click at [769, 150] on span "M322295" at bounding box center [753, 155] width 92 height 10
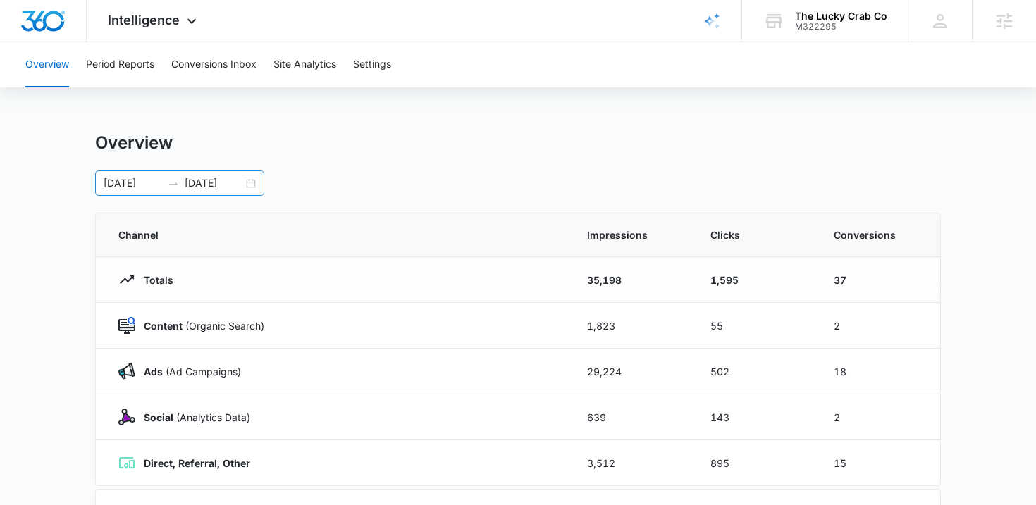
click at [250, 178] on div "[DATE] [DATE]" at bounding box center [179, 183] width 169 height 25
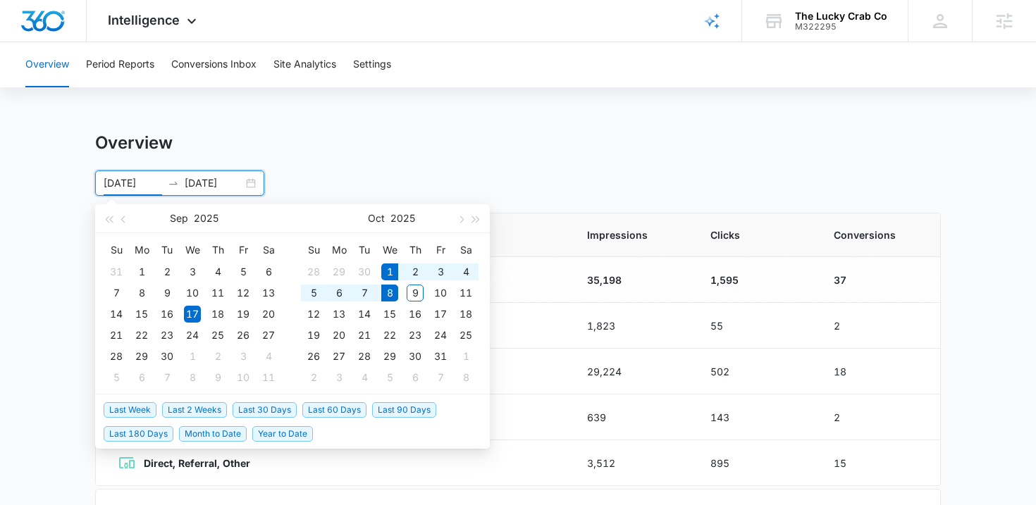
click at [135, 410] on span "Last Week" at bounding box center [130, 411] width 53 height 16
type input "[DATE]"
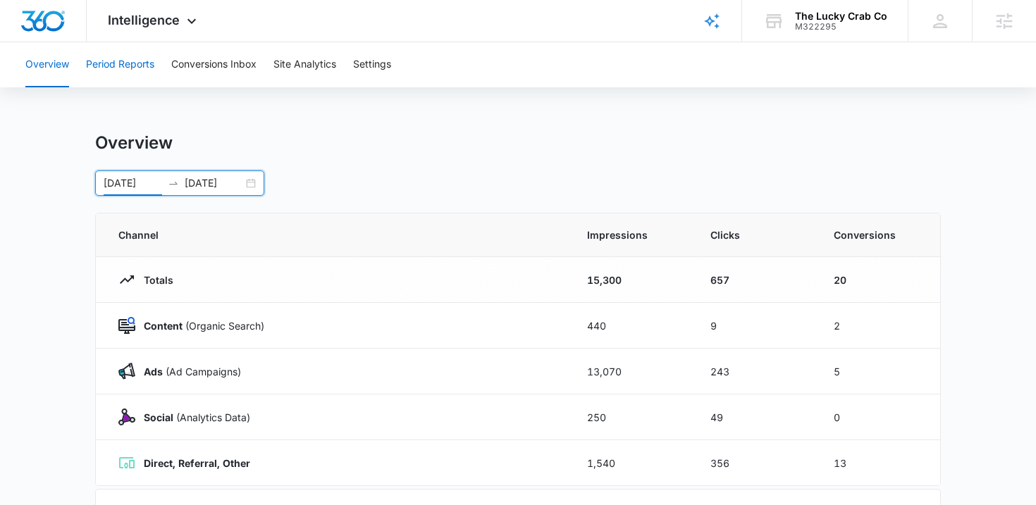
click at [118, 56] on button "Period Reports" at bounding box center [120, 64] width 68 height 45
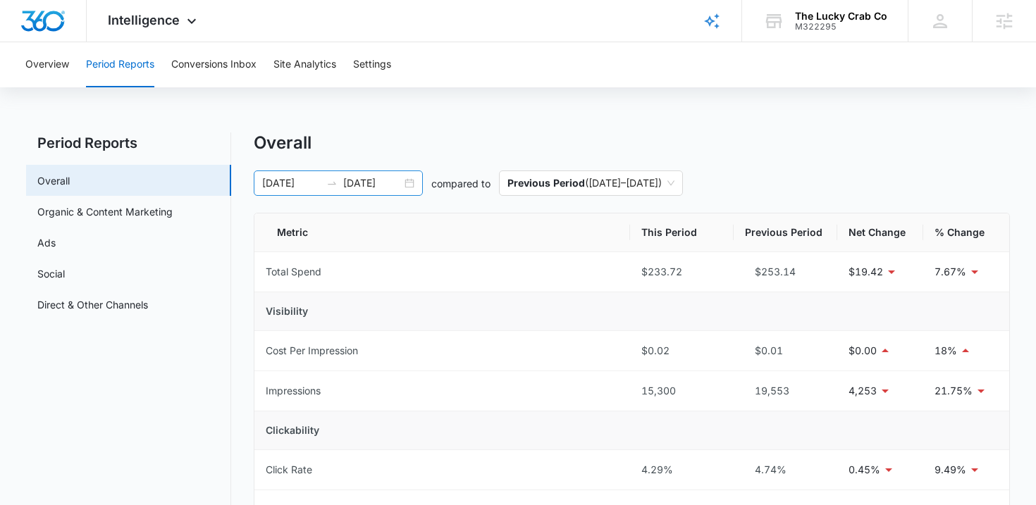
click at [419, 182] on div "[DATE] [DATE]" at bounding box center [338, 183] width 169 height 25
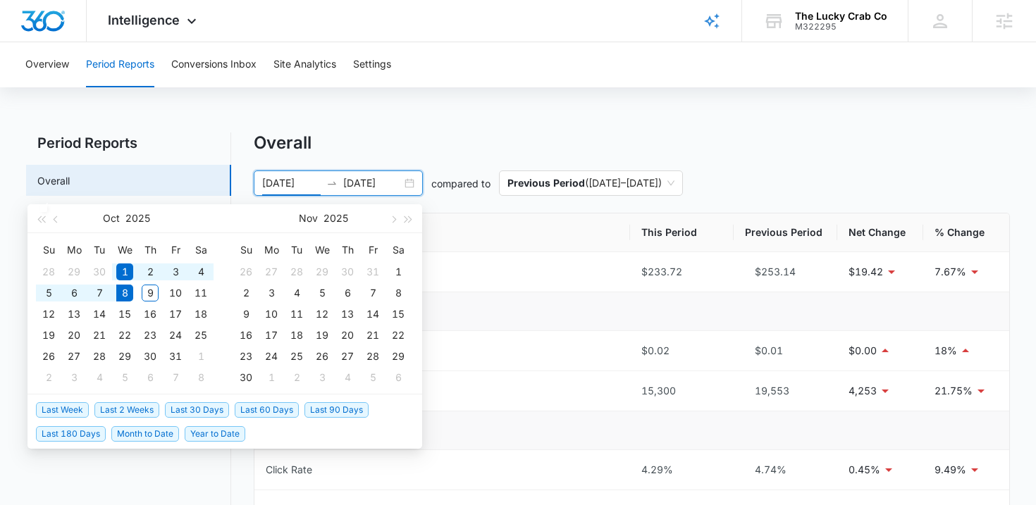
click at [133, 407] on span "Last 2 Weeks" at bounding box center [126, 411] width 65 height 16
type input "[DATE]"
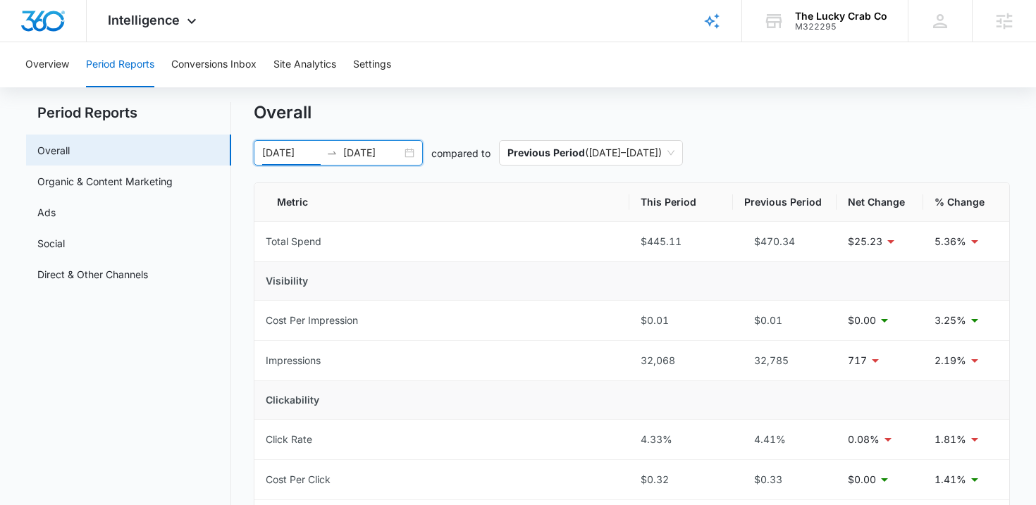
scroll to position [26, 0]
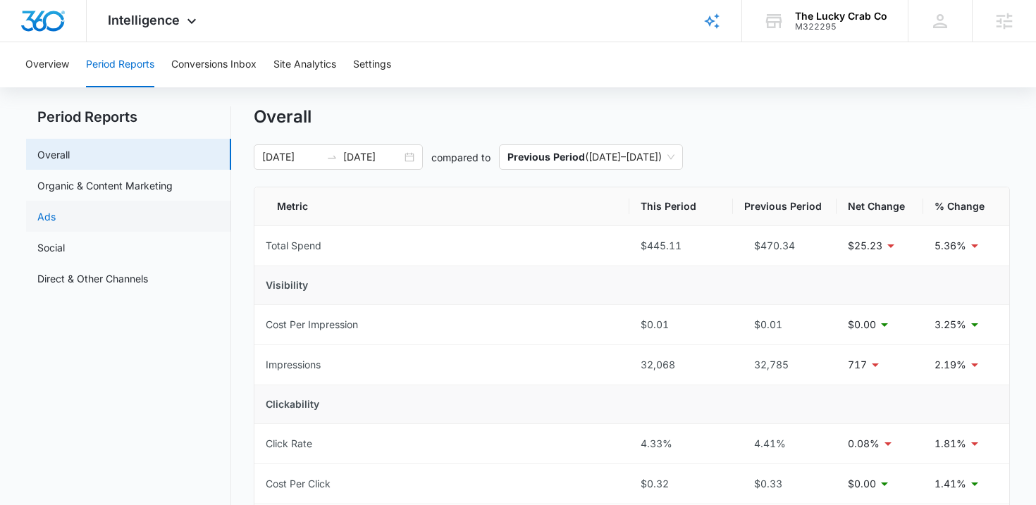
click at [56, 214] on link "Ads" at bounding box center [46, 216] width 18 height 15
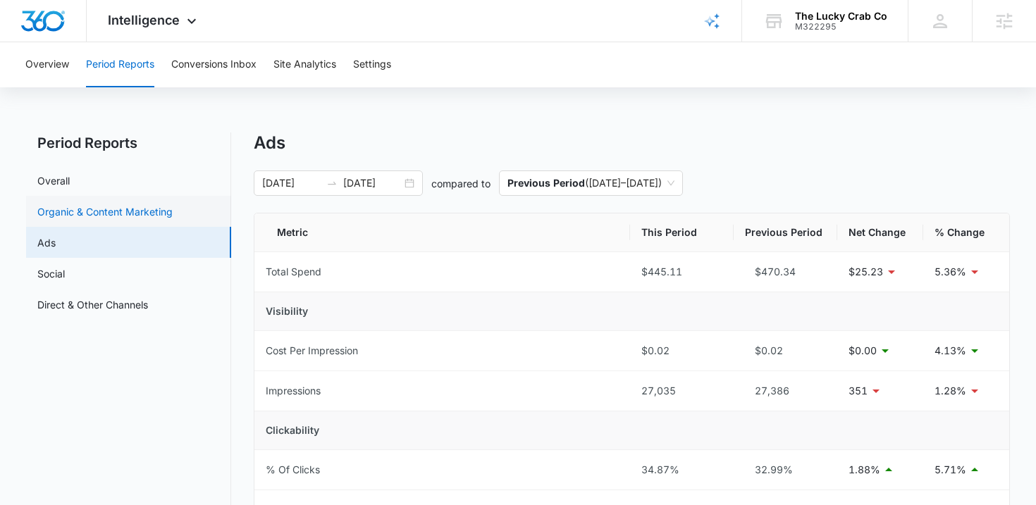
click at [137, 209] on link "Organic & Content Marketing" at bounding box center [104, 211] width 135 height 15
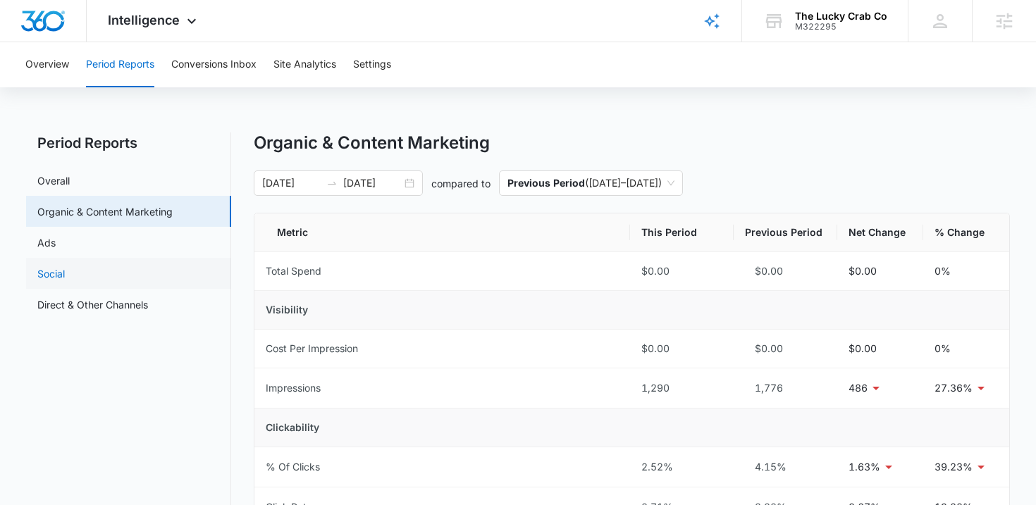
click at [65, 275] on link "Social" at bounding box center [50, 273] width 27 height 15
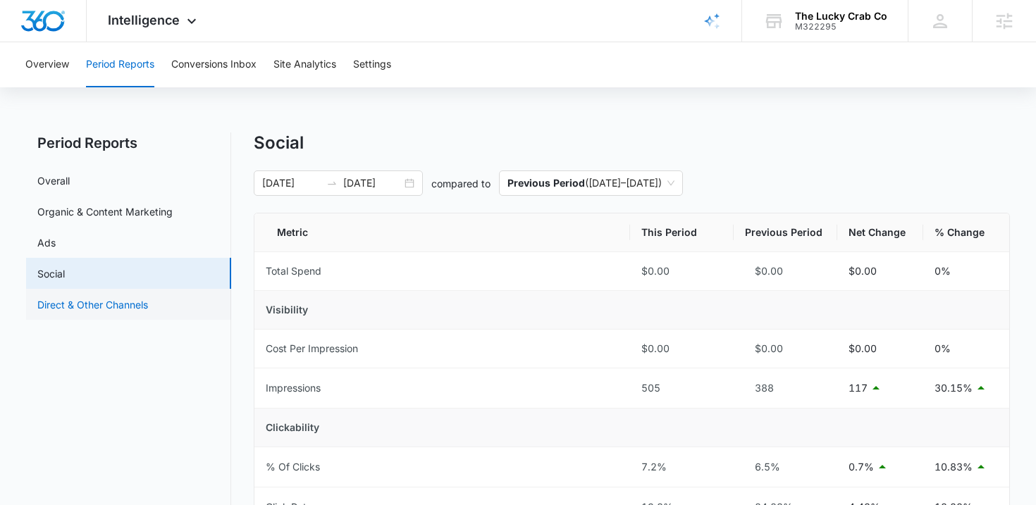
click at [147, 309] on link "Direct & Other Channels" at bounding box center [92, 304] width 111 height 15
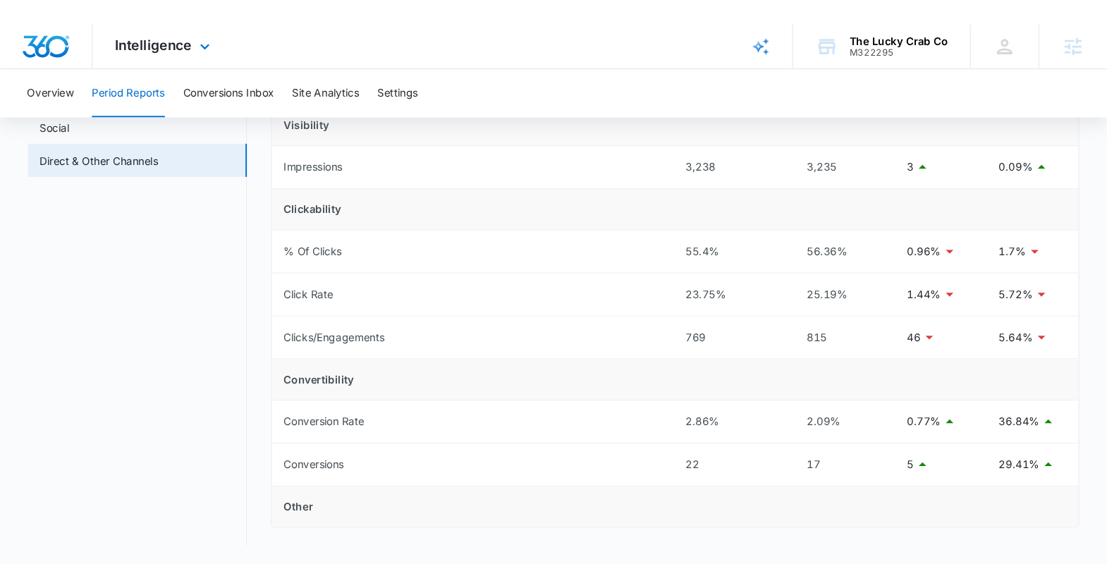
scroll to position [94, 0]
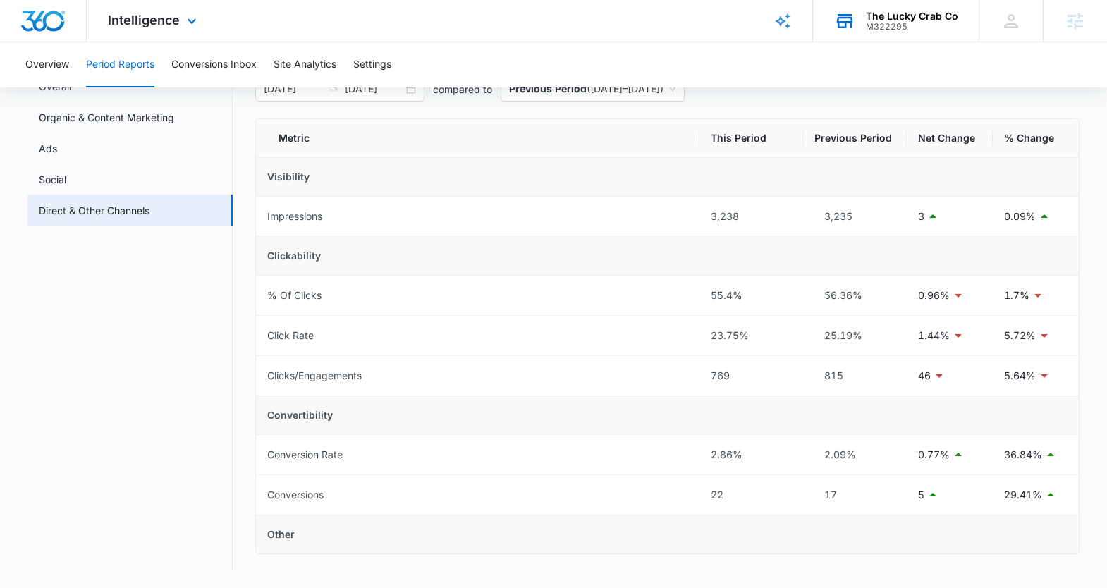
click at [892, 32] on div "The Lucky Crab Co M322295 Your Accounts View All" at bounding box center [896, 21] width 166 height 42
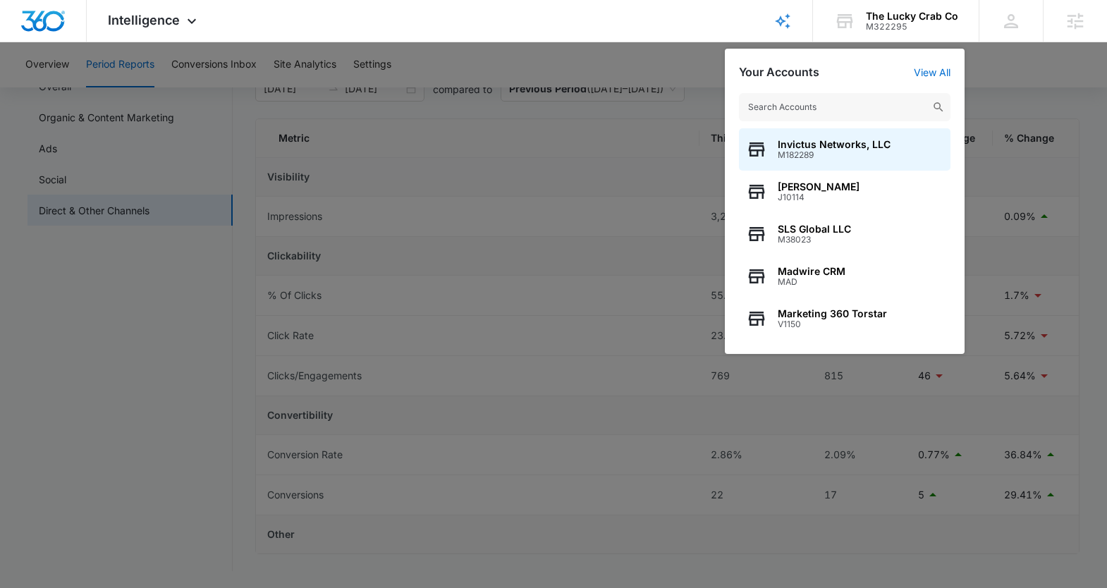
click at [825, 103] on input "text" at bounding box center [844, 107] width 211 height 28
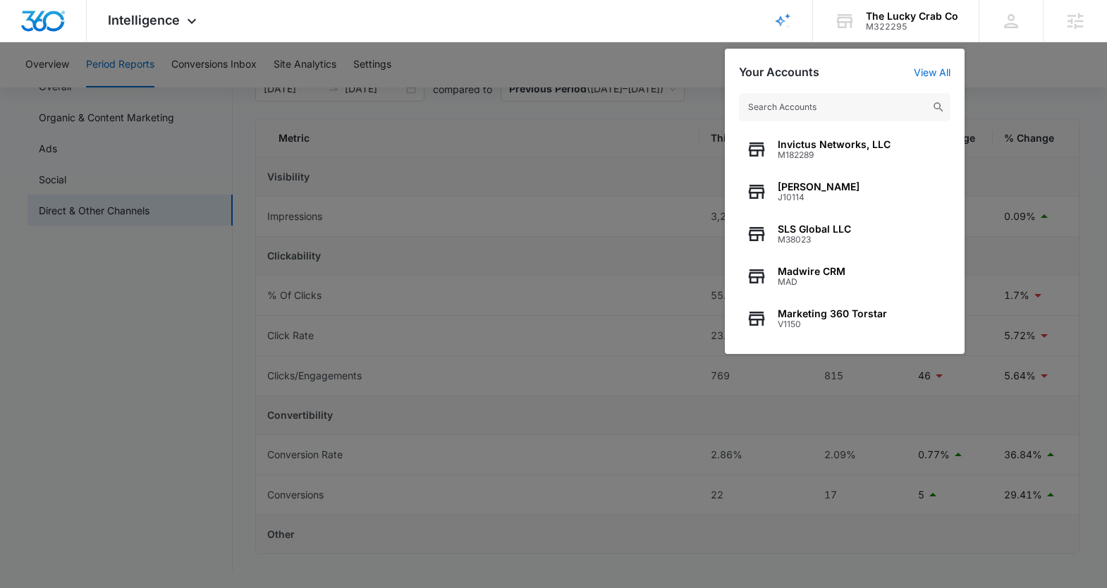
click at [126, 319] on div at bounding box center [553, 294] width 1107 height 588
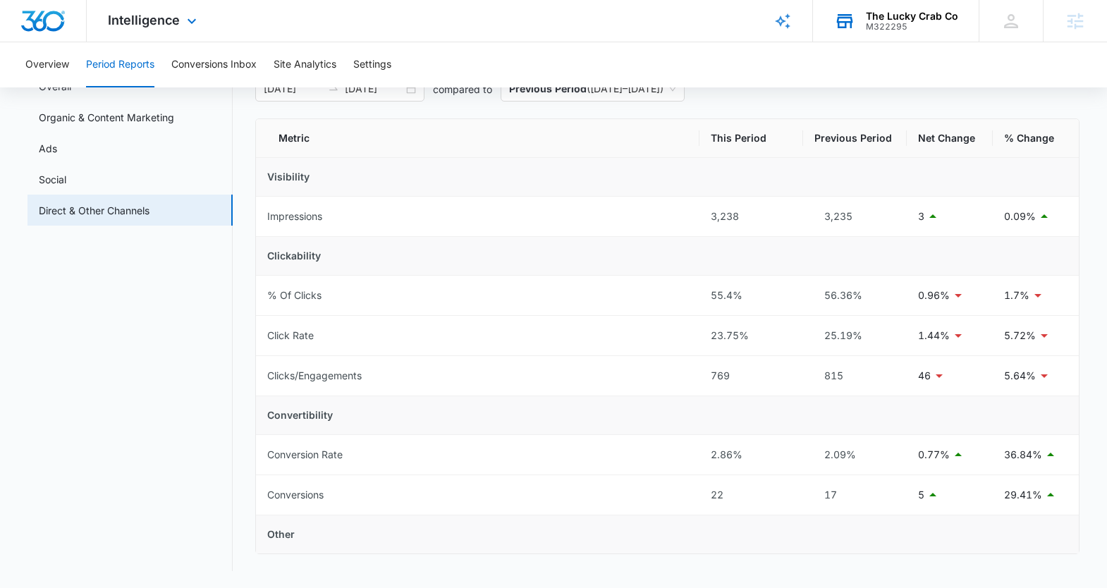
click at [909, 13] on div "The Lucky Crab Co" at bounding box center [912, 16] width 92 height 11
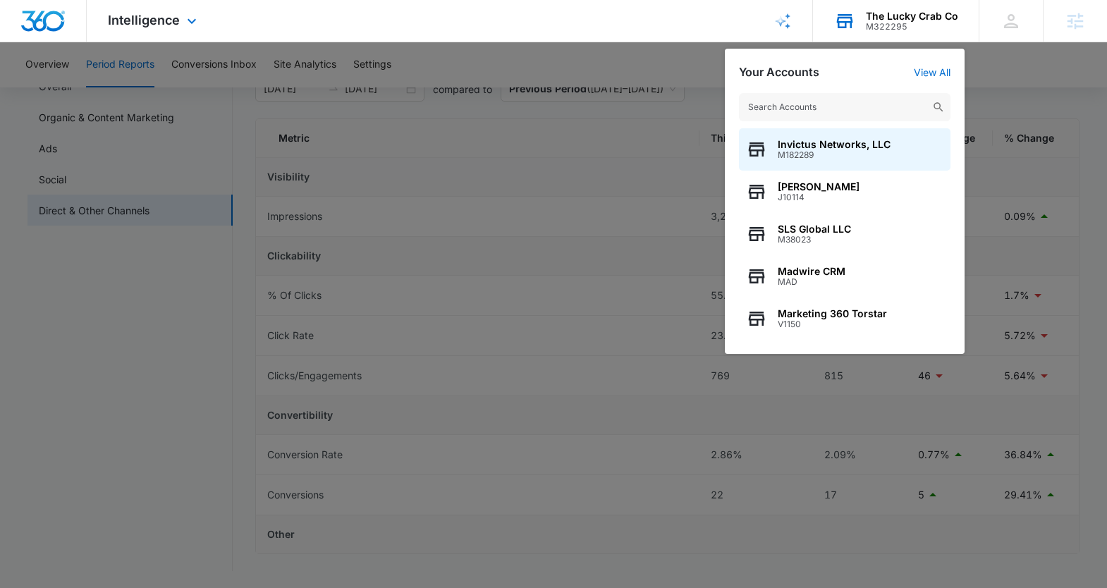
click at [865, 99] on input "text" at bounding box center [844, 107] width 211 height 28
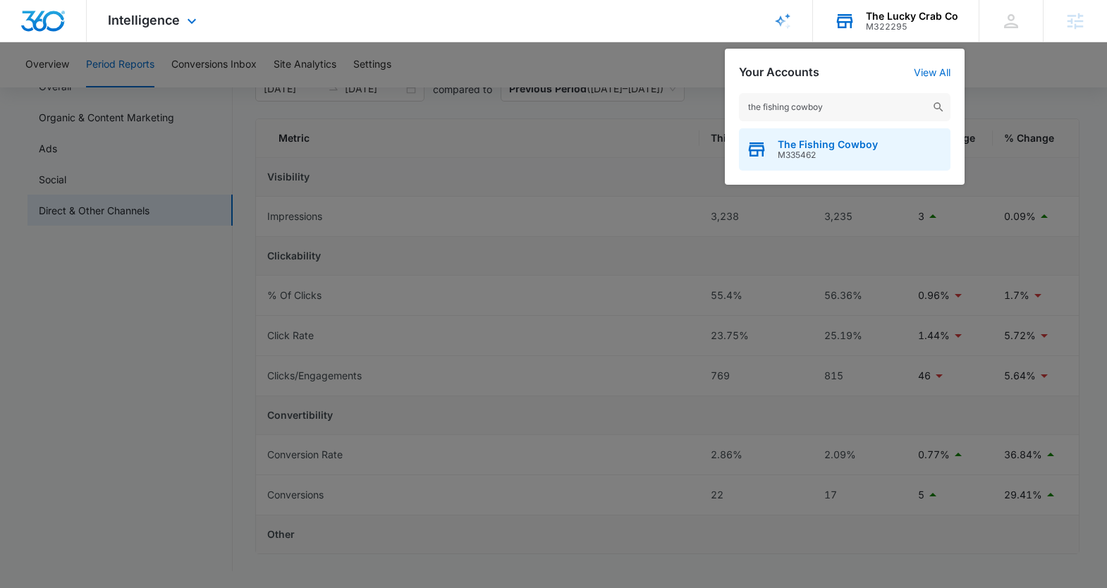
type input "the fishing cowboy"
click at [868, 139] on span "The Fishing Cowboy" at bounding box center [828, 144] width 100 height 11
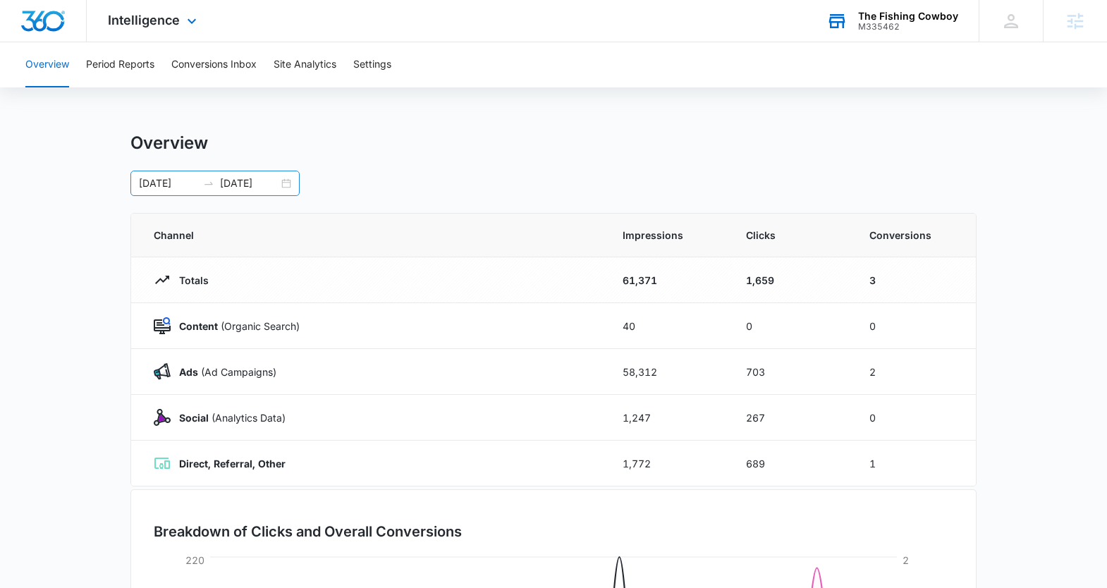
click at [290, 183] on div "[DATE] [DATE]" at bounding box center [214, 183] width 169 height 25
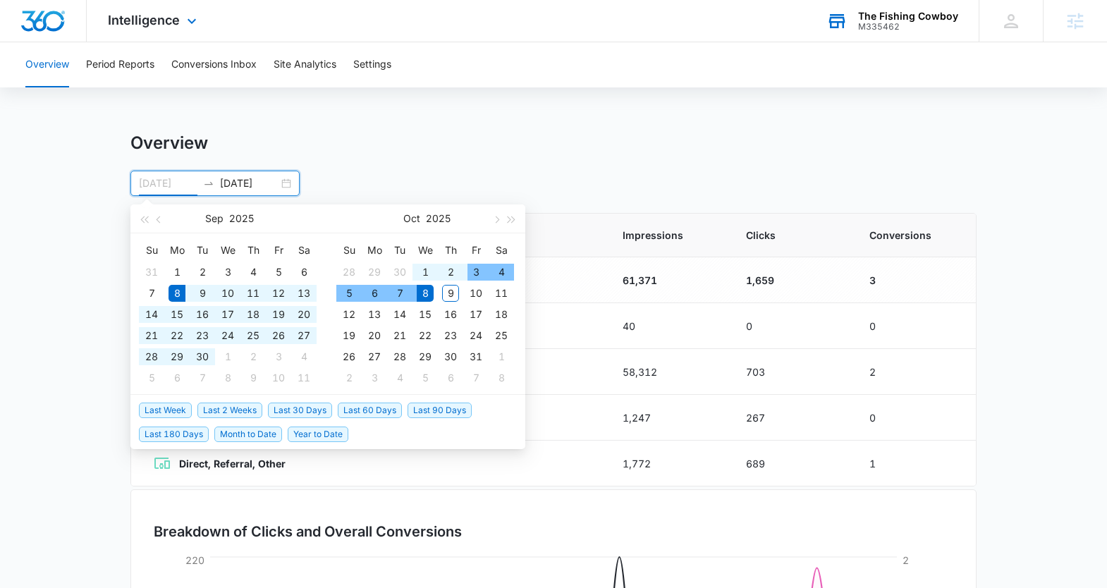
type input "[DATE]"
click at [295, 407] on span "Last 30 Days" at bounding box center [300, 411] width 64 height 16
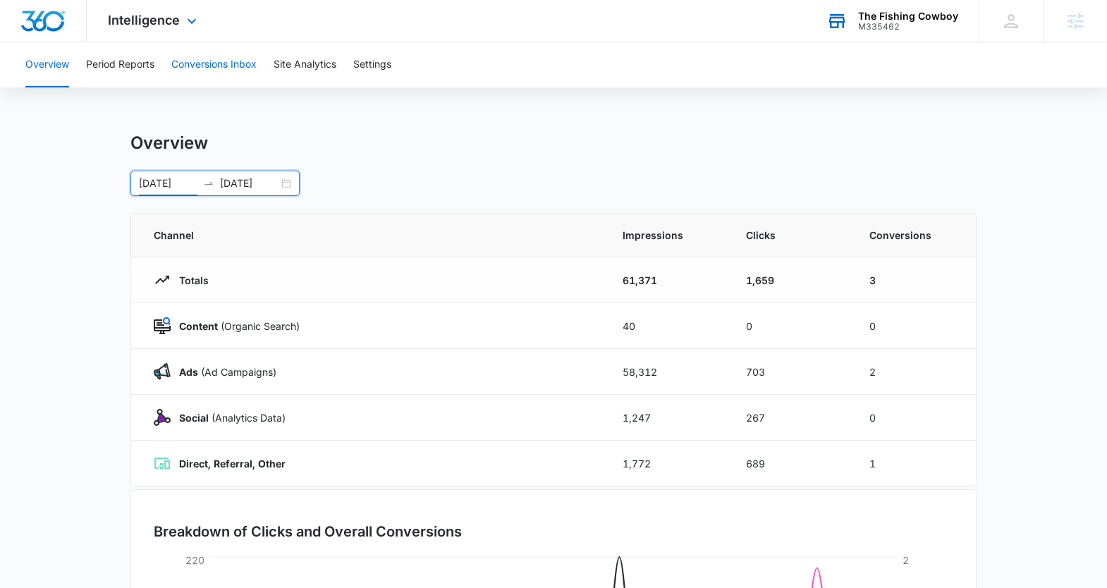
click at [210, 66] on button "Conversions Inbox" at bounding box center [213, 64] width 85 height 45
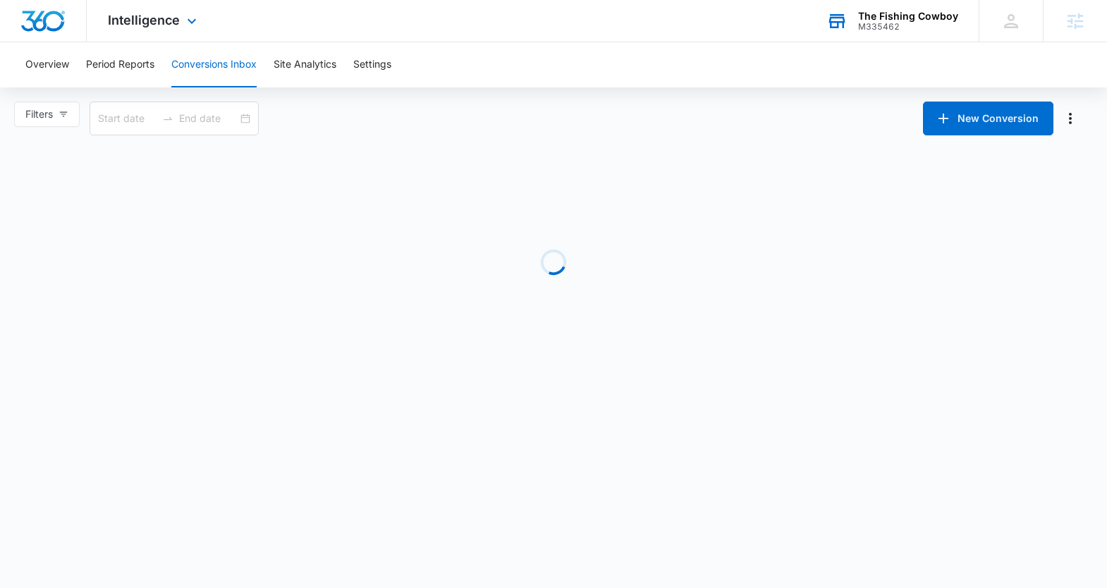
type input "[DATE]"
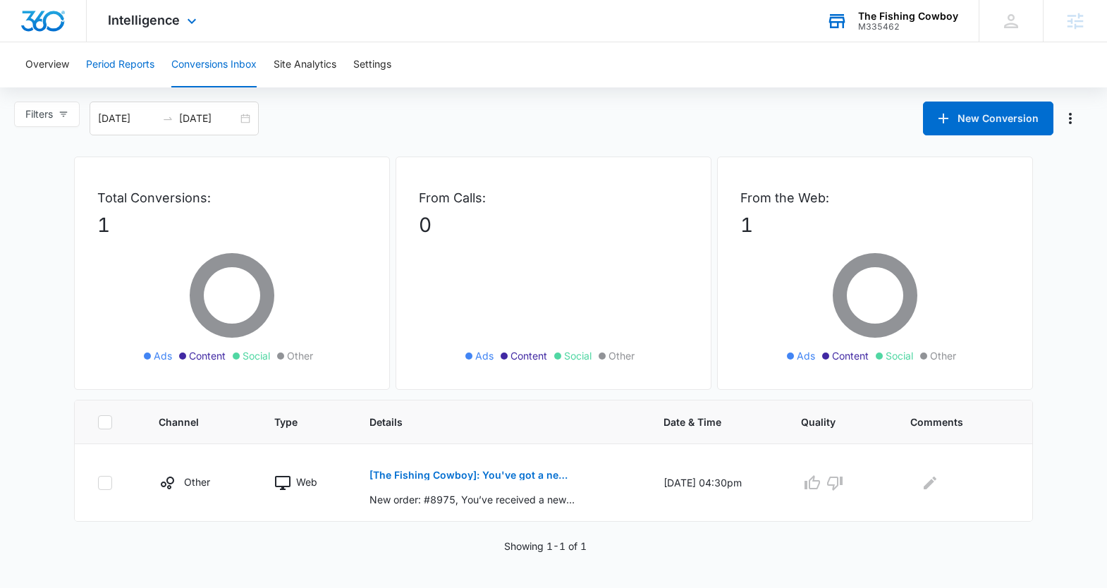
click at [133, 62] on button "Period Reports" at bounding box center [120, 64] width 68 height 45
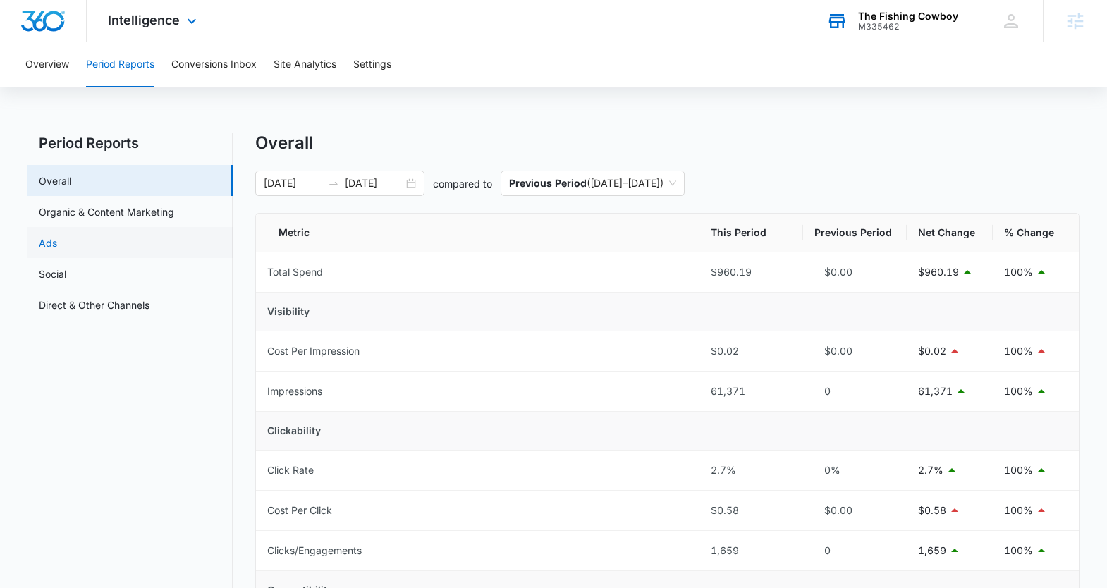
click at [57, 235] on link "Ads" at bounding box center [48, 242] width 18 height 15
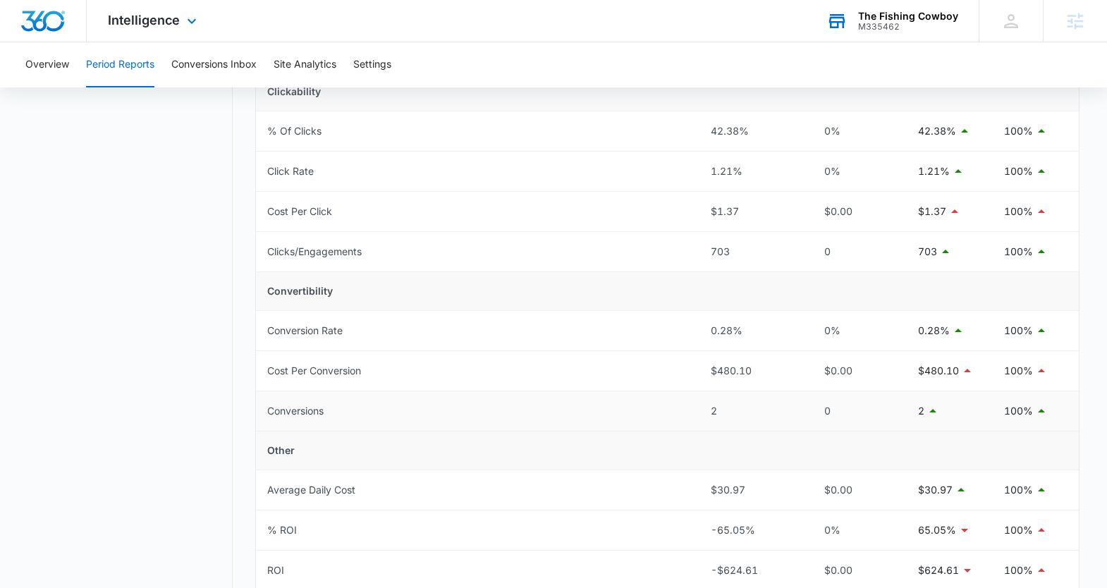
scroll to position [403, 0]
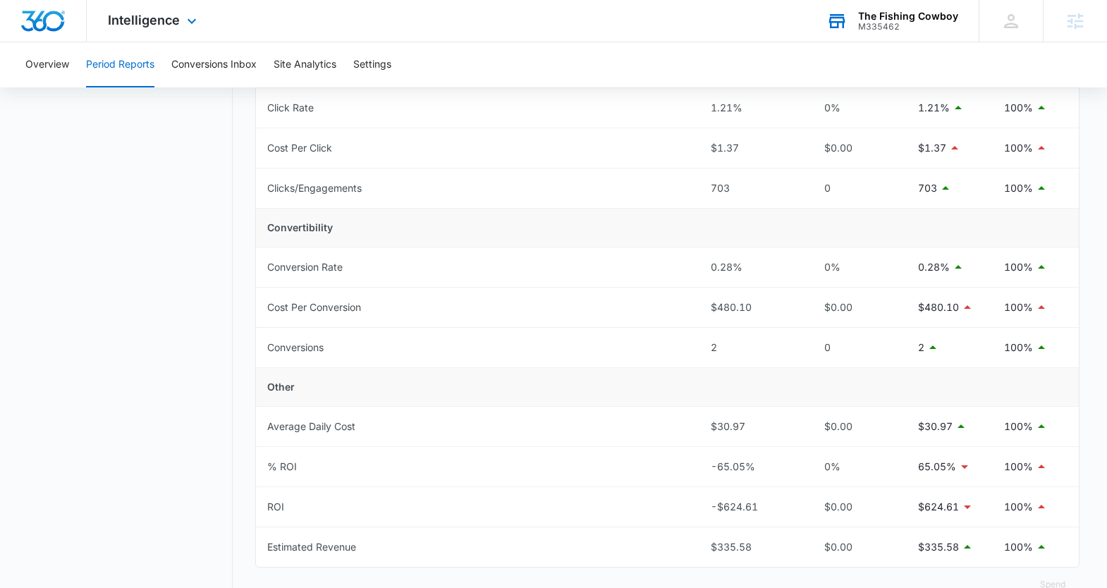
click at [866, 19] on div "The Fishing Cowboy" at bounding box center [908, 16] width 100 height 11
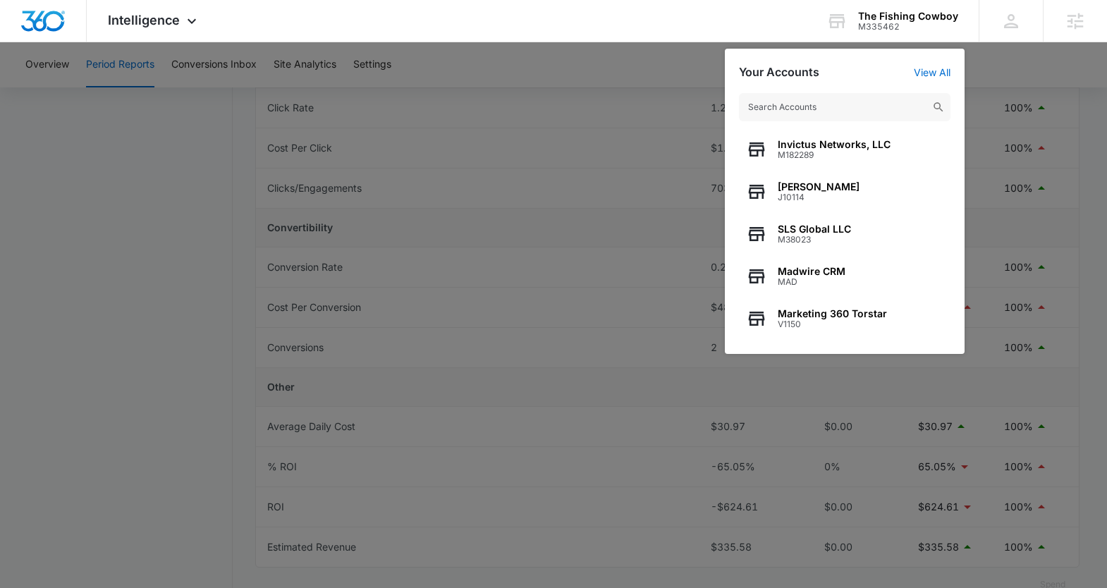
click at [813, 109] on input "text" at bounding box center [844, 107] width 211 height 28
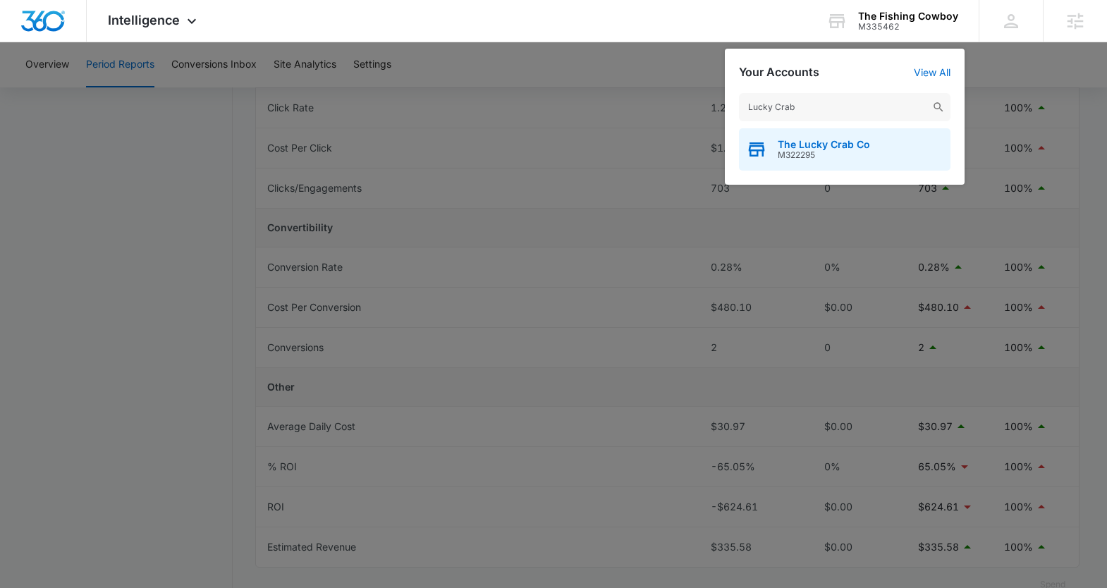
type input "Lucky Crab"
click at [805, 149] on span "The Lucky Crab Co" at bounding box center [824, 144] width 92 height 11
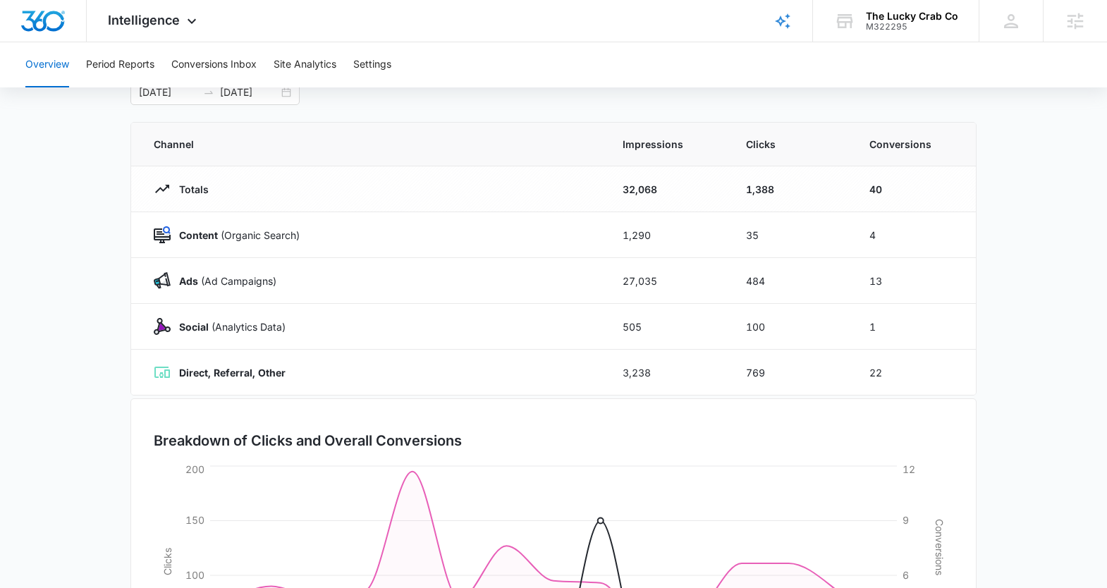
scroll to position [285, 0]
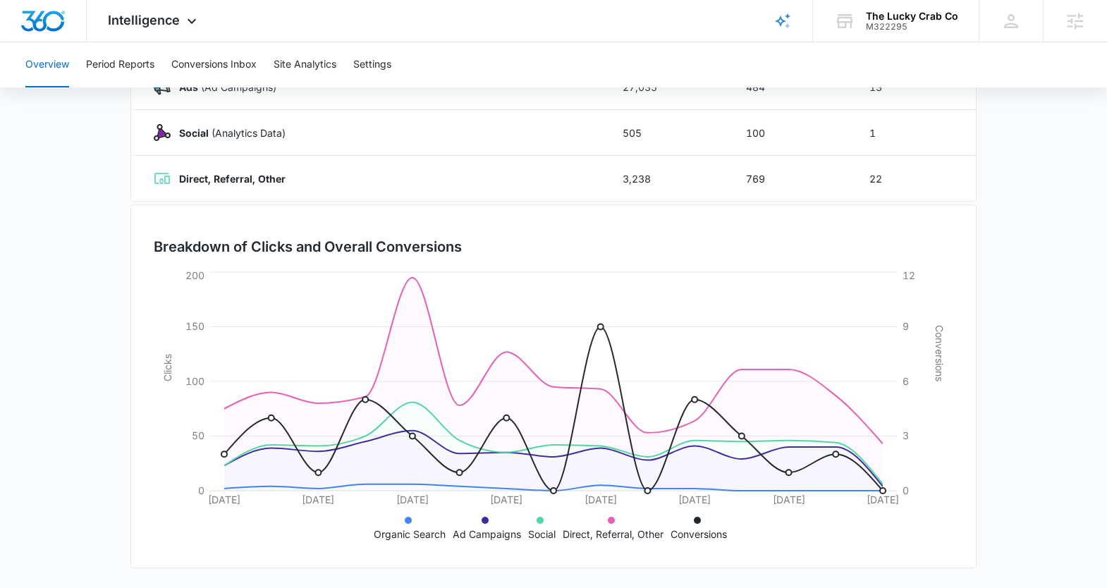
click at [78, 352] on main "Overview [DATE] [DATE] Channel Impressions Clicks Conversions Totals 32,068 1,3…" at bounding box center [553, 218] width 1107 height 740
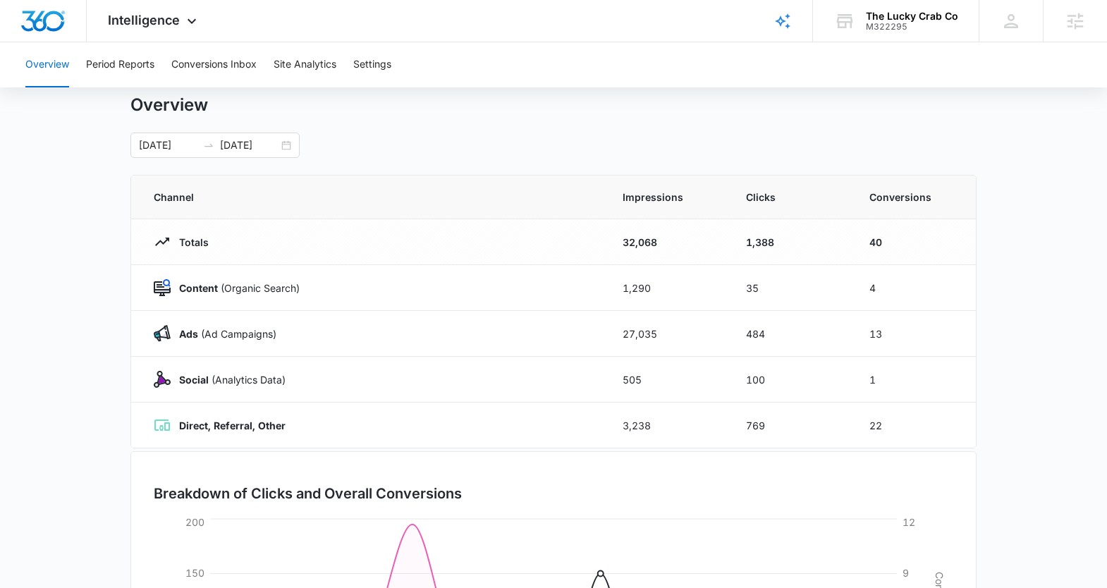
scroll to position [35, 0]
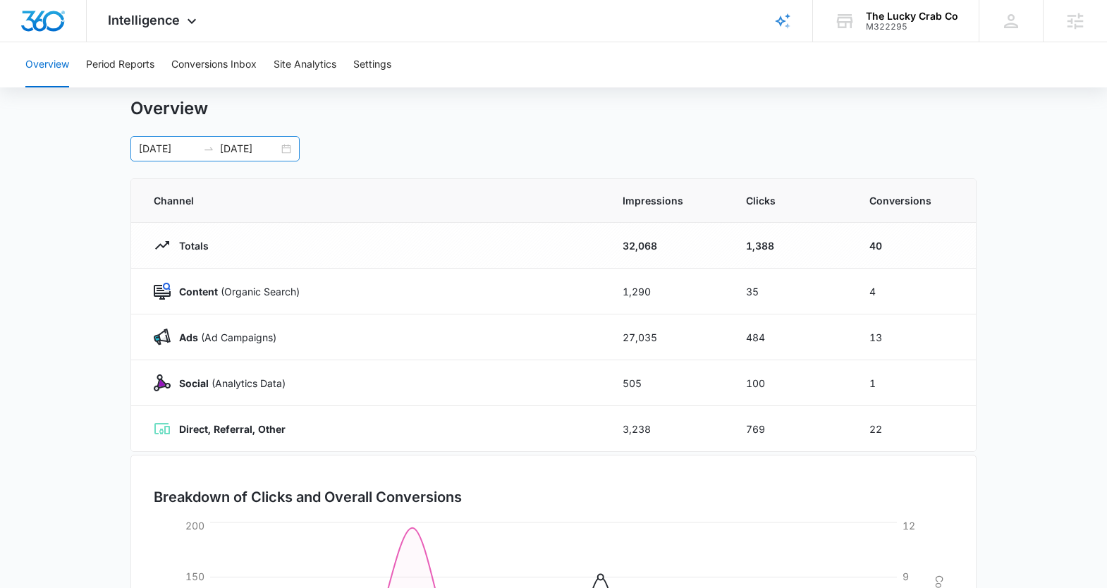
click at [290, 146] on div "[DATE] [DATE]" at bounding box center [214, 148] width 169 height 25
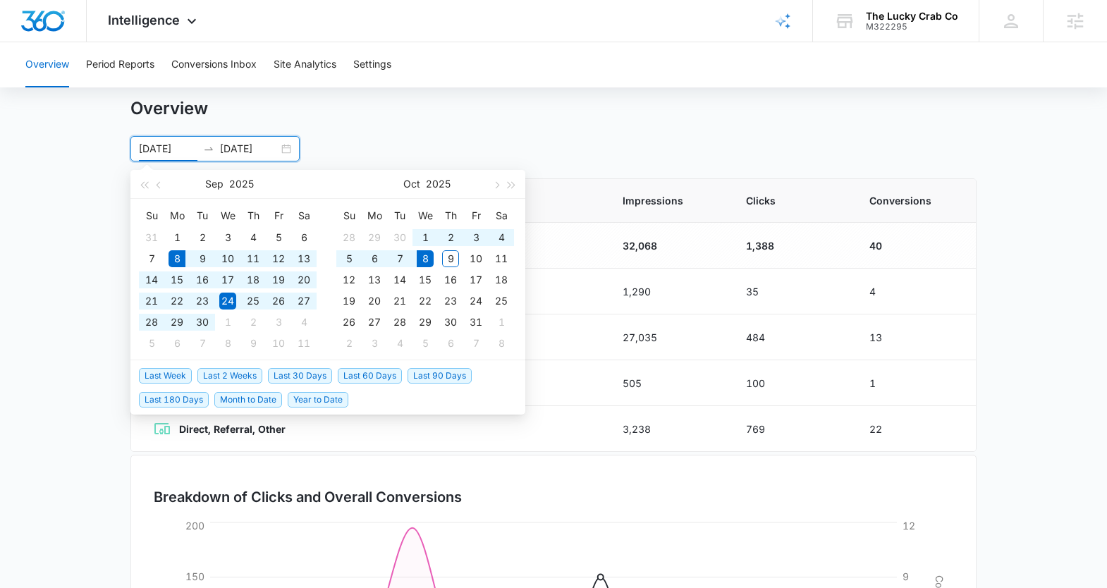
click at [316, 376] on span "Last 30 Days" at bounding box center [300, 376] width 64 height 16
type input "[DATE]"
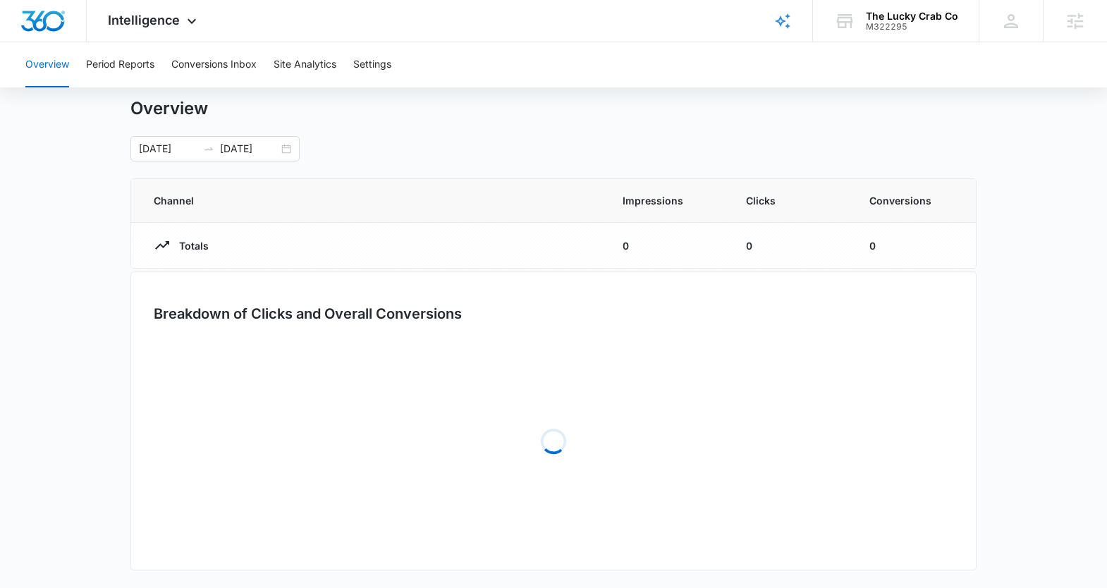
click at [94, 346] on main "Overview [DATE] [DATE] [DATE] Su Mo Tu We Th Fr Sa 31 1 2 3 4 5 6 7 8 9 10 11 1…" at bounding box center [553, 344] width 1107 height 492
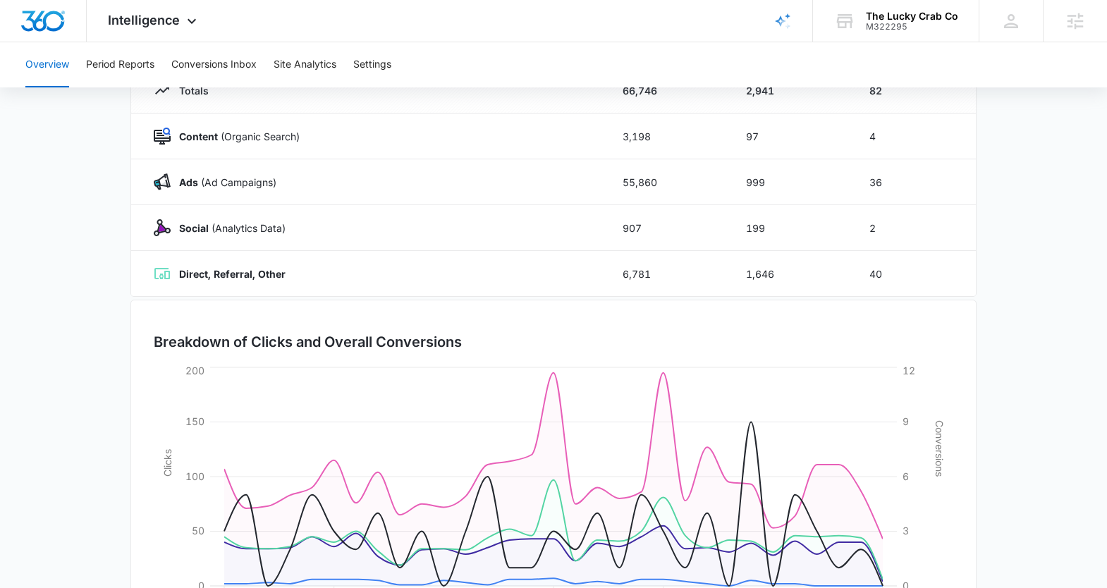
scroll to position [0, 0]
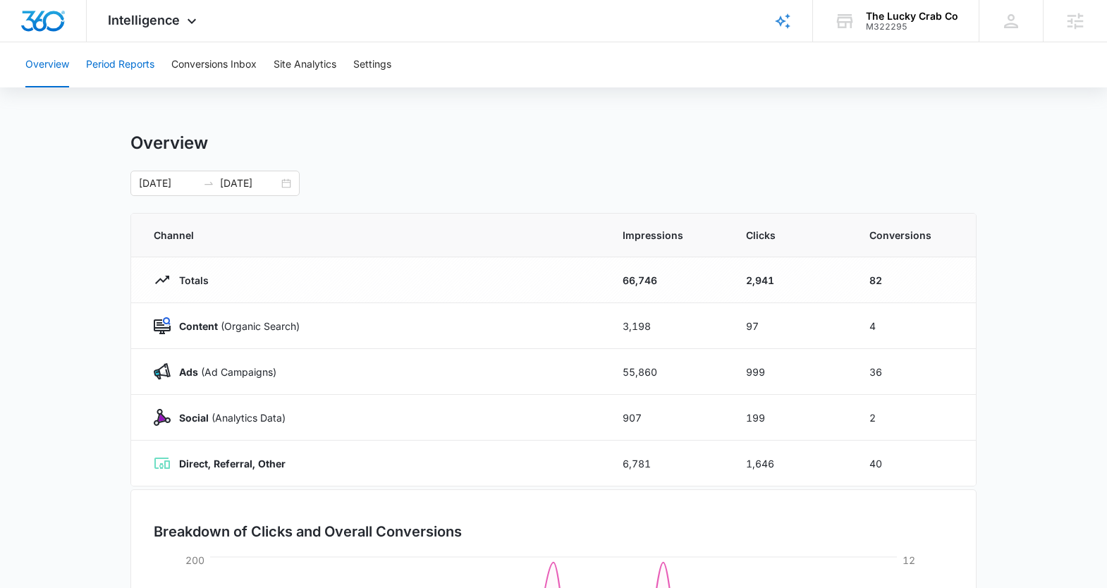
click at [102, 67] on button "Period Reports" at bounding box center [120, 64] width 68 height 45
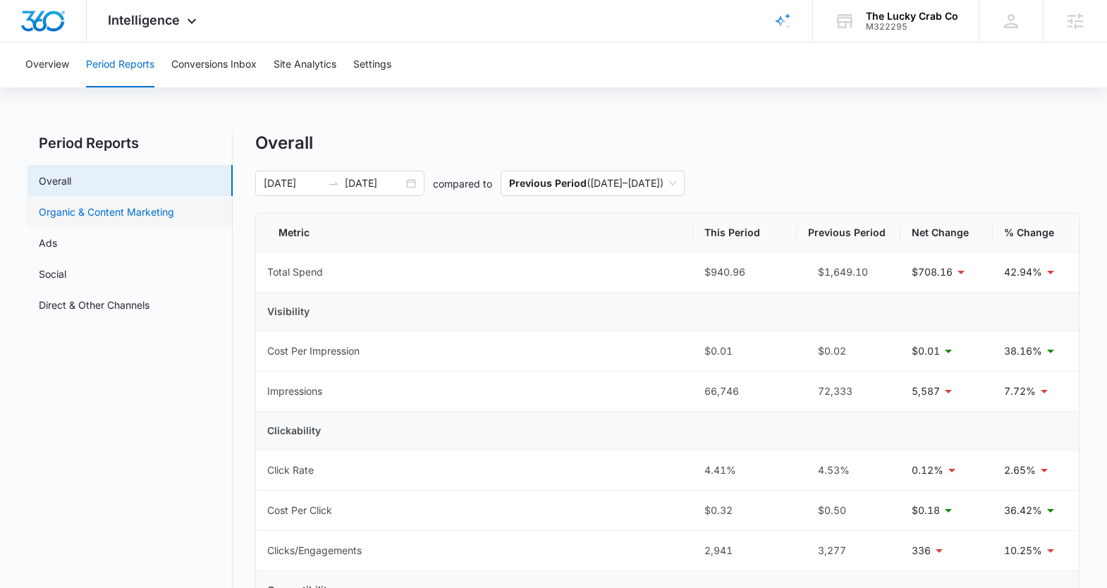
click at [99, 207] on link "Organic & Content Marketing" at bounding box center [106, 211] width 135 height 15
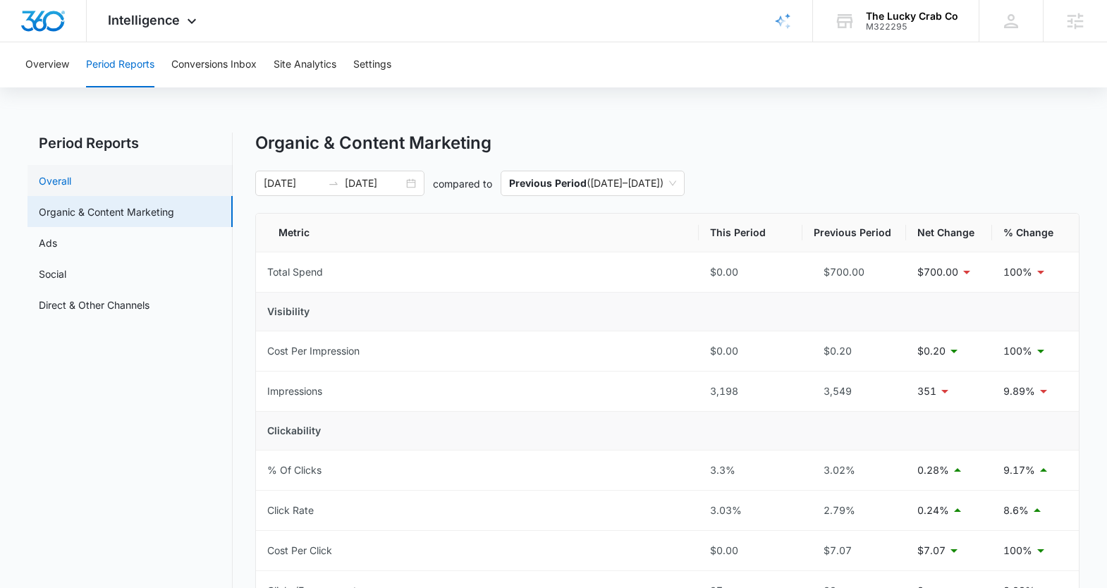
click at [71, 173] on link "Overall" at bounding box center [55, 180] width 32 height 15
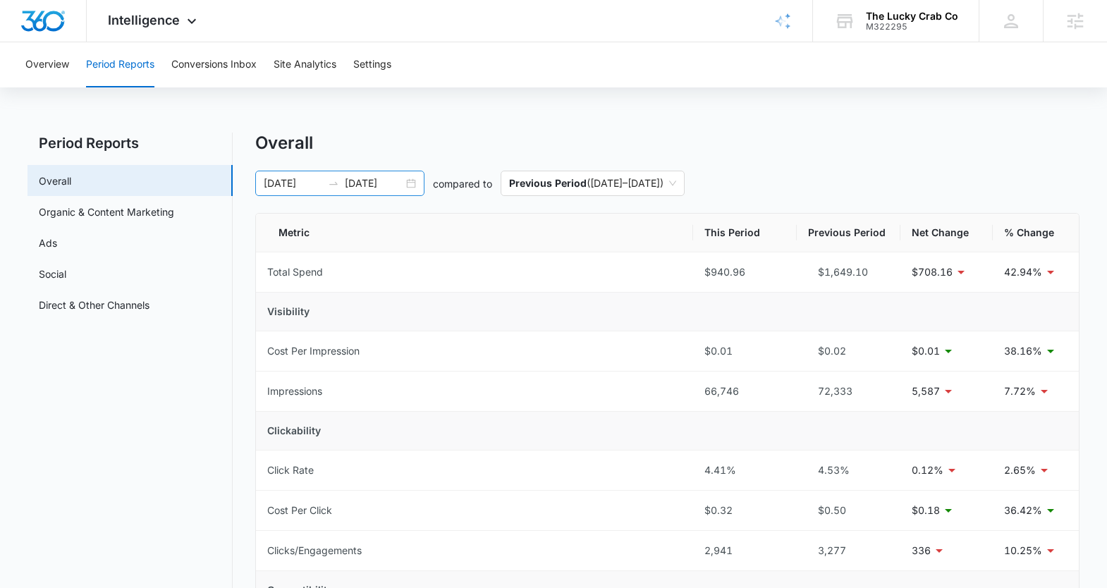
click at [409, 188] on div "[DATE] [DATE]" at bounding box center [339, 183] width 169 height 25
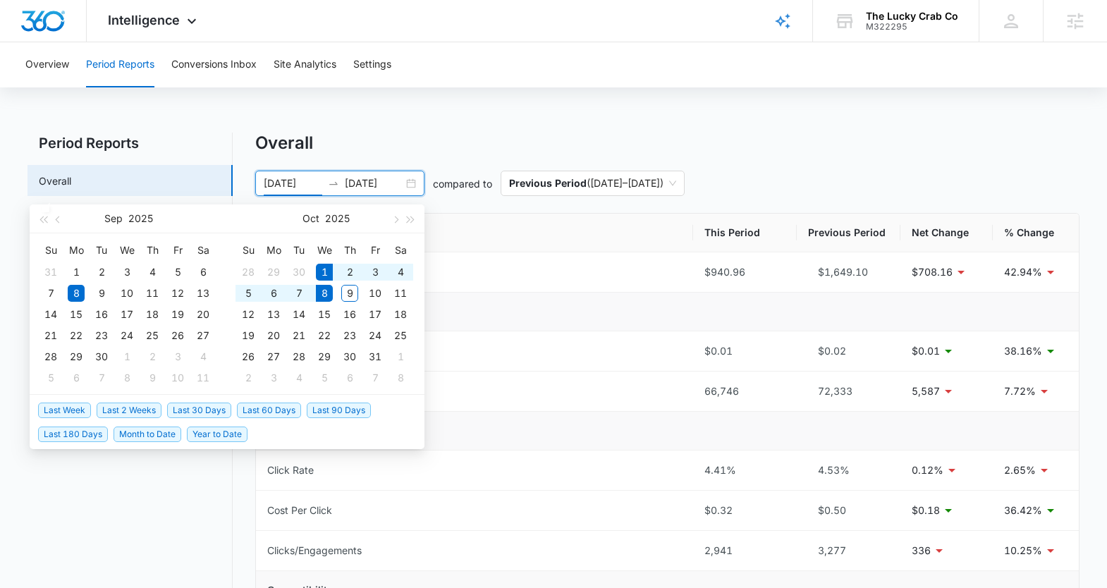
click at [69, 411] on span "Last Week" at bounding box center [64, 411] width 53 height 16
type input "[DATE]"
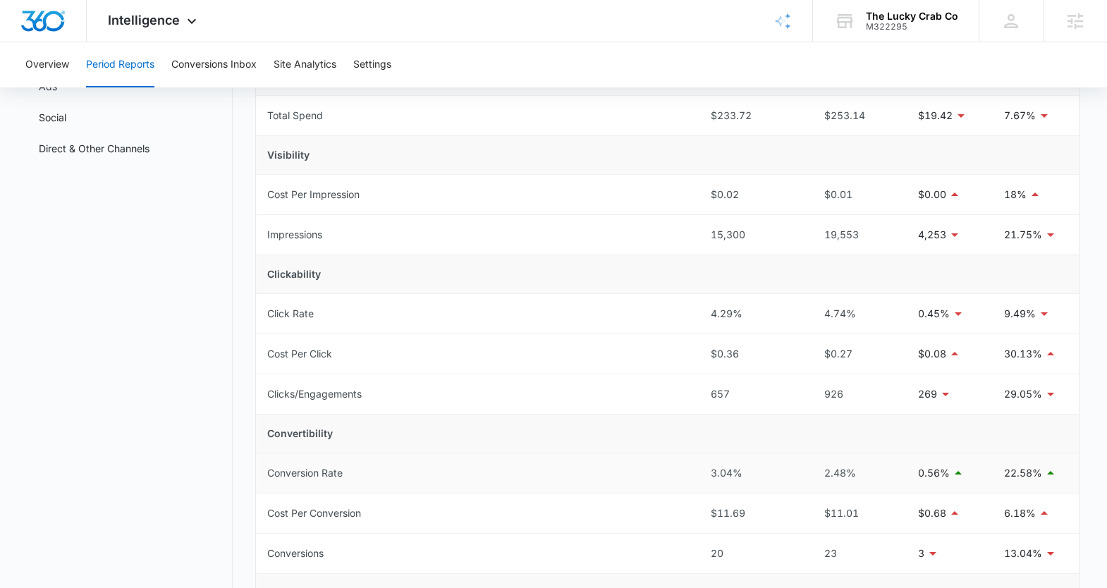
scroll to position [19, 0]
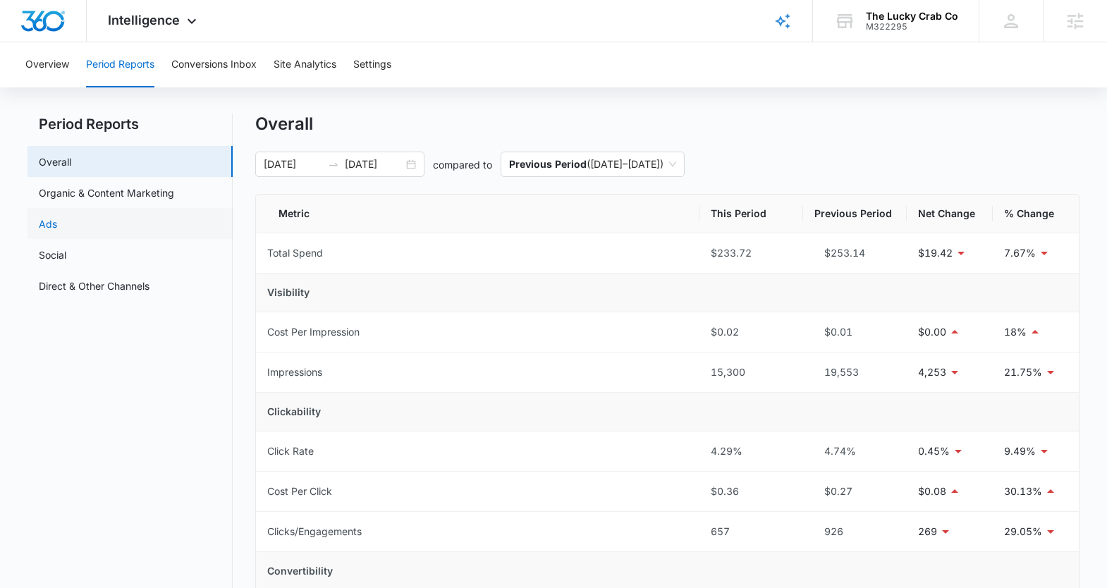
click at [57, 222] on link "Ads" at bounding box center [48, 223] width 18 height 15
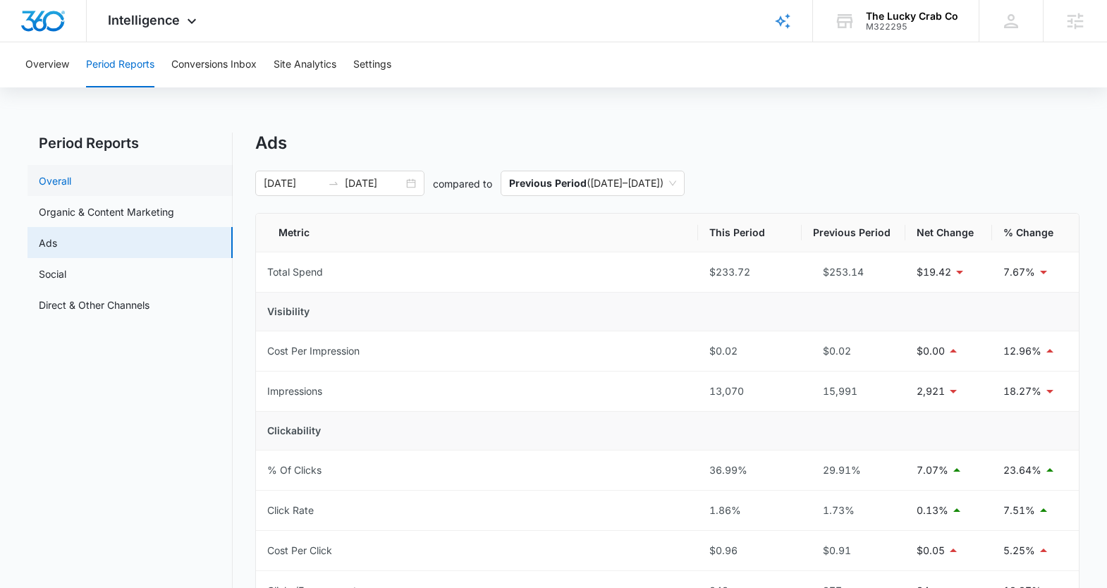
click at [60, 179] on link "Overall" at bounding box center [55, 180] width 32 height 15
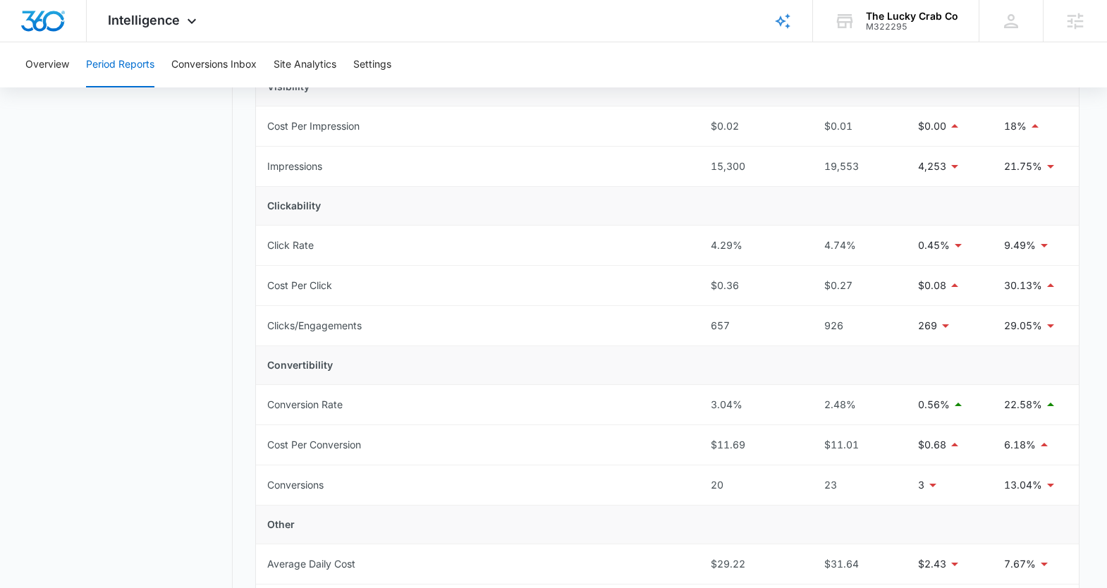
scroll to position [227, 0]
drag, startPoint x: 915, startPoint y: 481, endPoint x: 925, endPoint y: 482, distance: 9.9
click at [925, 482] on td "3" at bounding box center [950, 483] width 86 height 40
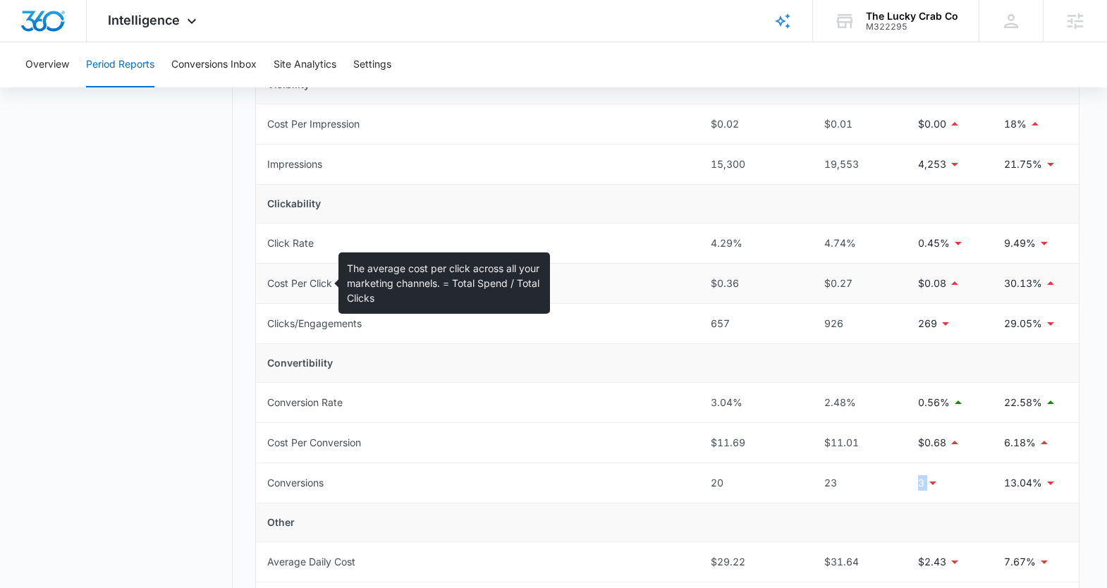
scroll to position [0, 0]
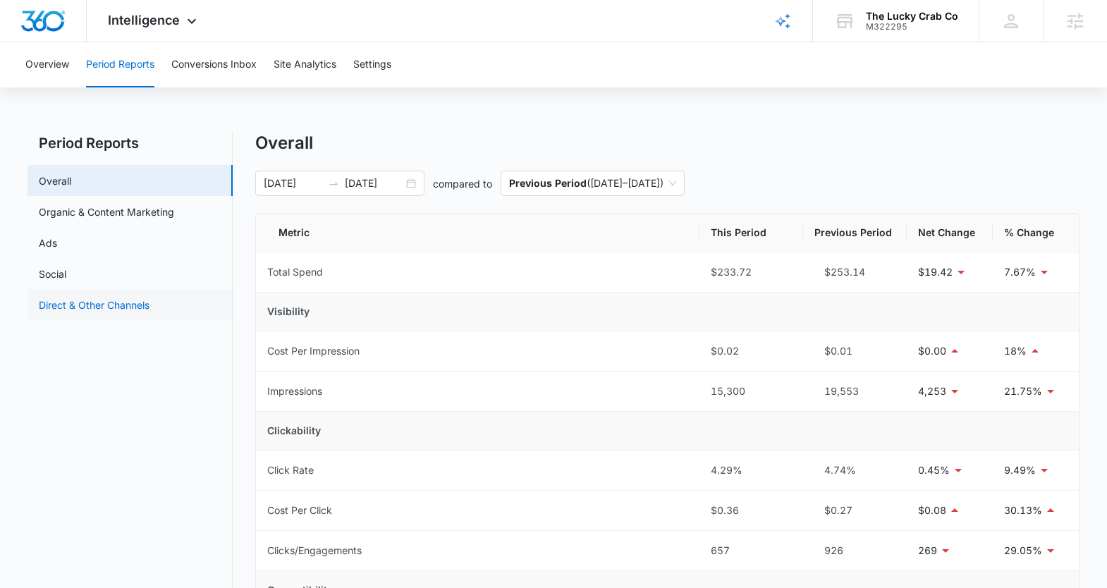
click at [99, 307] on link "Direct & Other Channels" at bounding box center [94, 304] width 111 height 15
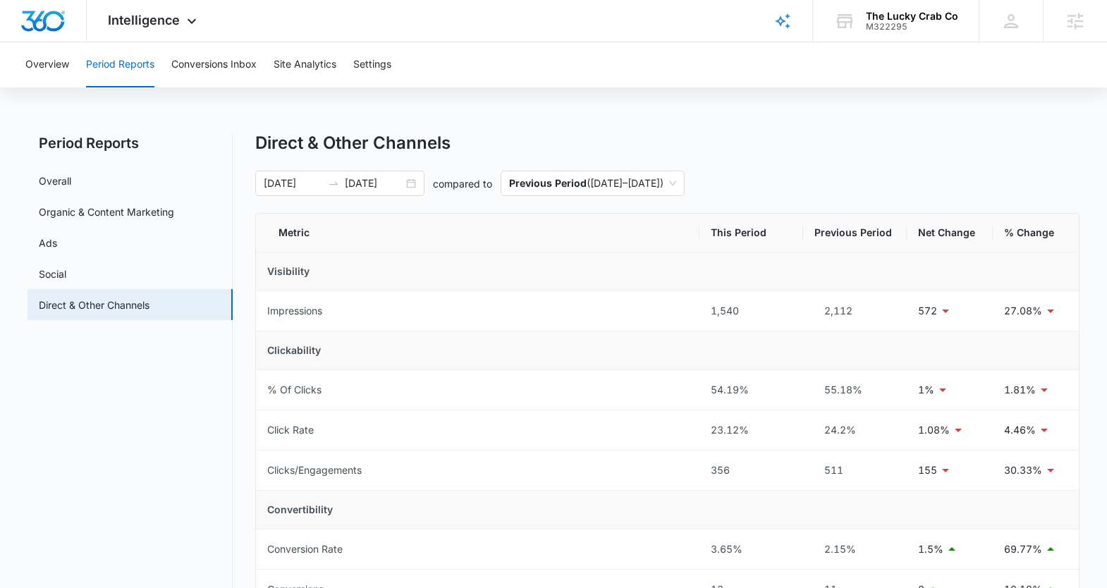
scroll to position [94, 0]
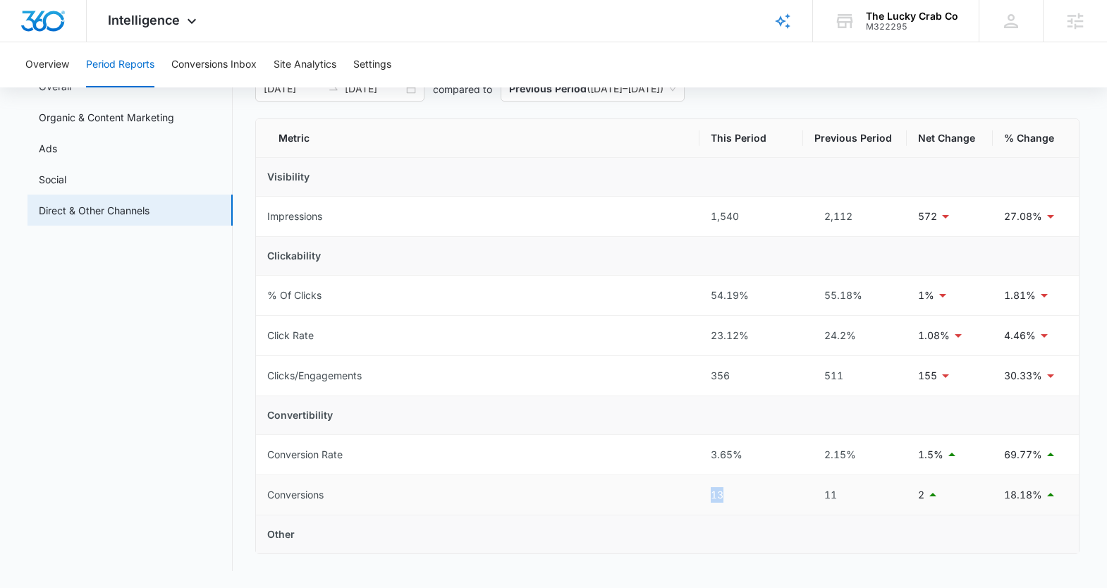
drag, startPoint x: 703, startPoint y: 495, endPoint x: 728, endPoint y: 494, distance: 25.4
click at [728, 494] on td "13" at bounding box center [751, 495] width 104 height 40
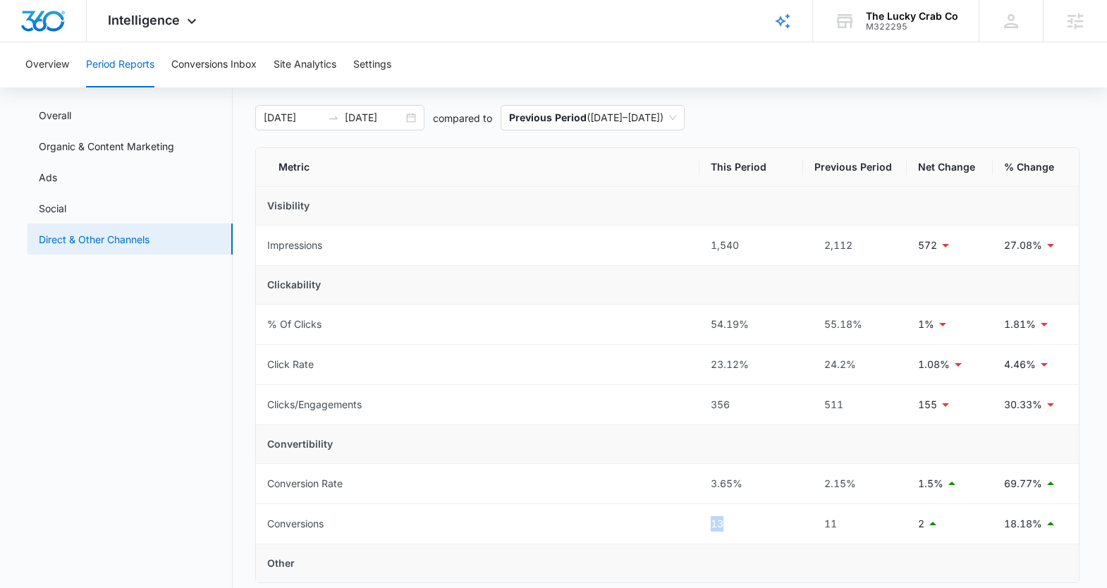
scroll to position [67, 0]
click at [156, 37] on div "Intelligence Apps Reputation Websites Forms CRM Email Social Shop Payments POS …" at bounding box center [154, 21] width 135 height 42
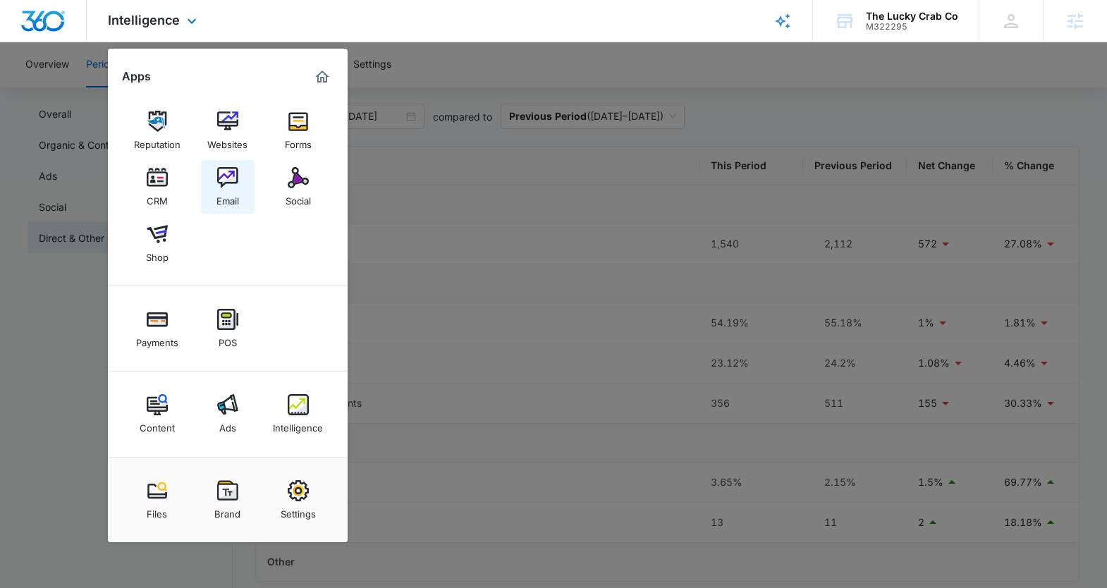
click at [237, 186] on img at bounding box center [227, 177] width 21 height 21
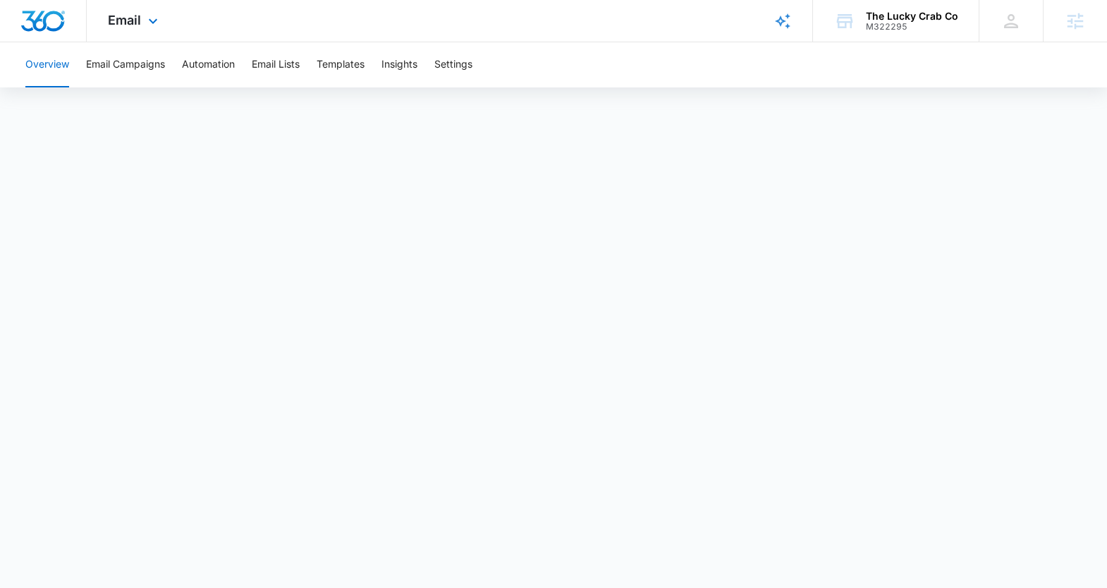
click at [142, 16] on div "Email Apps Reputation Websites Forms CRM Email Social Shop Payments POS Content…" at bounding box center [135, 21] width 96 height 42
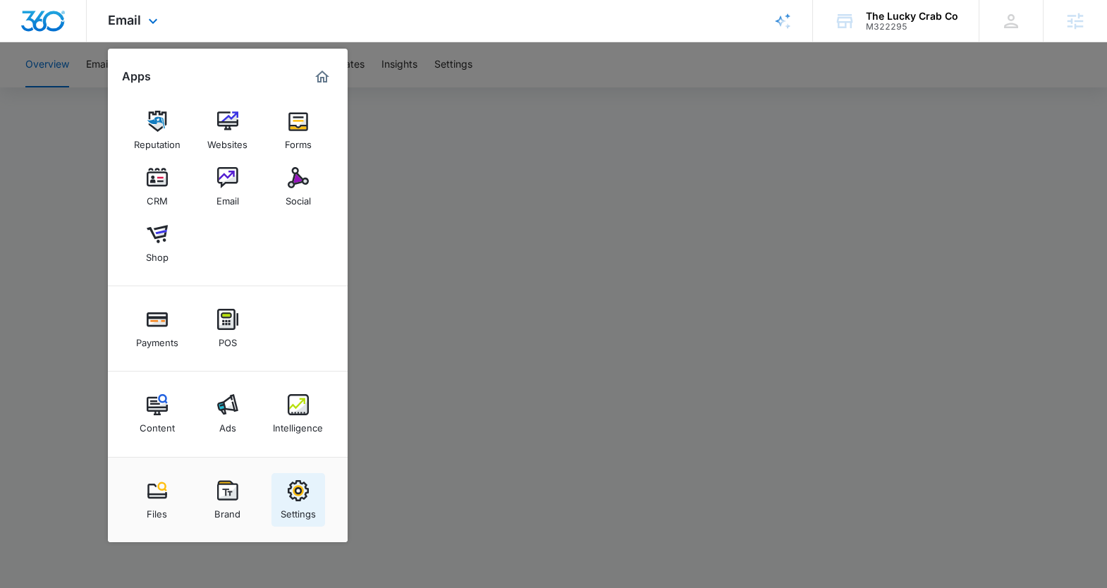
click at [293, 486] on img at bounding box center [298, 490] width 21 height 21
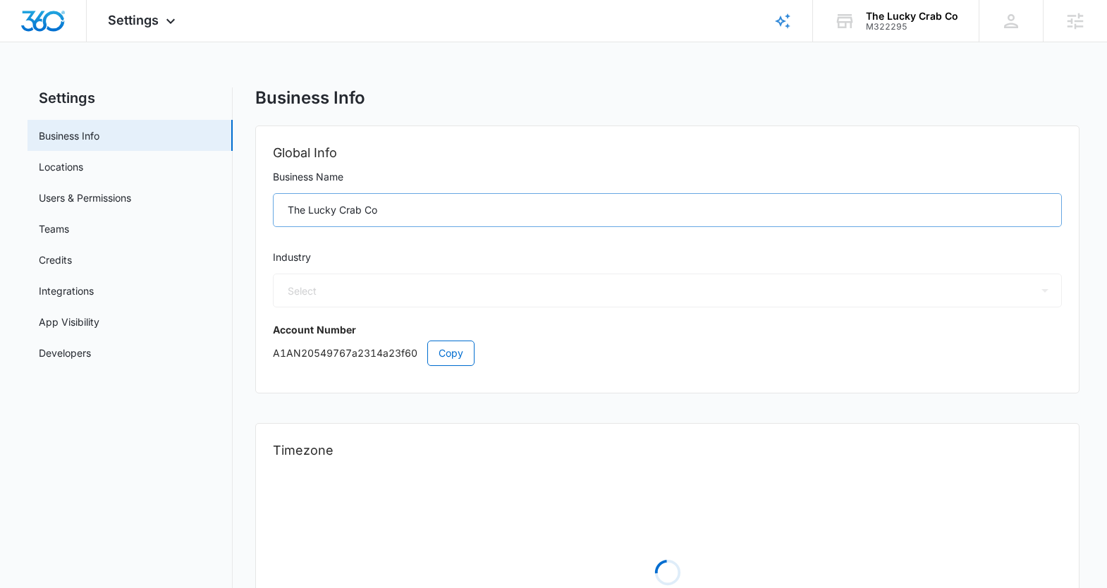
select select "52"
select select "US"
select select "America/New_York"
click at [131, 197] on link "Users & Permissions" at bounding box center [85, 197] width 92 height 15
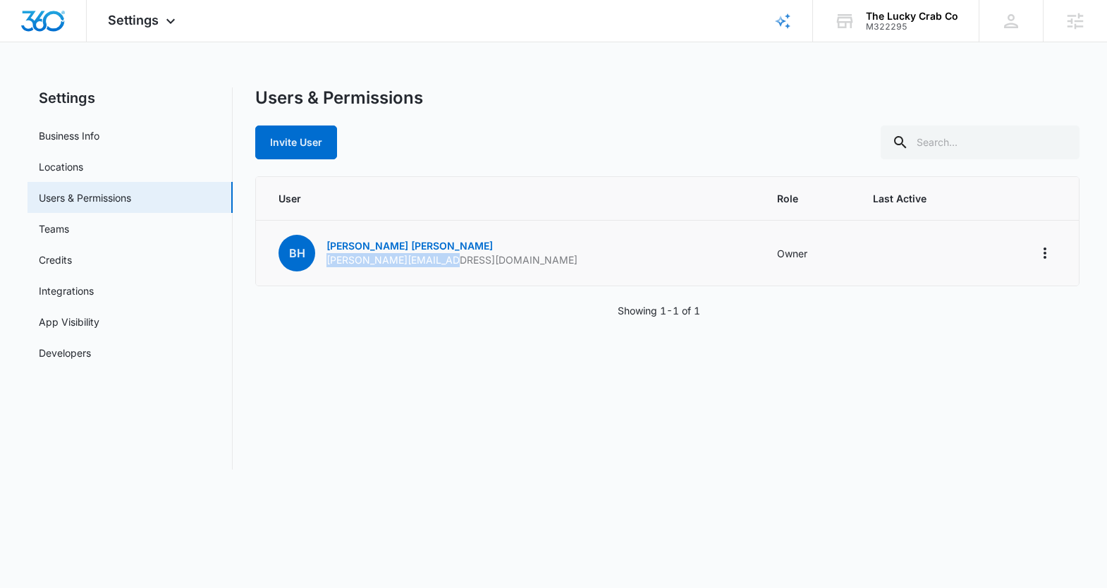
drag, startPoint x: 327, startPoint y: 260, endPoint x: 462, endPoint y: 265, distance: 134.7
click at [462, 265] on td "bH [PERSON_NAME] [PERSON_NAME][EMAIL_ADDRESS][DOMAIN_NAME]" at bounding box center [508, 254] width 504 height 66
click at [142, 27] on span "Settings" at bounding box center [133, 20] width 51 height 15
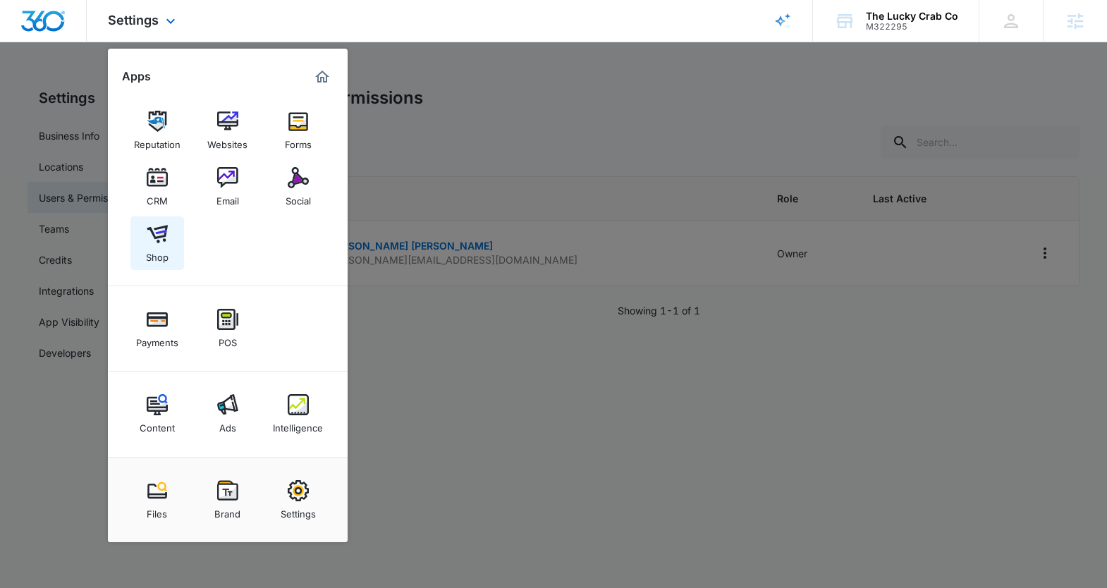
click at [152, 260] on div "Shop" at bounding box center [157, 254] width 23 height 18
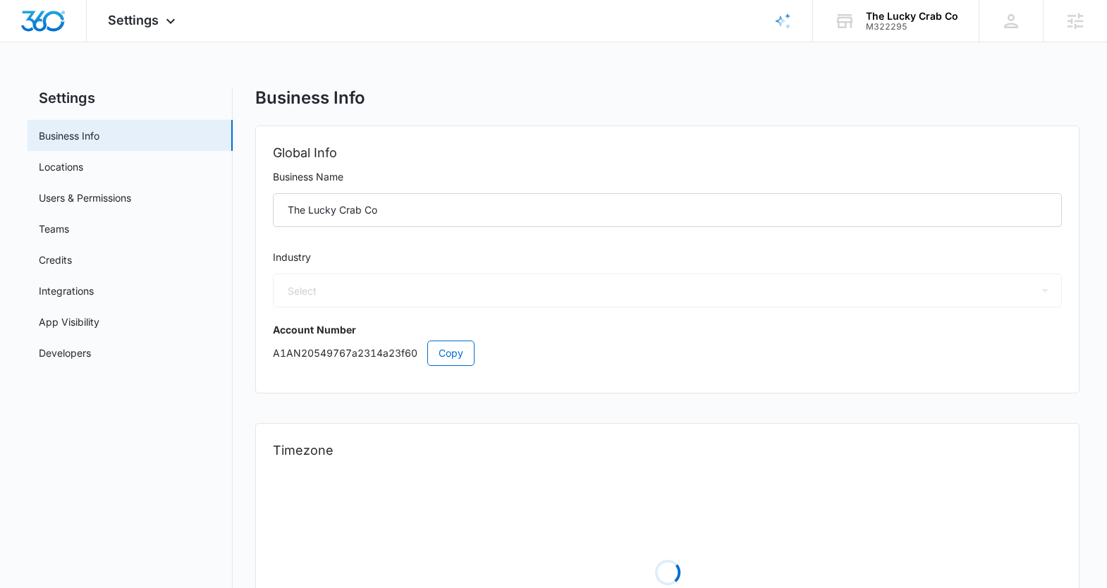
select select "52"
select select "US"
select select "America/New_York"
click at [80, 197] on link "Users & Permissions" at bounding box center [85, 197] width 92 height 15
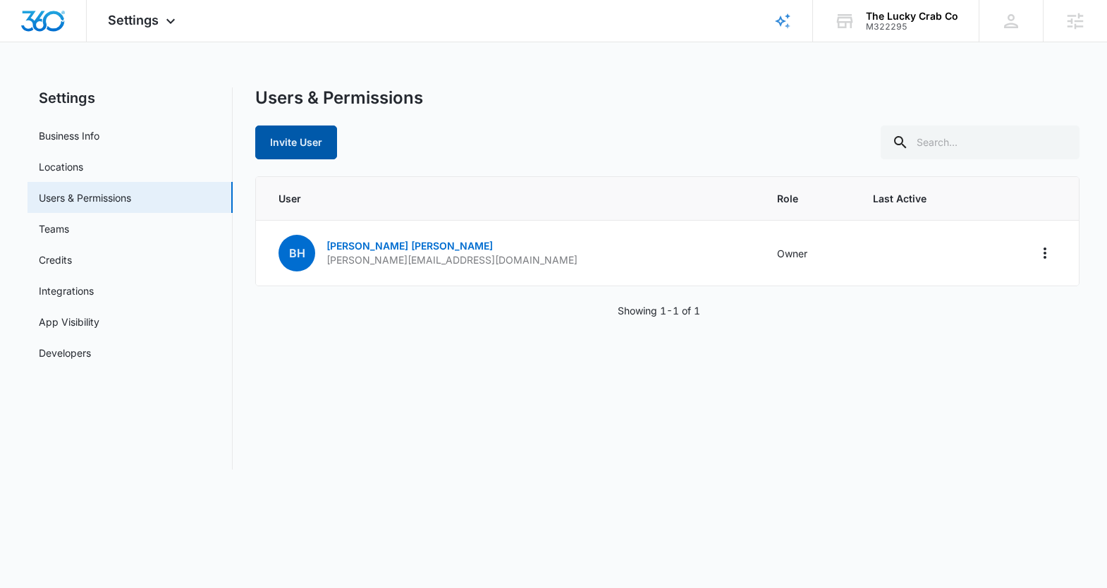
click at [273, 138] on button "Invite User" at bounding box center [296, 142] width 82 height 34
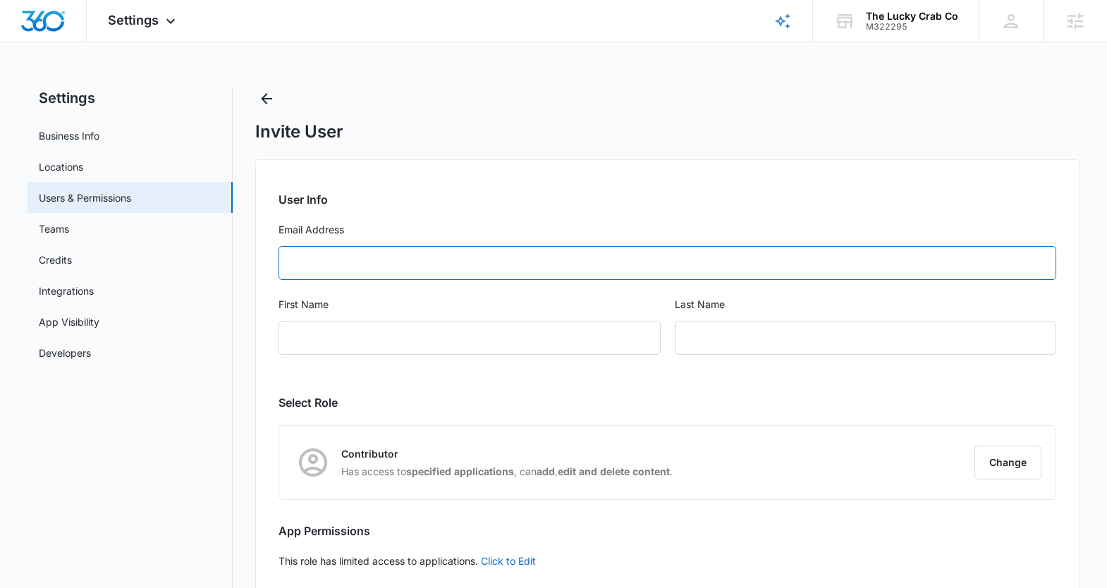
click at [302, 264] on input "Email Address" at bounding box center [667, 263] width 778 height 34
paste input "support@theluckycrabco.com"
type input "support@theluckycrabco.com"
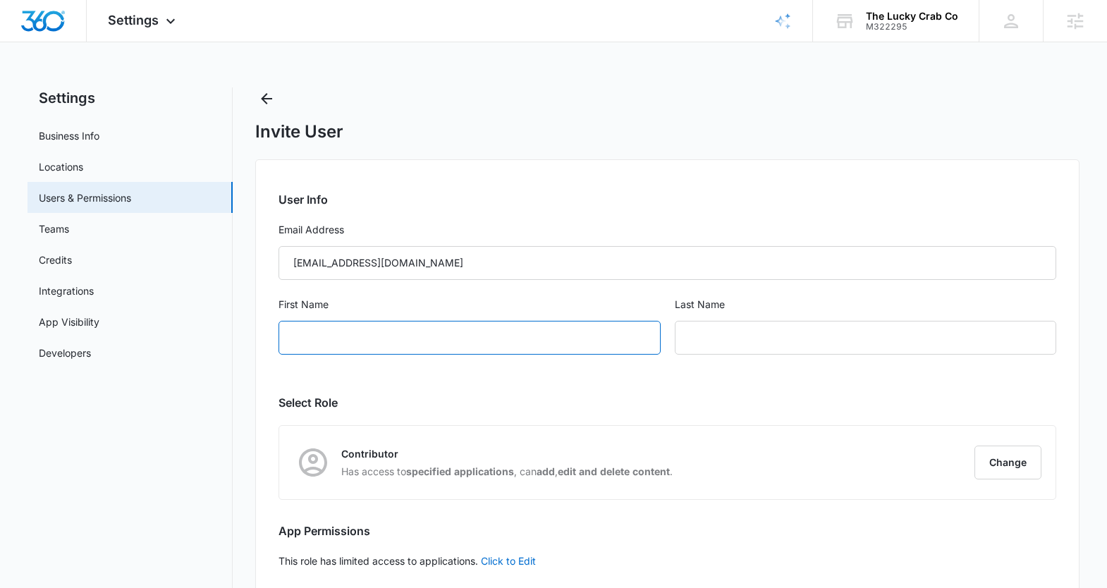
click at [311, 340] on input "First Name" at bounding box center [468, 338] width 381 height 34
type input "Support"
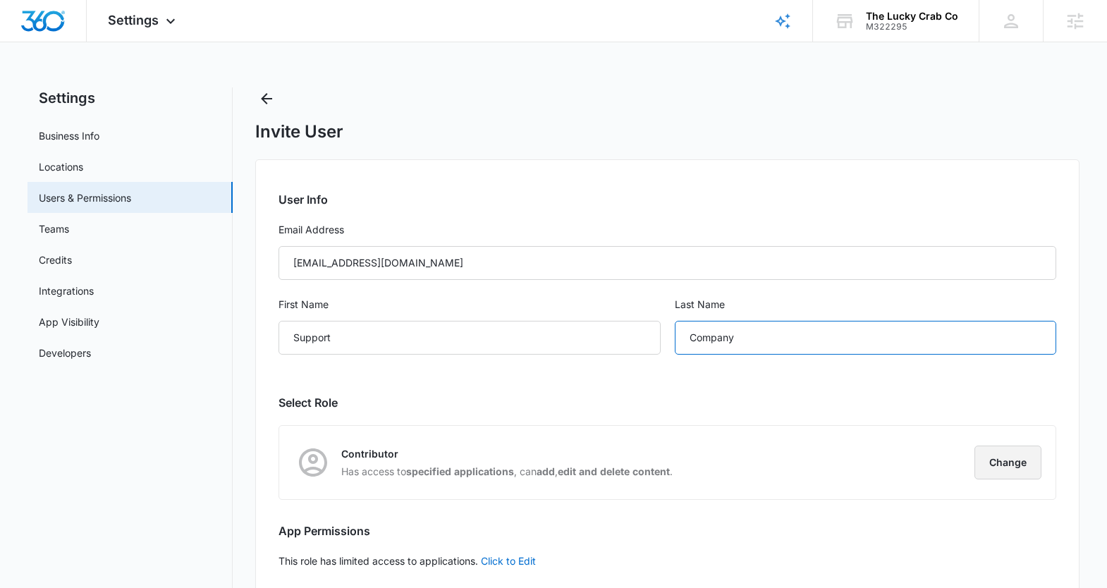
type input "Company"
click at [992, 467] on button "Change" at bounding box center [1007, 463] width 67 height 34
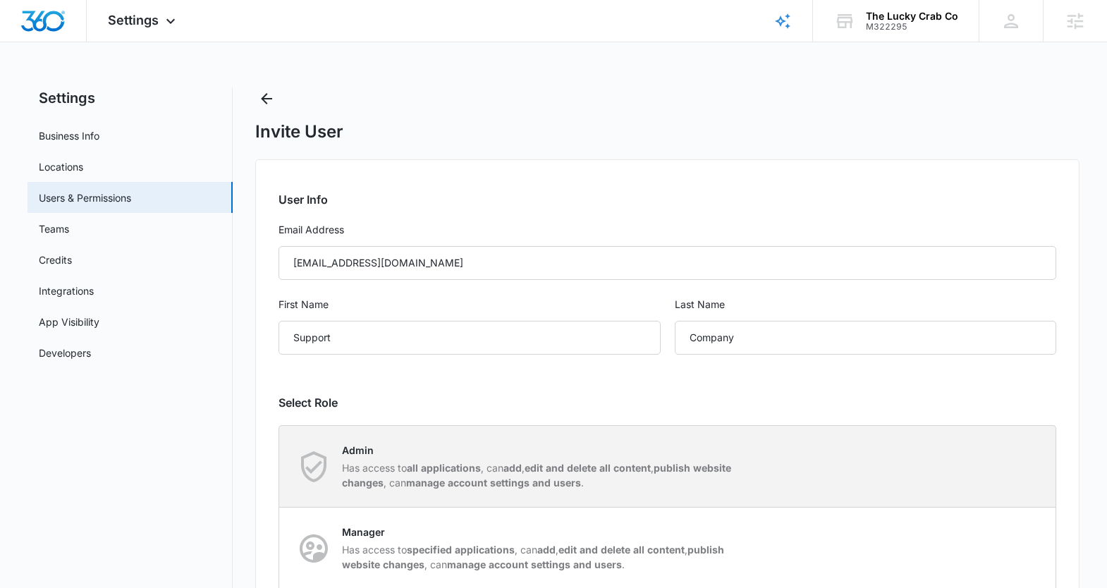
click at [381, 474] on p "Has access to all applications , can add , edit and delete all content , publis…" at bounding box center [540, 475] width 396 height 30
click at [280, 467] on input "Admin Has access to all applications , can add , edit and delete all content , …" at bounding box center [279, 466] width 1 height 1
radio input "true"
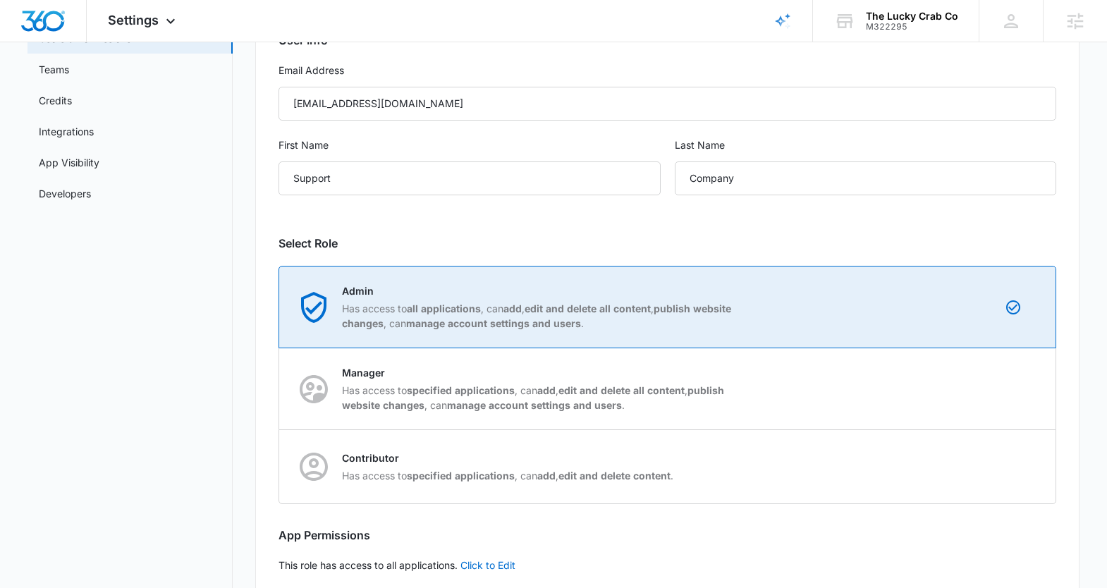
scroll to position [238, 0]
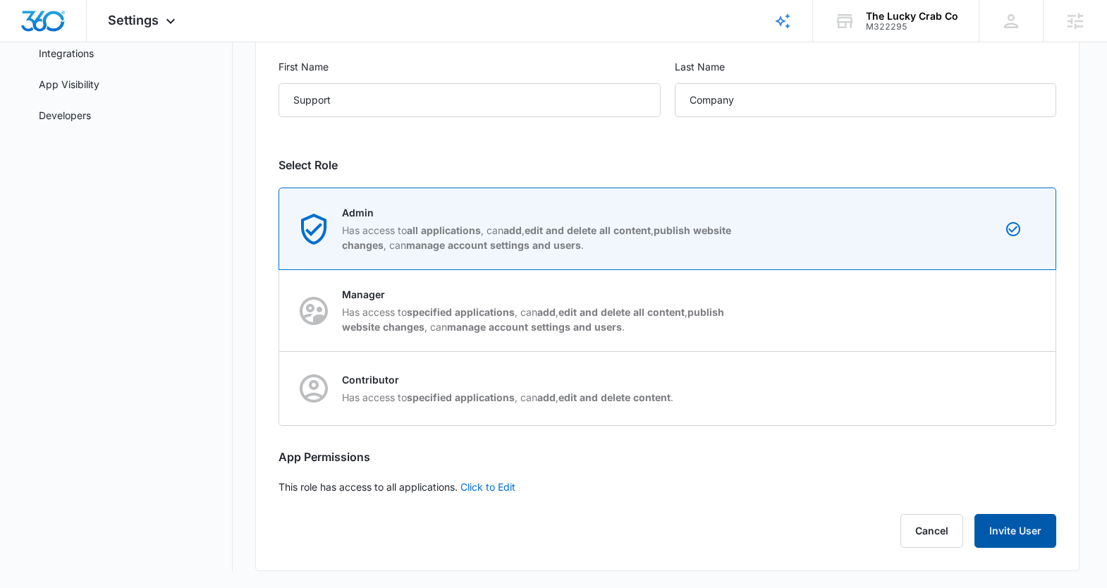
click at [1003, 537] on button "Invite User" at bounding box center [1015, 531] width 82 height 34
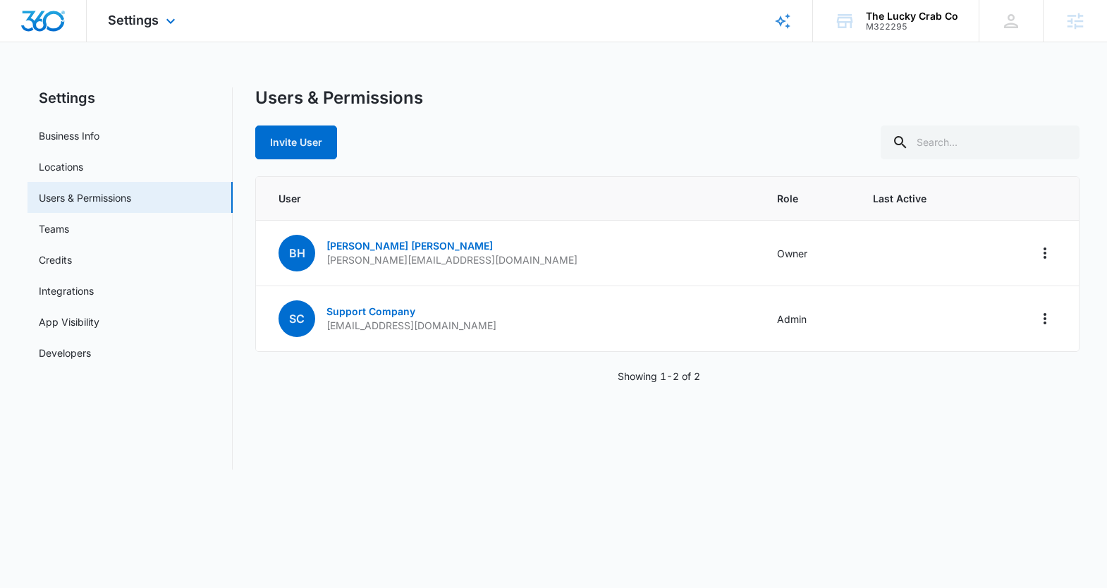
click at [155, 27] on div "Settings Apps Reputation Websites Forms CRM Email Social Shop Payments POS Cont…" at bounding box center [143, 21] width 113 height 42
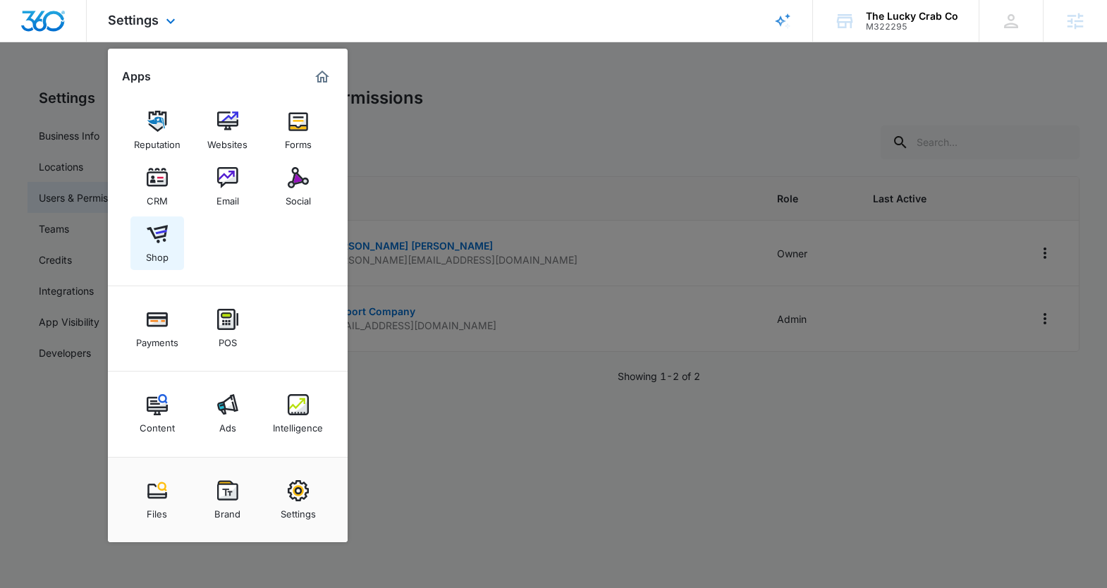
click at [166, 249] on div "Shop" at bounding box center [157, 254] width 23 height 18
